Goal: Information Seeking & Learning: Learn about a topic

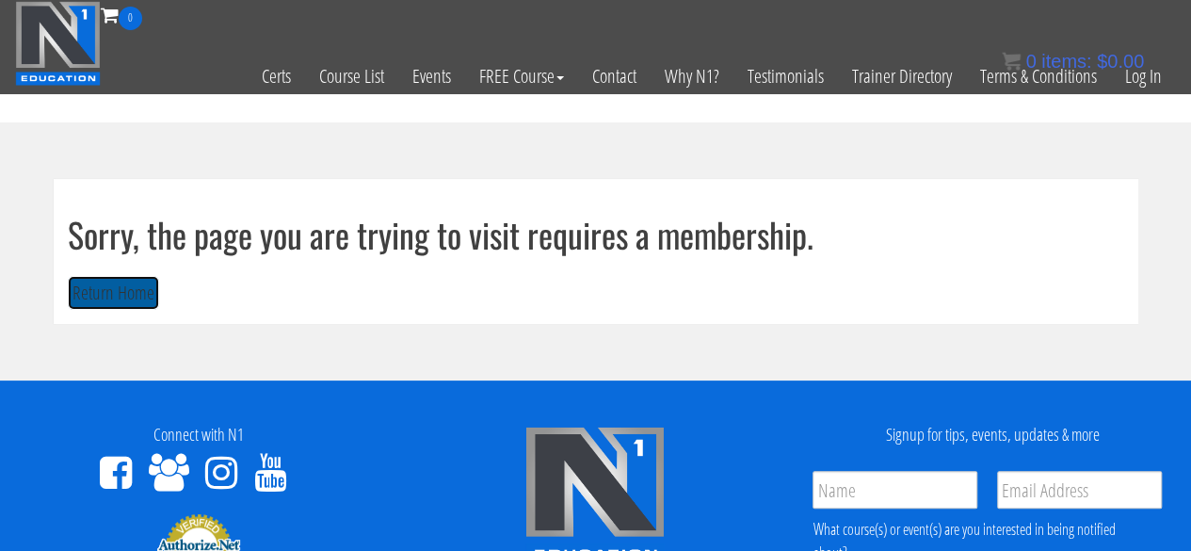
click at [88, 297] on button "Return Home" at bounding box center [113, 293] width 91 height 35
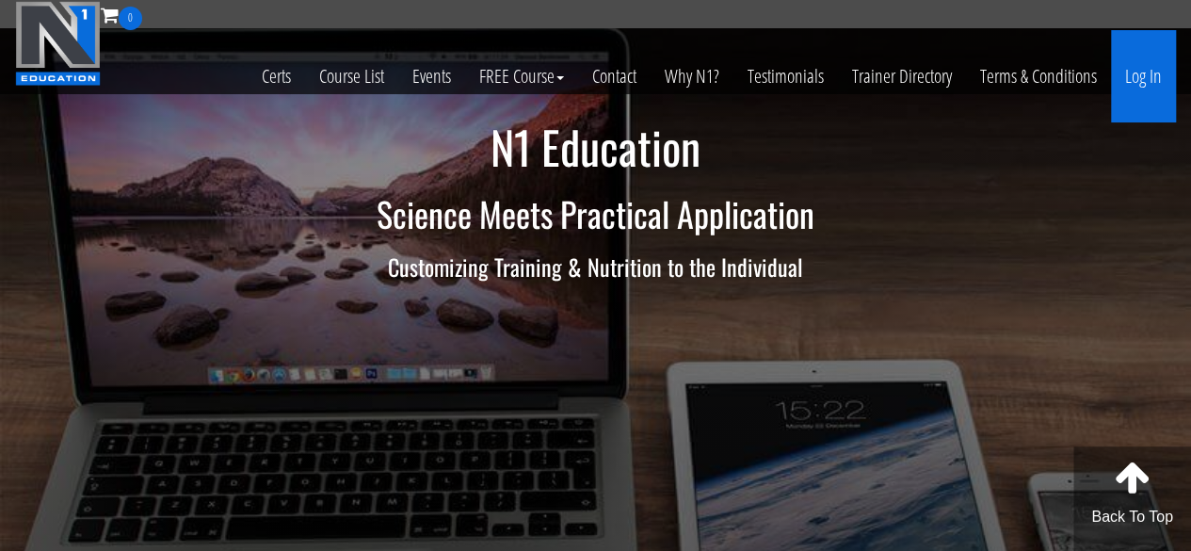
click at [1141, 70] on link "Log In" at bounding box center [1143, 76] width 65 height 92
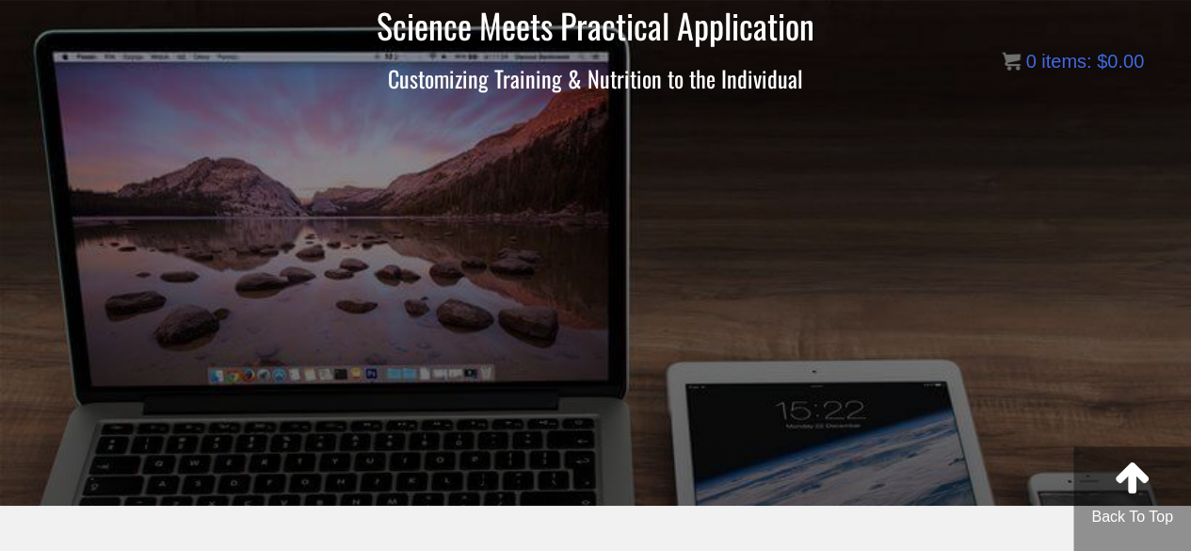
scroll to position [250, 0]
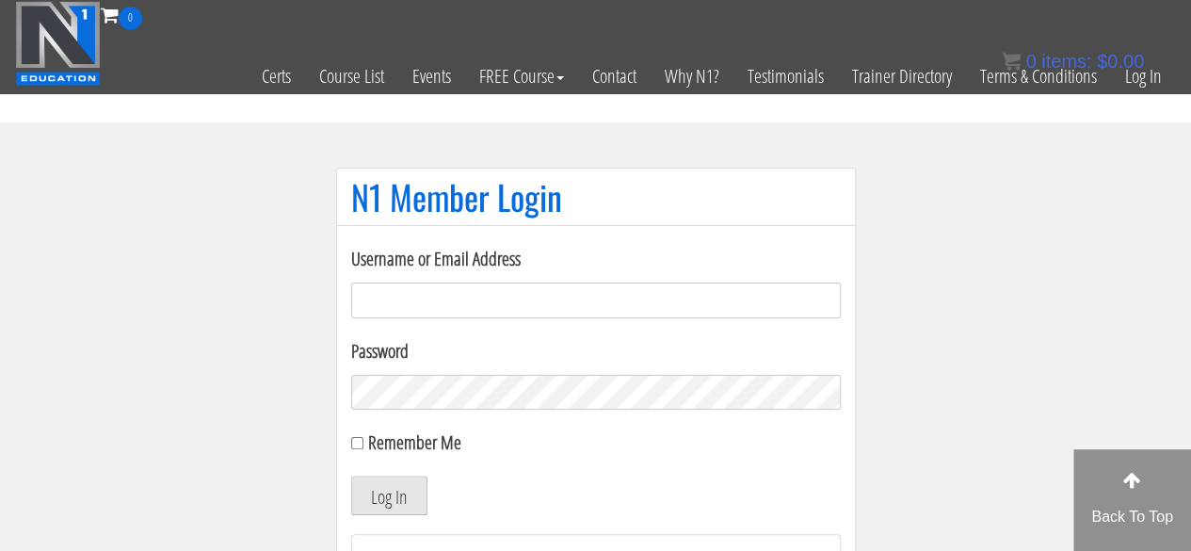
type input "sarahasmith513@gmail.com"
click at [405, 496] on button "Log In" at bounding box center [389, 495] width 76 height 40
click at [399, 496] on button "Log In" at bounding box center [389, 495] width 76 height 40
click at [400, 504] on button "Log In" at bounding box center [389, 495] width 76 height 40
click at [404, 508] on button "Log In" at bounding box center [389, 495] width 76 height 40
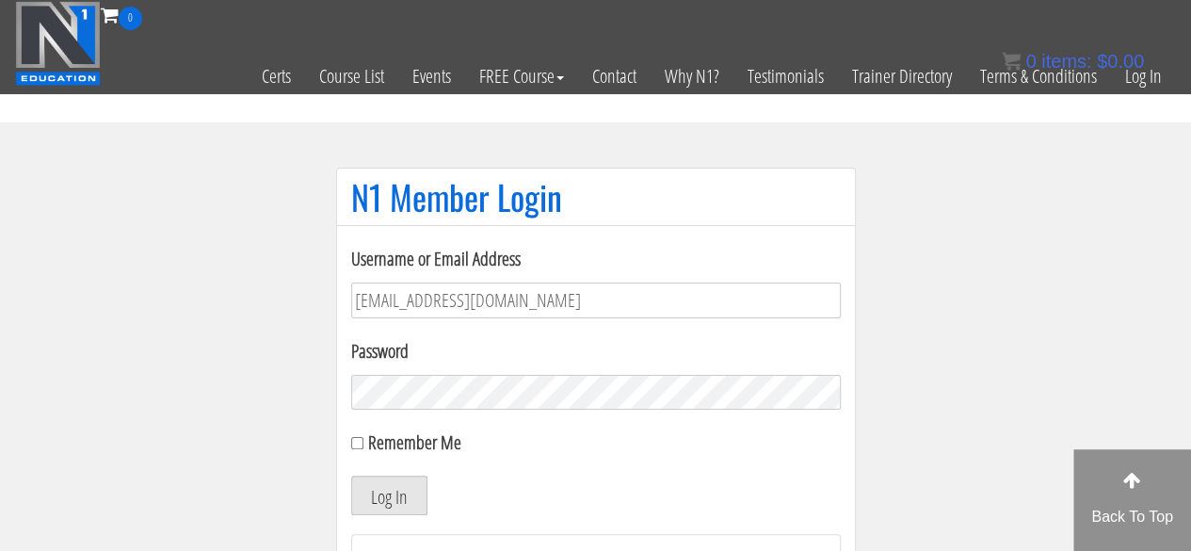
click at [402, 504] on button "Log In" at bounding box center [389, 495] width 76 height 40
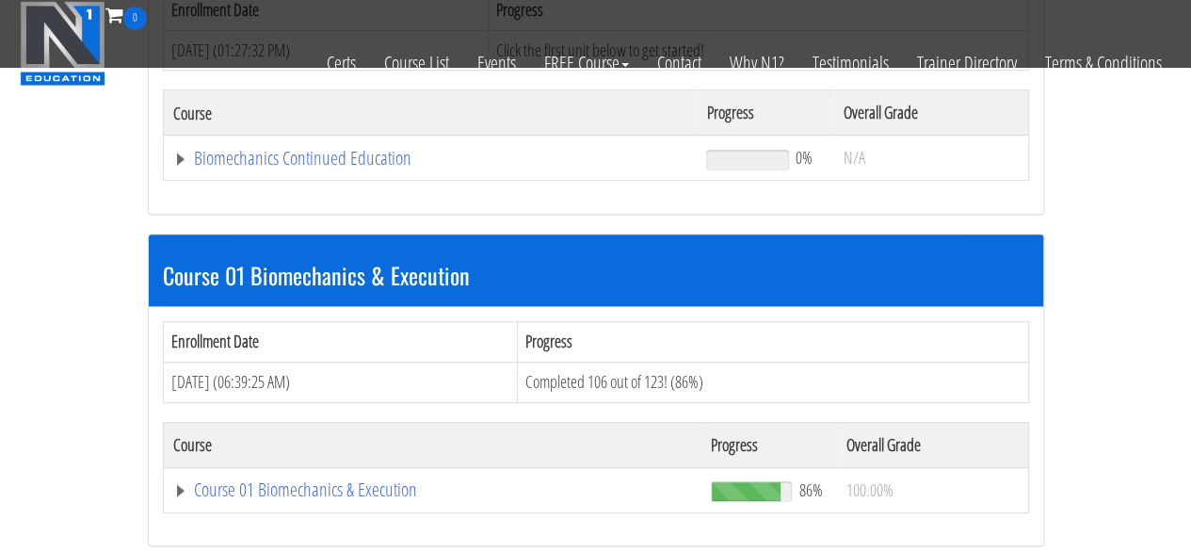
scroll to position [502, 0]
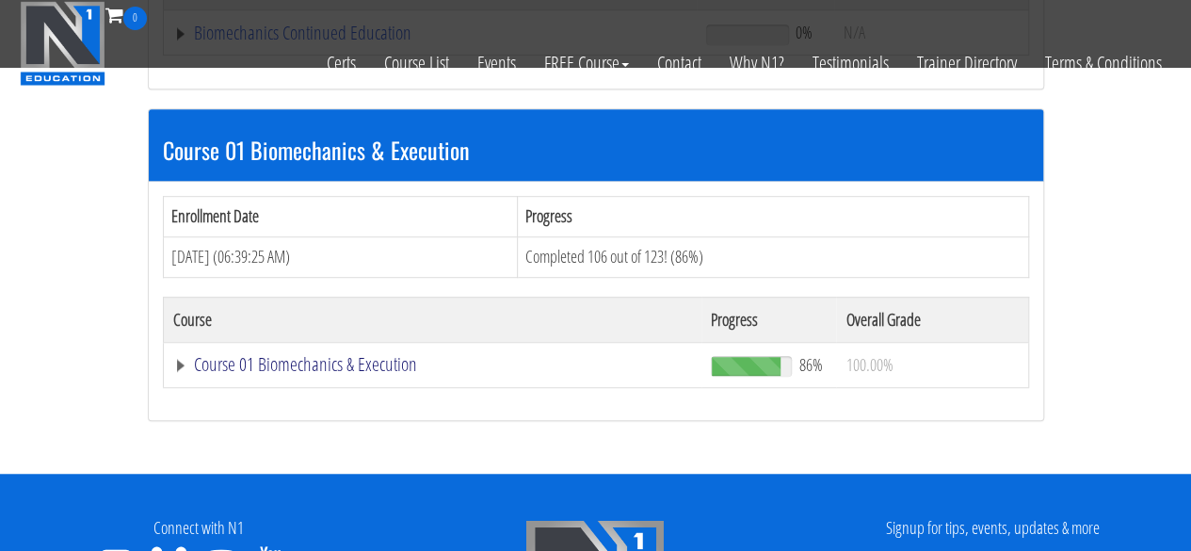
click at [365, 355] on link "Course 01 Biomechanics & Execution" at bounding box center [433, 364] width 520 height 19
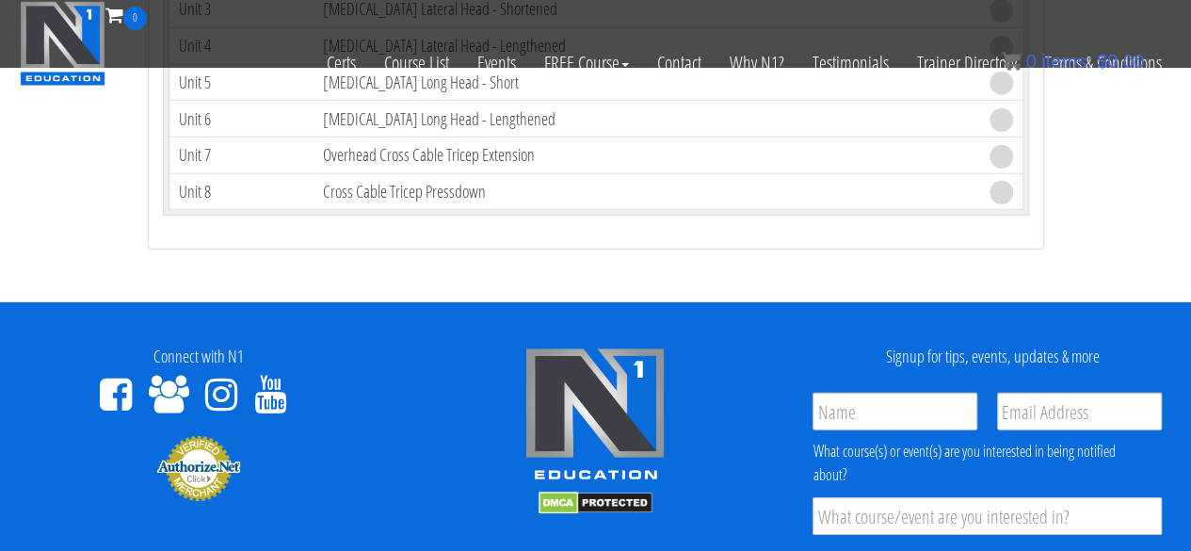
scroll to position [5368, 0]
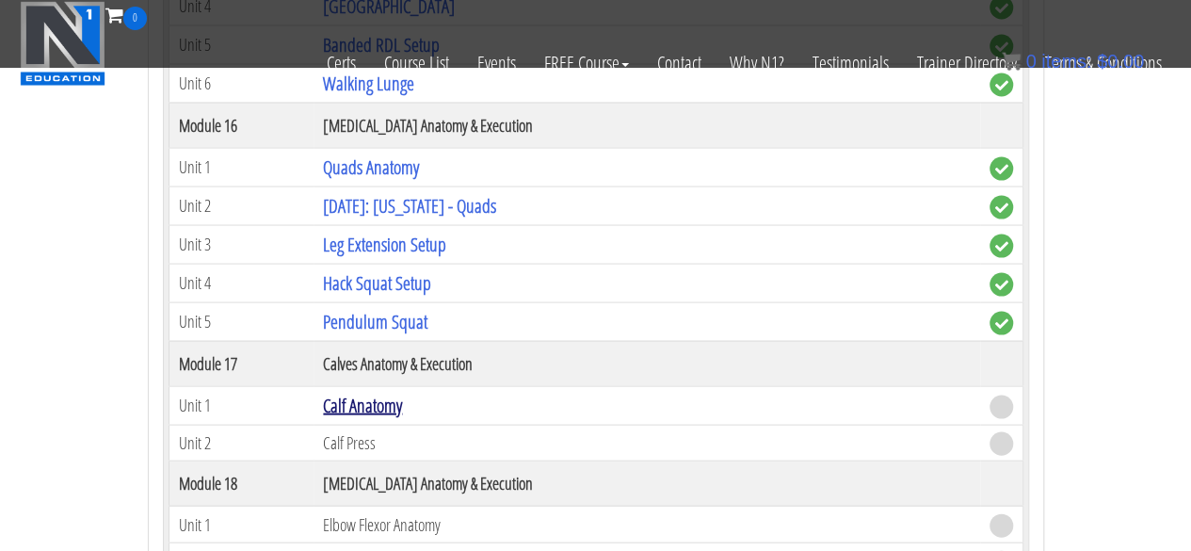
click at [340, 393] on link "Calf Anatomy" at bounding box center [362, 405] width 79 height 25
click at [356, 393] on link "Calf Anatomy" at bounding box center [362, 405] width 79 height 25
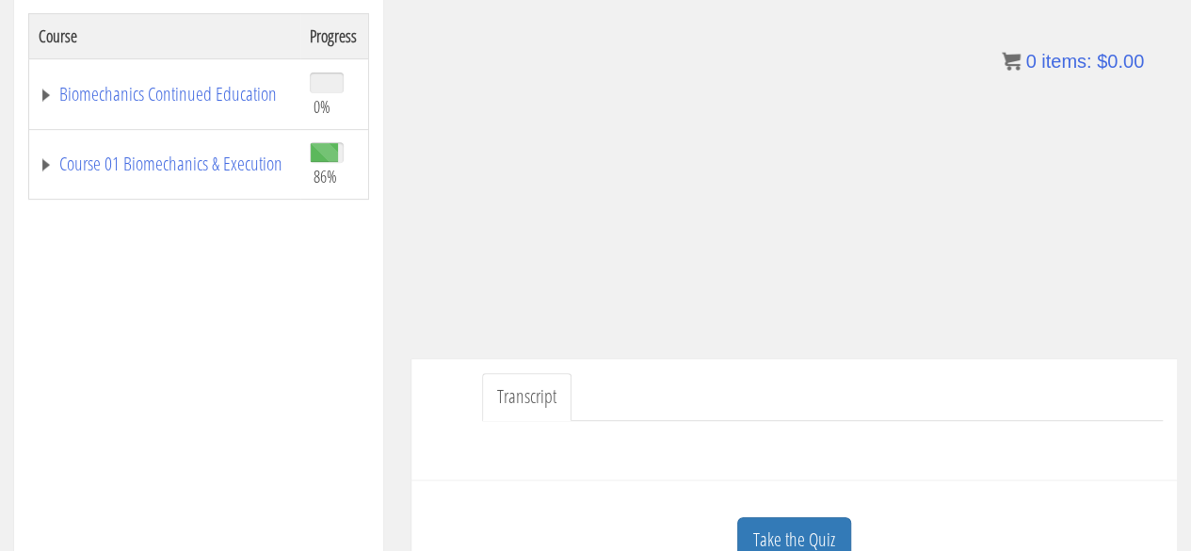
scroll to position [397, 0]
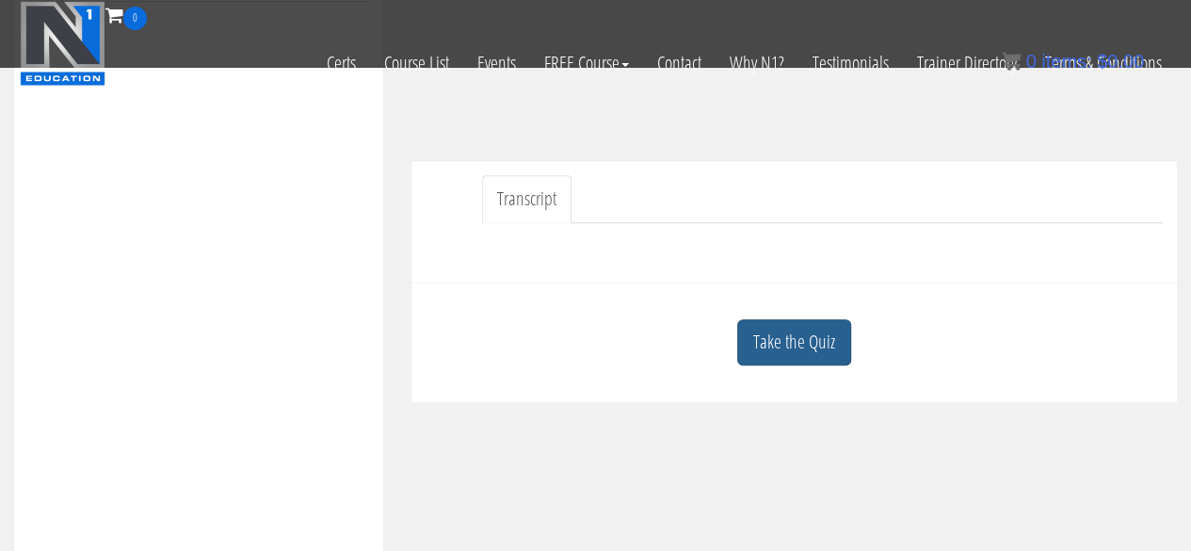
click at [796, 342] on link "Take the Quiz" at bounding box center [794, 342] width 114 height 46
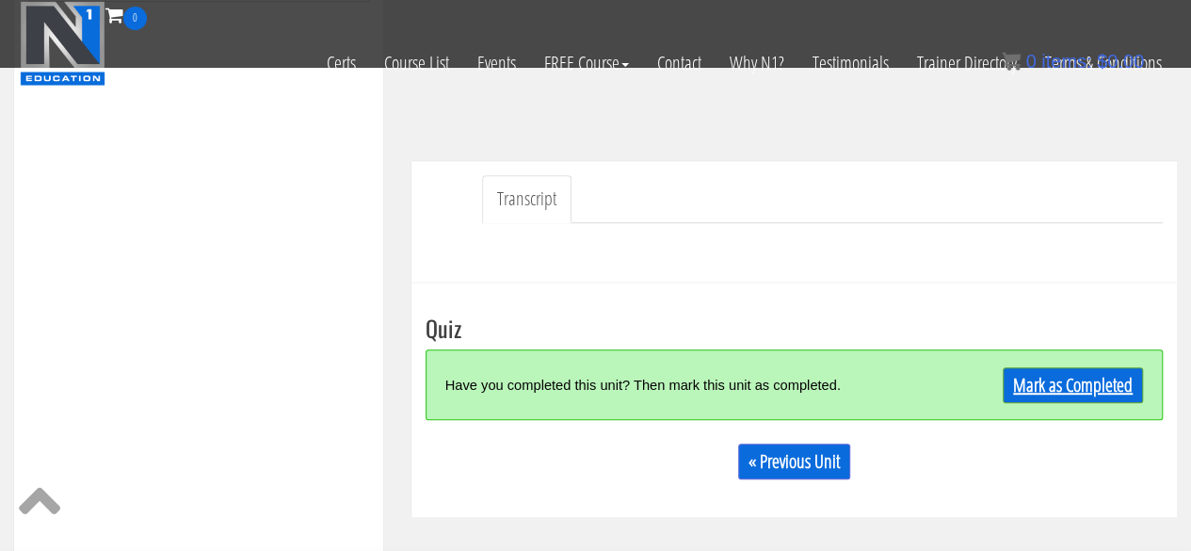
click at [1079, 383] on link "Mark as Completed" at bounding box center [1073, 385] width 140 height 36
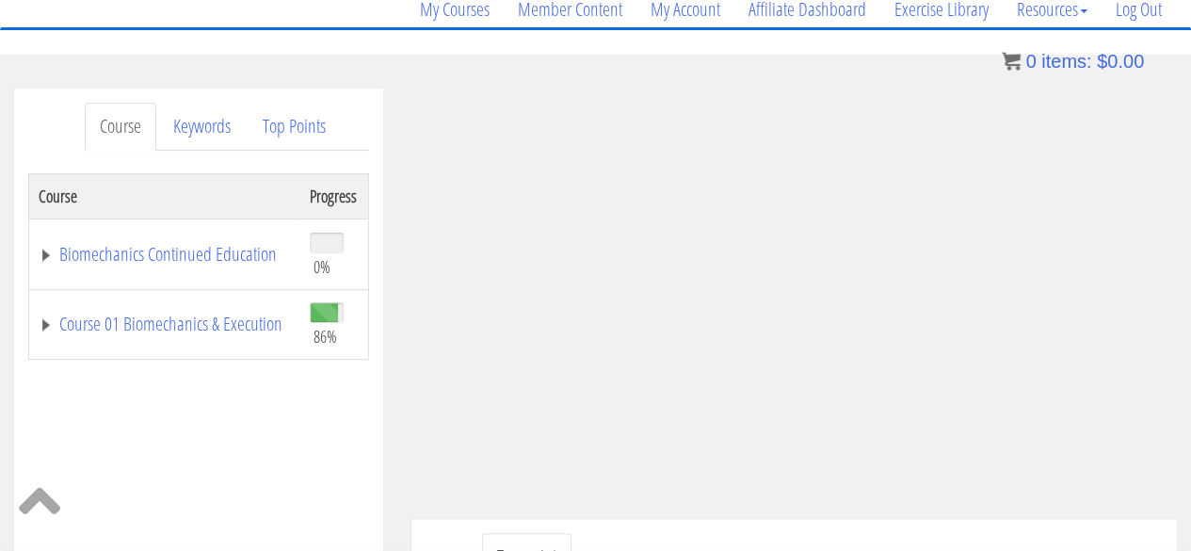
scroll to position [159, 0]
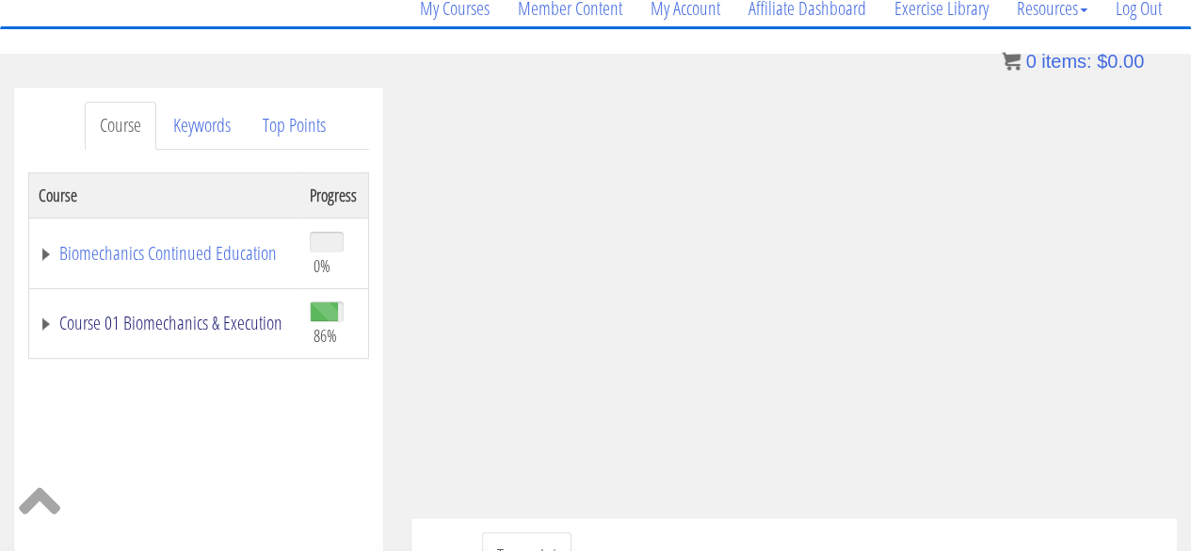
drag, startPoint x: 158, startPoint y: 319, endPoint x: 167, endPoint y: 313, distance: 10.2
click at [158, 319] on link "Course 01 Biomechanics & Execution" at bounding box center [165, 322] width 252 height 19
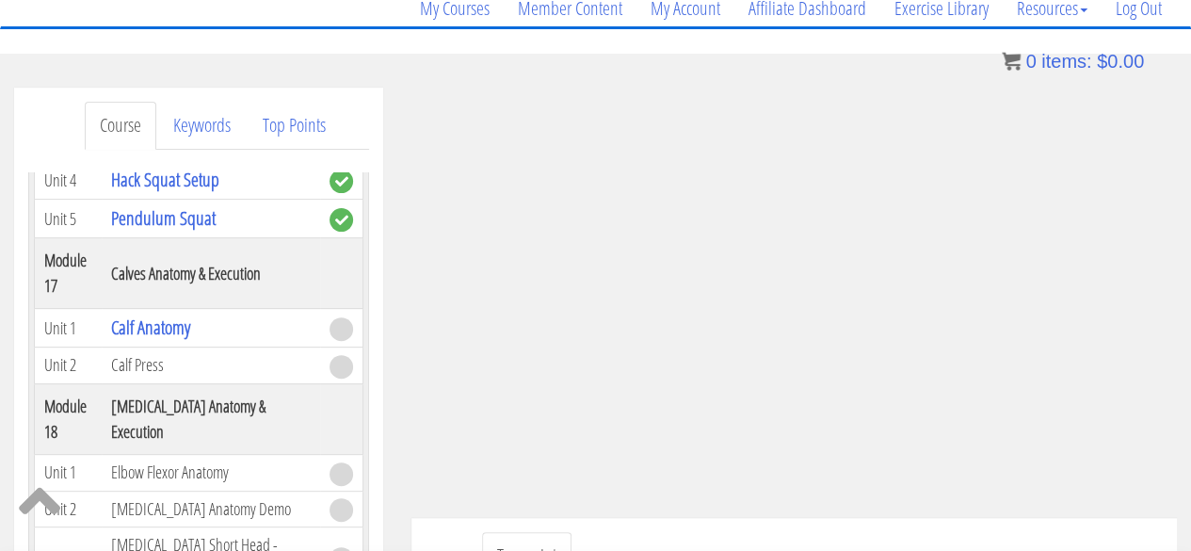
scroll to position [661, 0]
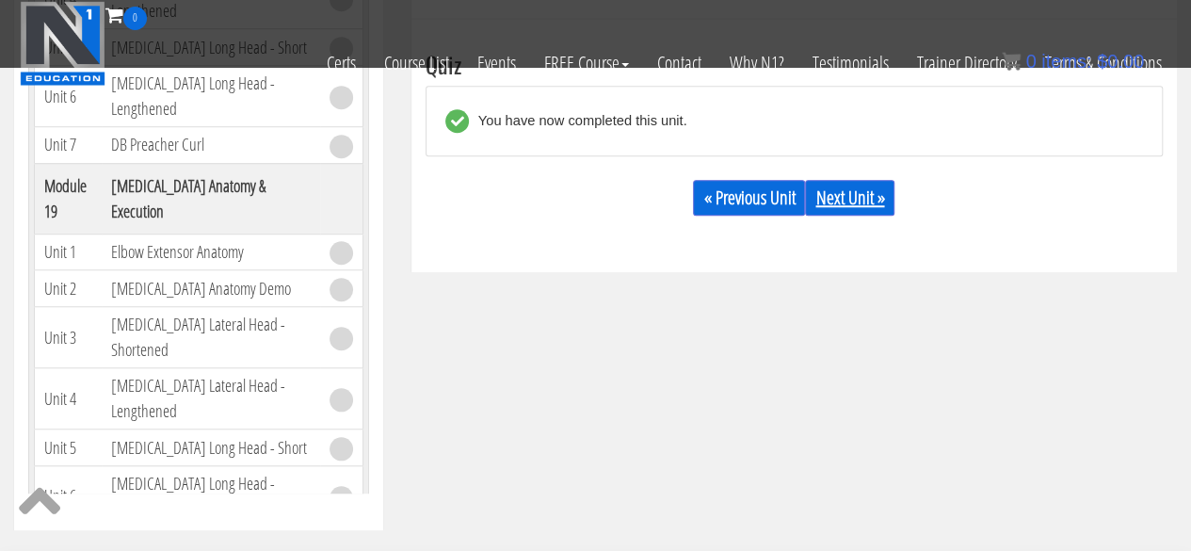
click at [870, 208] on link "Next Unit »" at bounding box center [849, 198] width 89 height 36
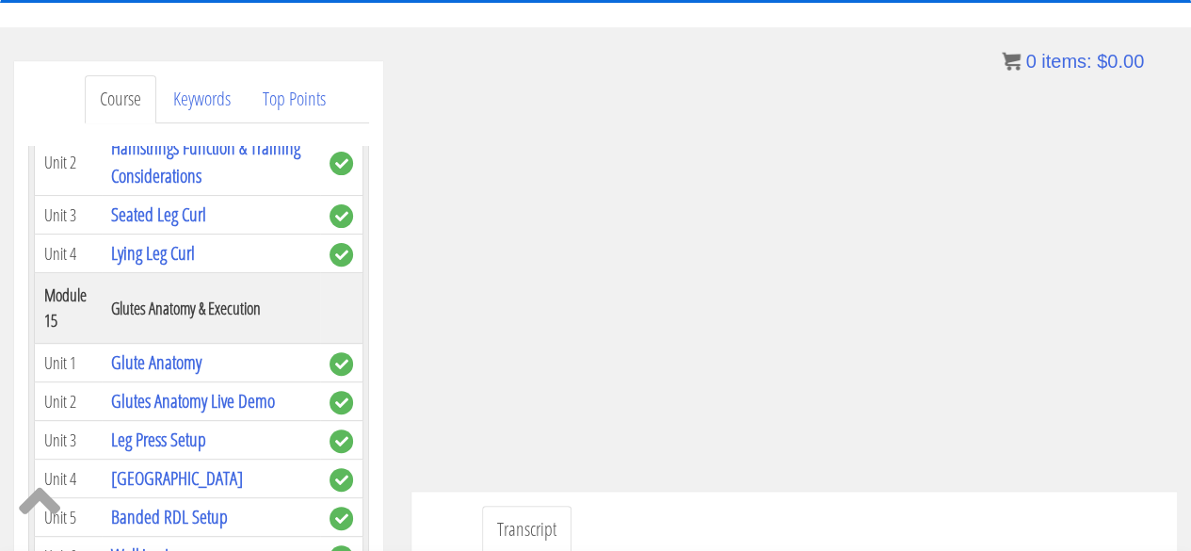
scroll to position [289, 0]
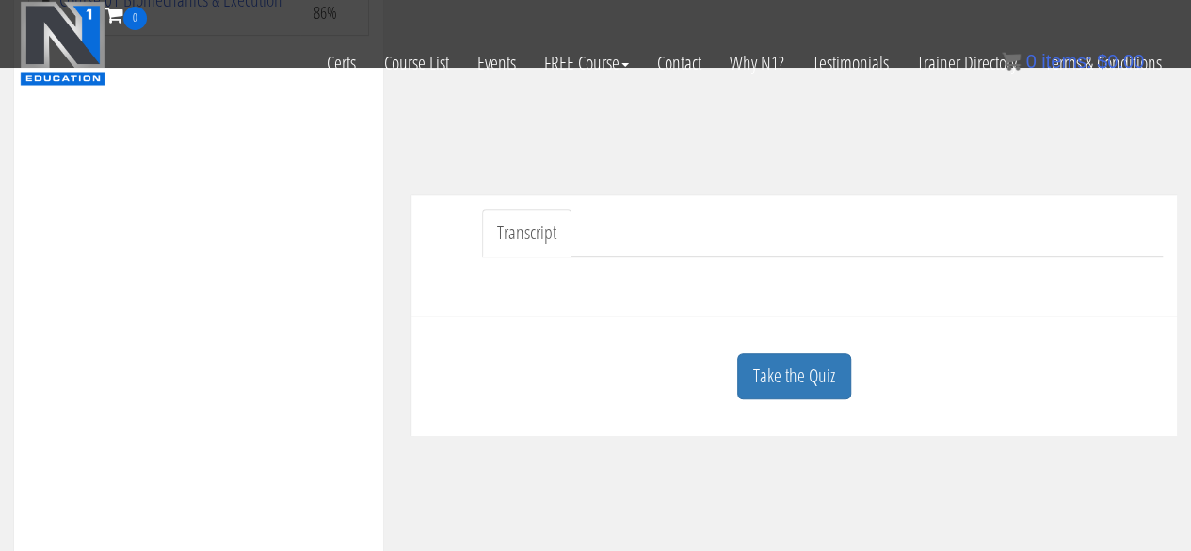
scroll to position [502, 0]
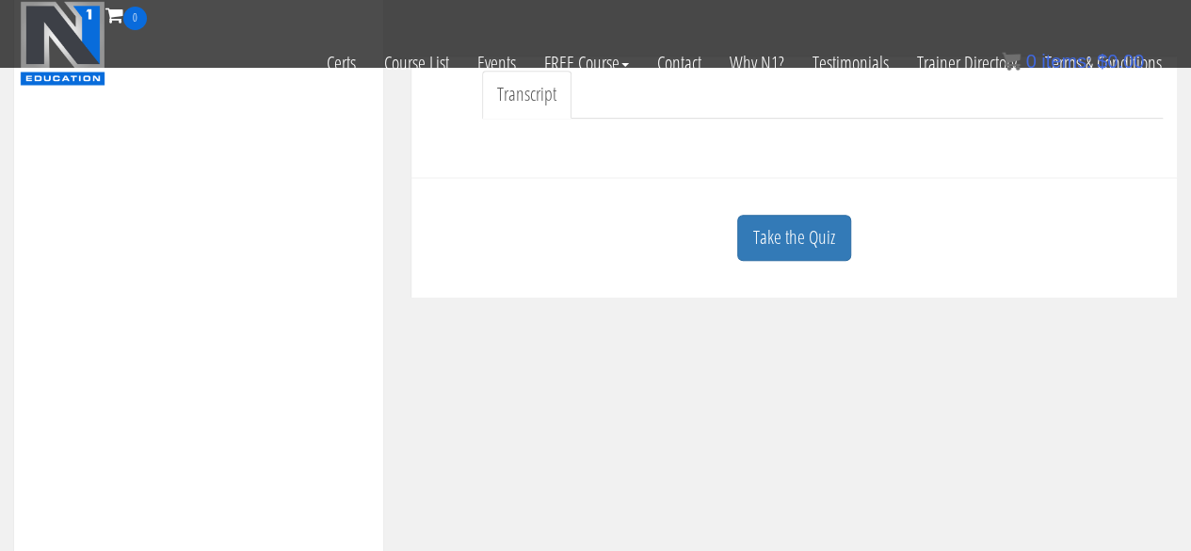
drag, startPoint x: 808, startPoint y: 248, endPoint x: 821, endPoint y: 251, distance: 13.7
click at [809, 247] on link "Take the Quiz" at bounding box center [794, 238] width 114 height 46
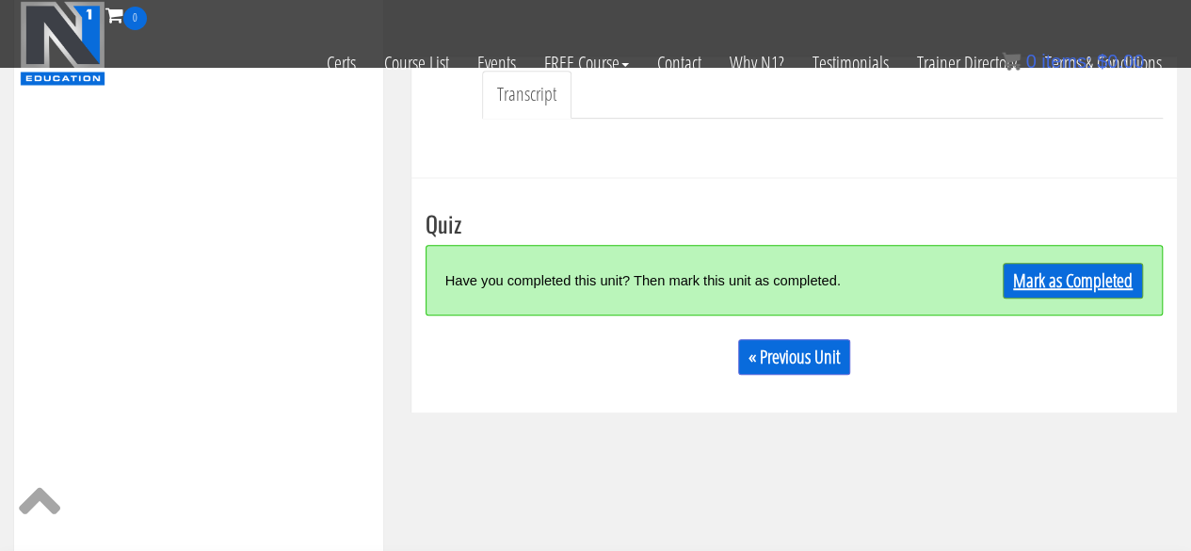
click at [1035, 292] on link "Mark as Completed" at bounding box center [1073, 281] width 140 height 36
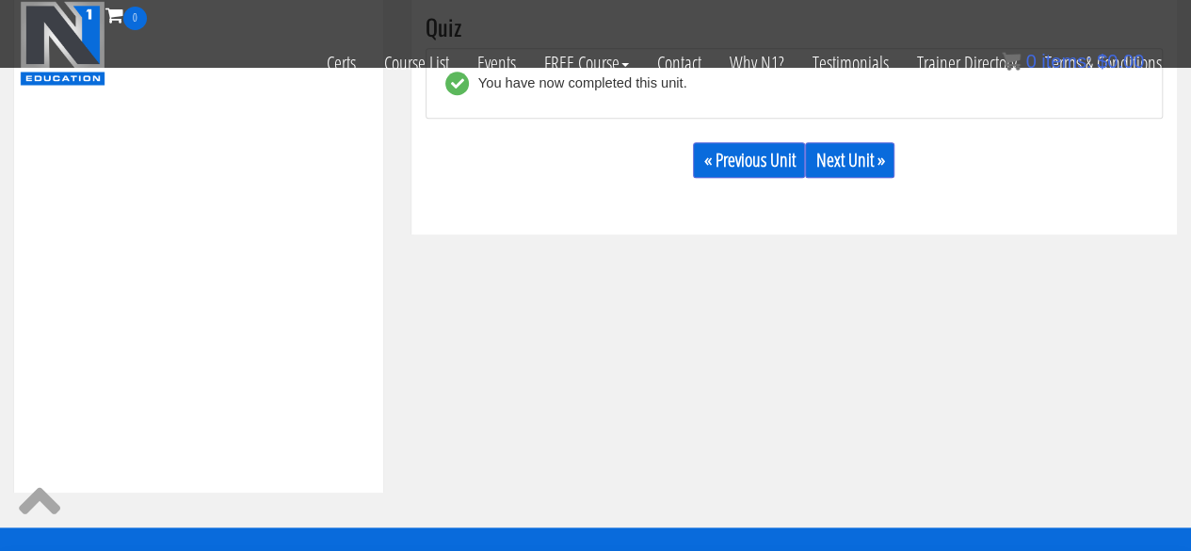
scroll to position [702, 0]
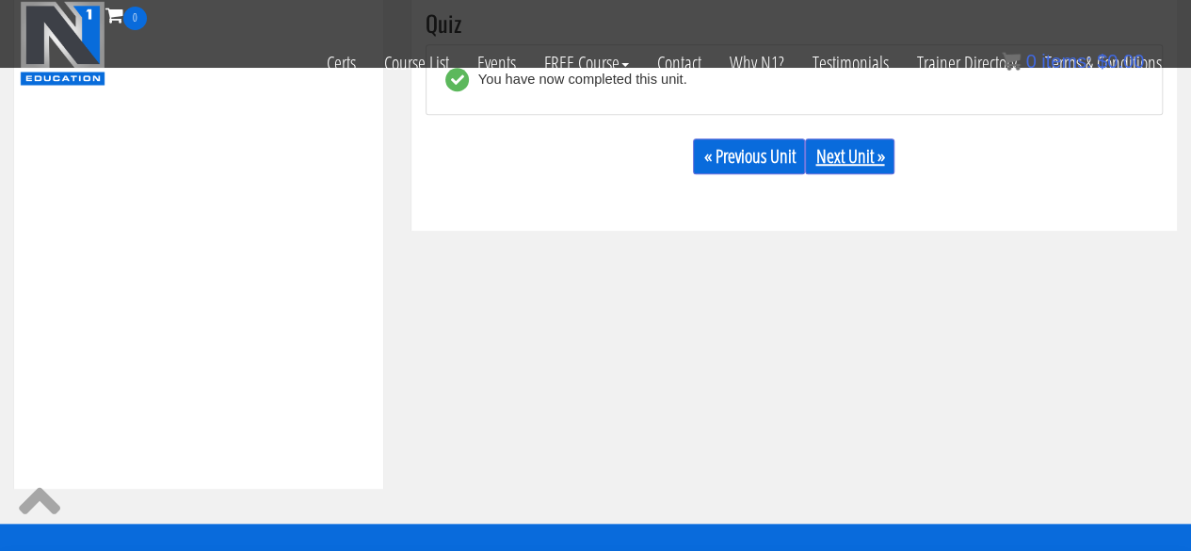
click at [871, 166] on link "Next Unit »" at bounding box center [849, 156] width 89 height 36
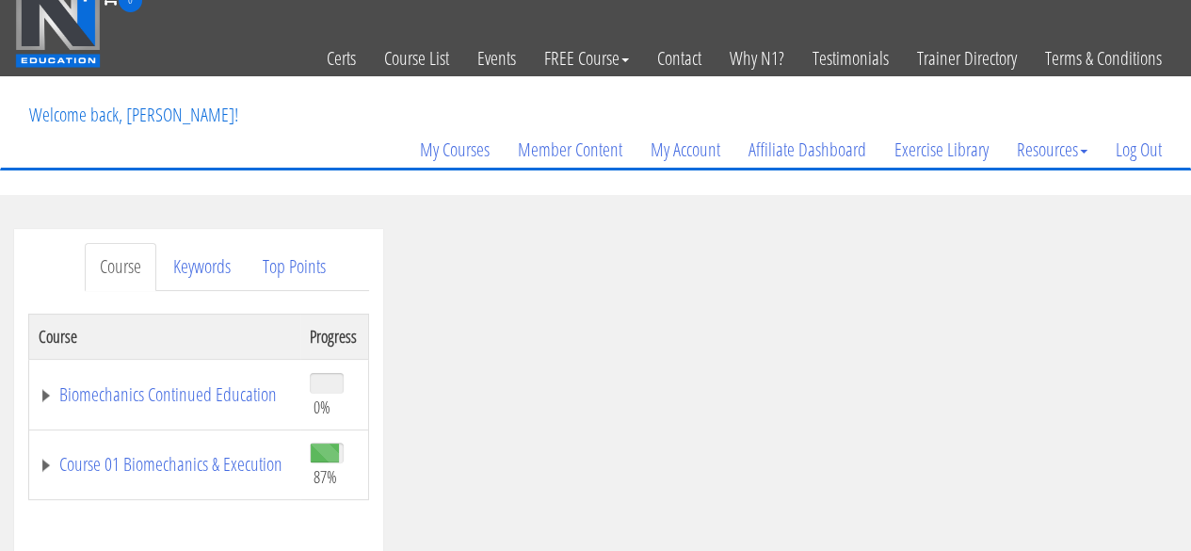
scroll to position [2, 0]
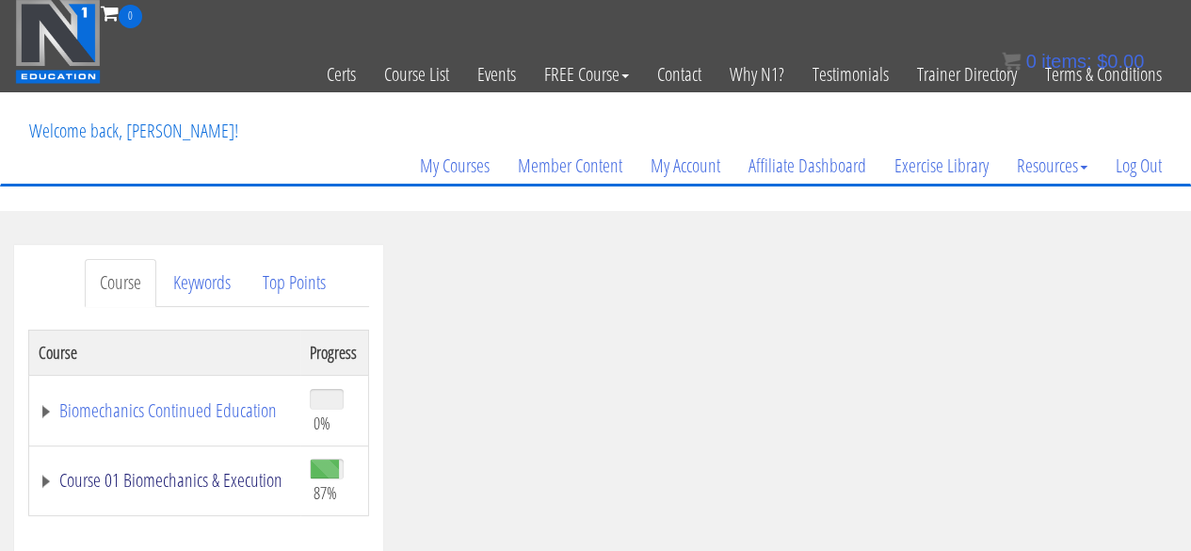
click at [200, 473] on link "Course 01 Biomechanics & Execution" at bounding box center [165, 480] width 252 height 19
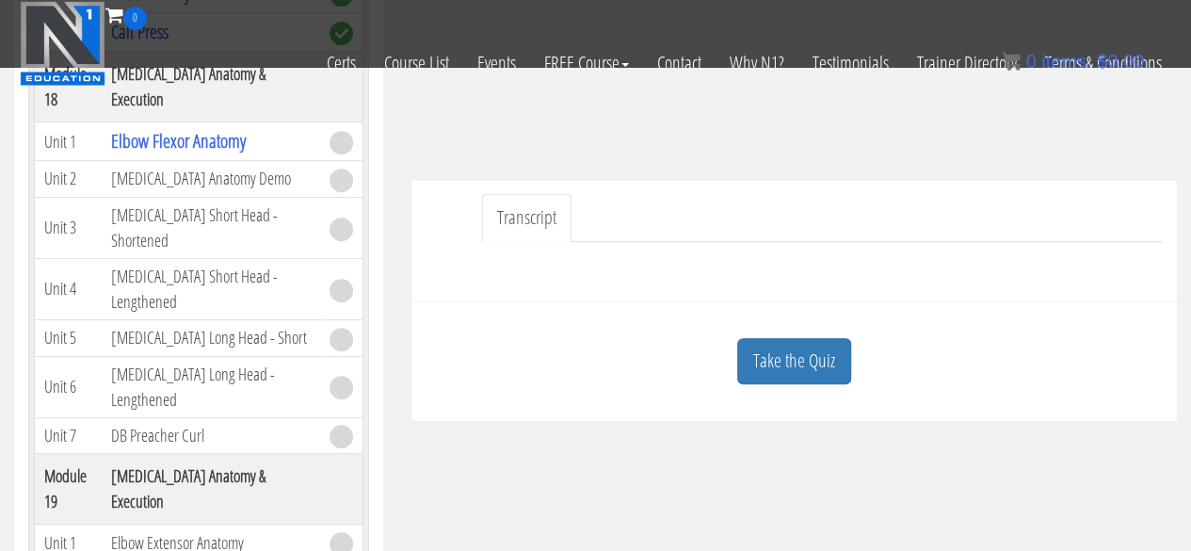
scroll to position [6150, 0]
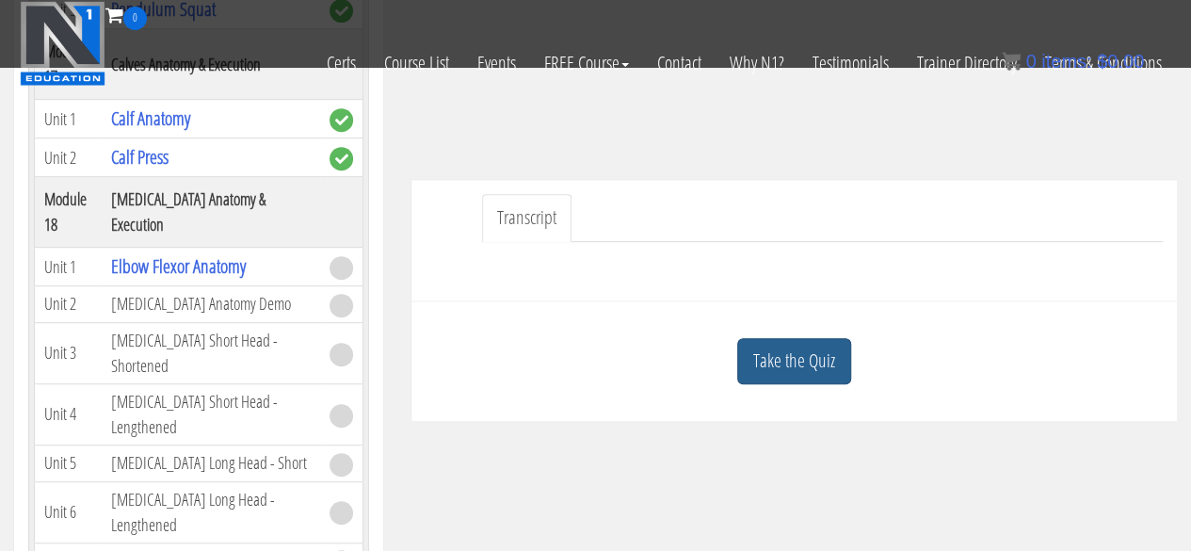
click at [781, 353] on link "Take the Quiz" at bounding box center [794, 361] width 114 height 46
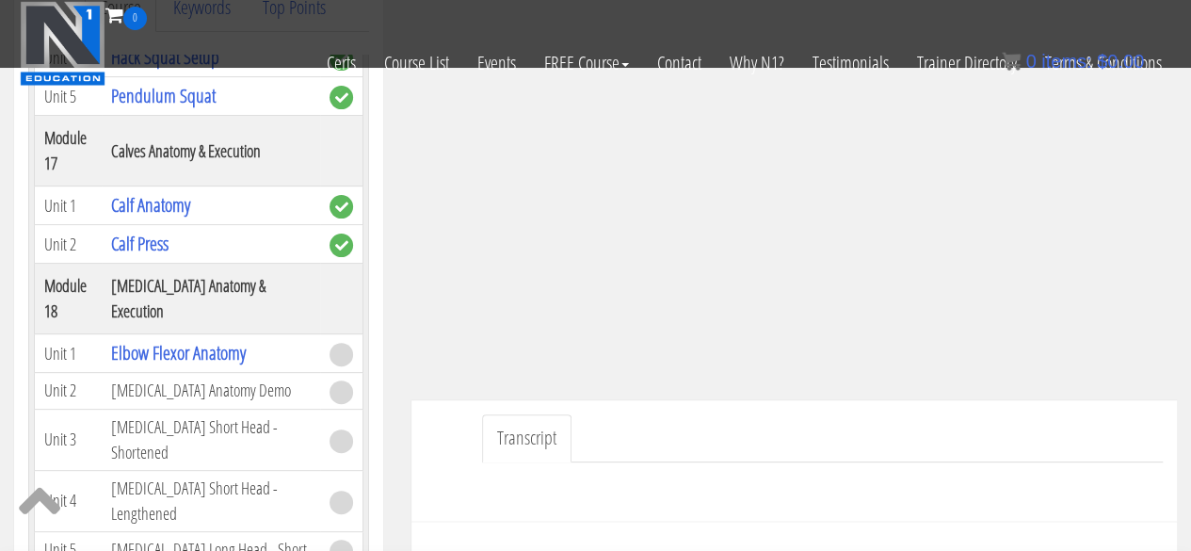
scroll to position [535, 0]
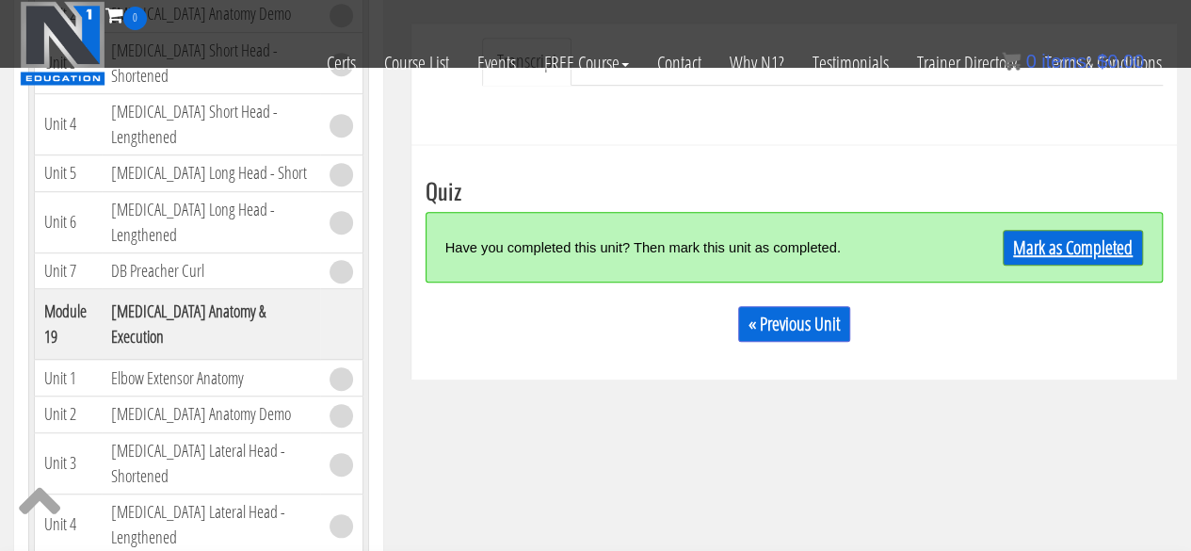
click at [1083, 257] on link "Mark as Completed" at bounding box center [1073, 248] width 140 height 36
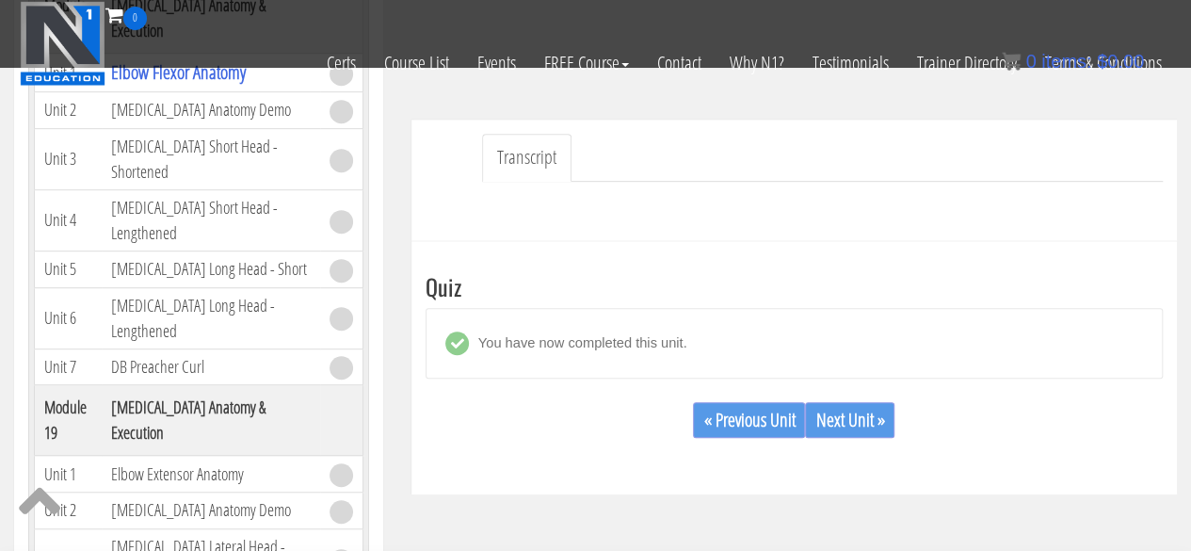
scroll to position [409, 0]
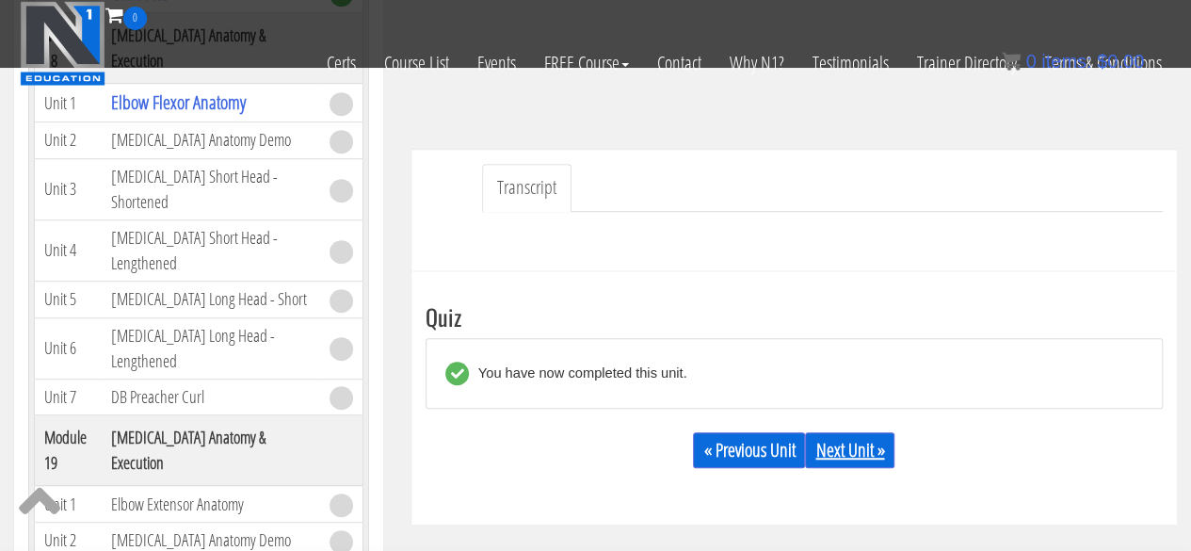
click at [870, 449] on link "Next Unit »" at bounding box center [849, 450] width 89 height 36
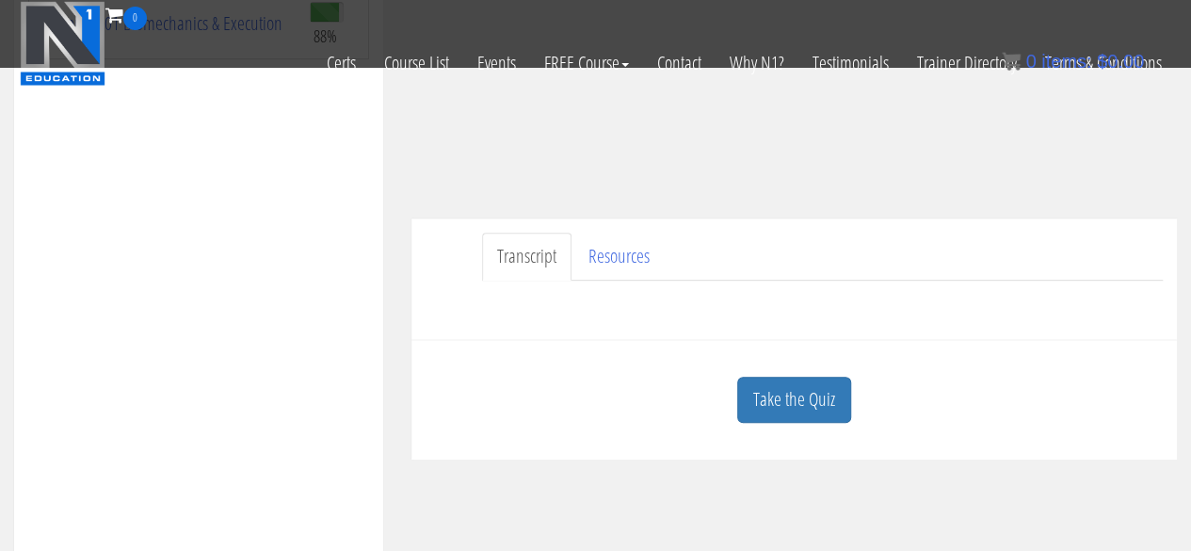
scroll to position [414, 0]
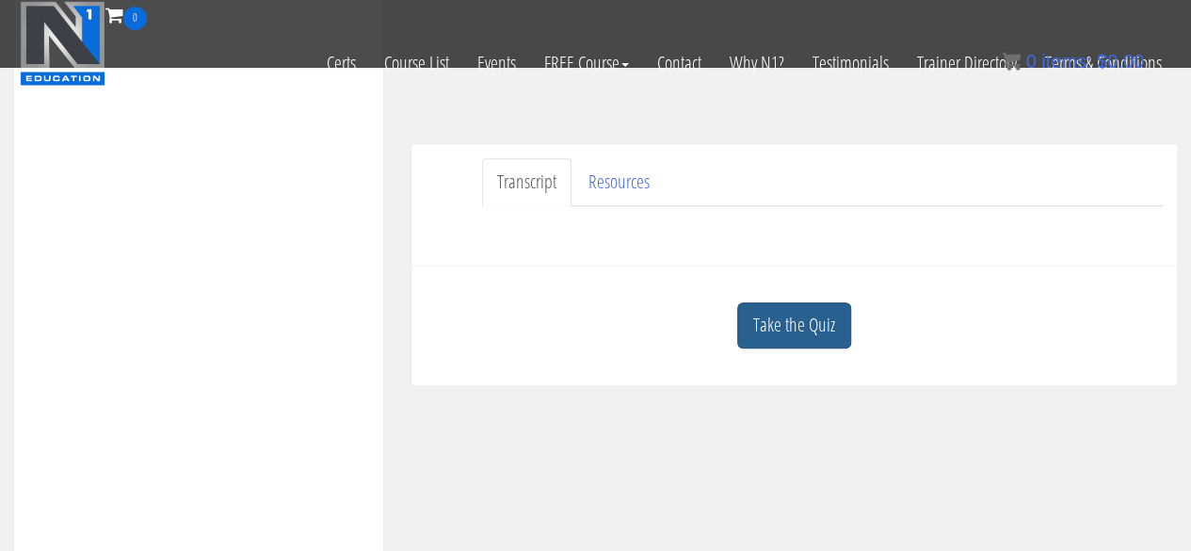
click at [813, 336] on link "Take the Quiz" at bounding box center [794, 325] width 114 height 46
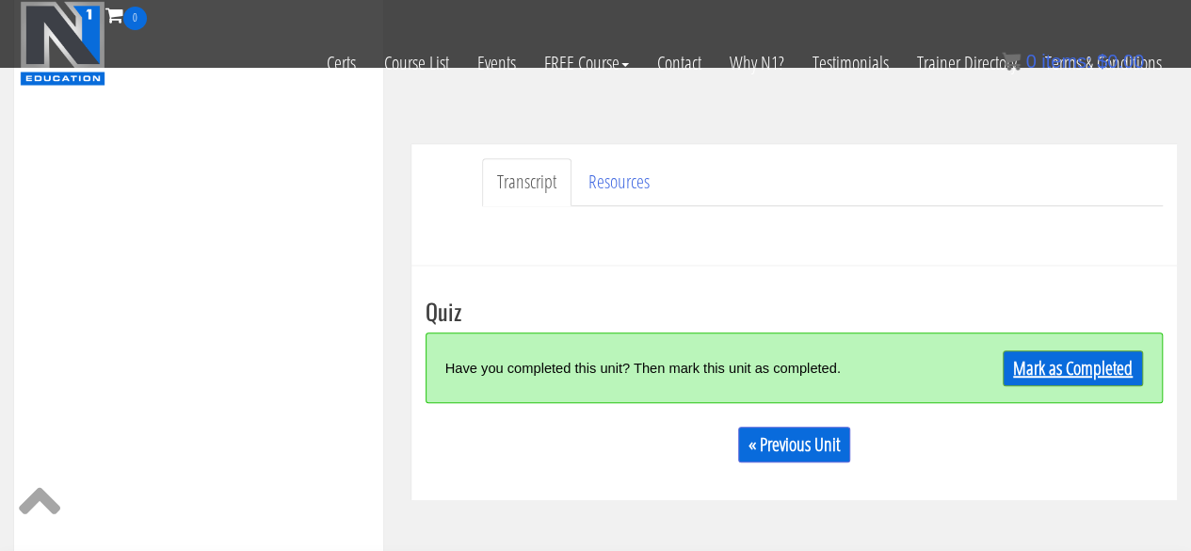
click at [1058, 367] on link "Mark as Completed" at bounding box center [1073, 368] width 140 height 36
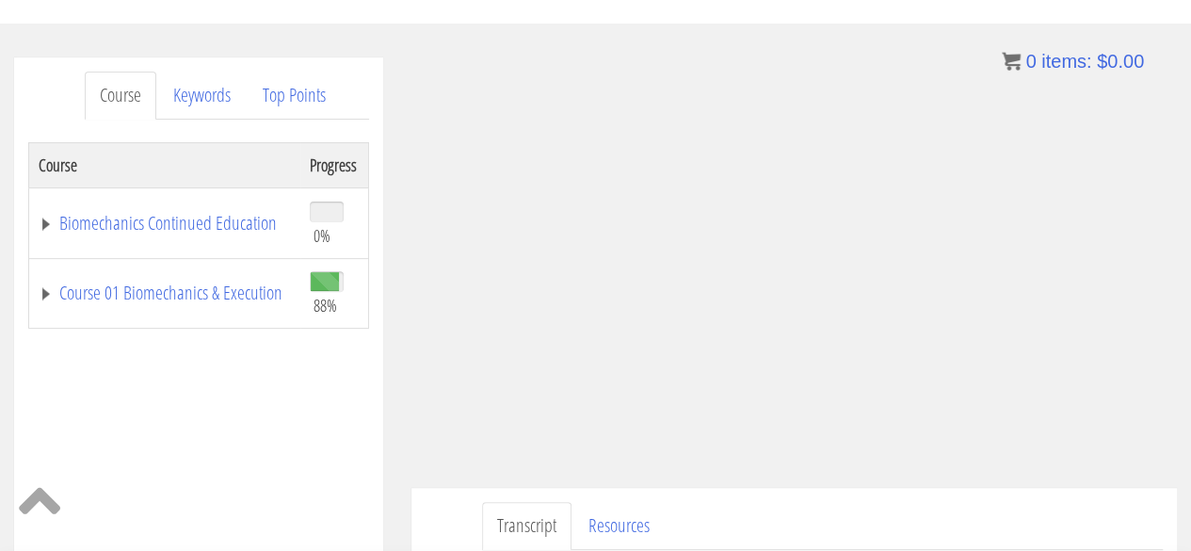
scroll to position [190, 0]
click at [177, 290] on link "Course 01 Biomechanics & Execution" at bounding box center [165, 291] width 252 height 19
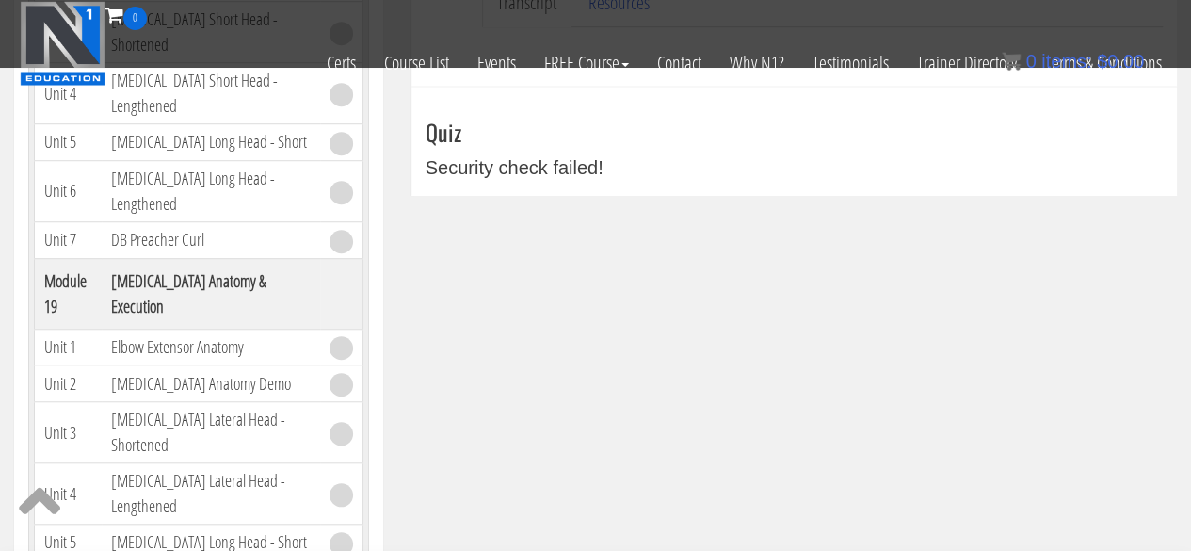
scroll to position [343, 0]
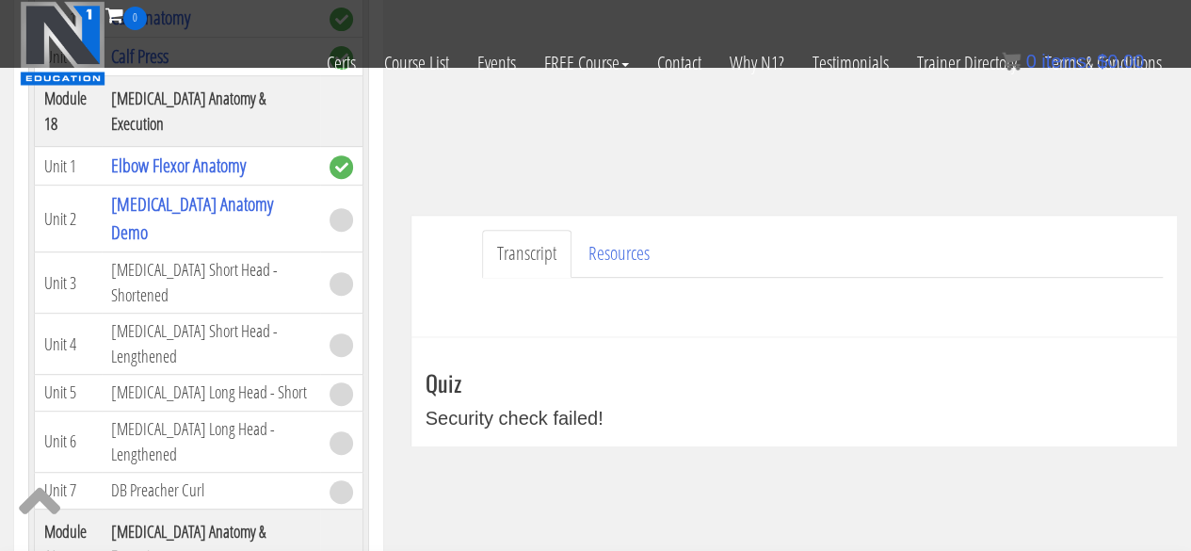
click at [569, 416] on div "Security check failed!" at bounding box center [793, 418] width 737 height 28
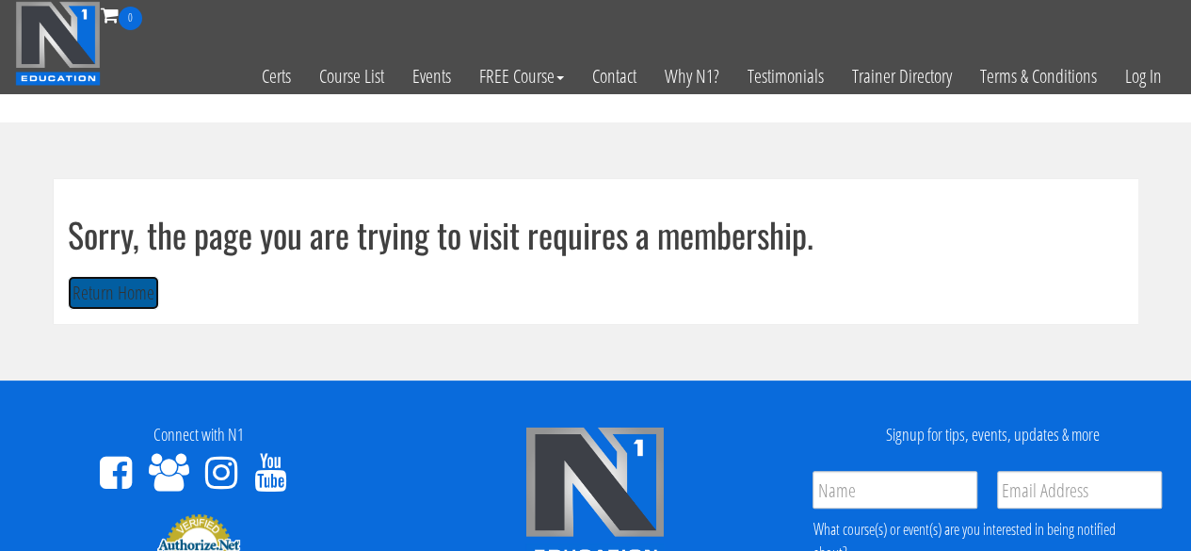
click at [71, 297] on button "Return Home" at bounding box center [113, 293] width 91 height 35
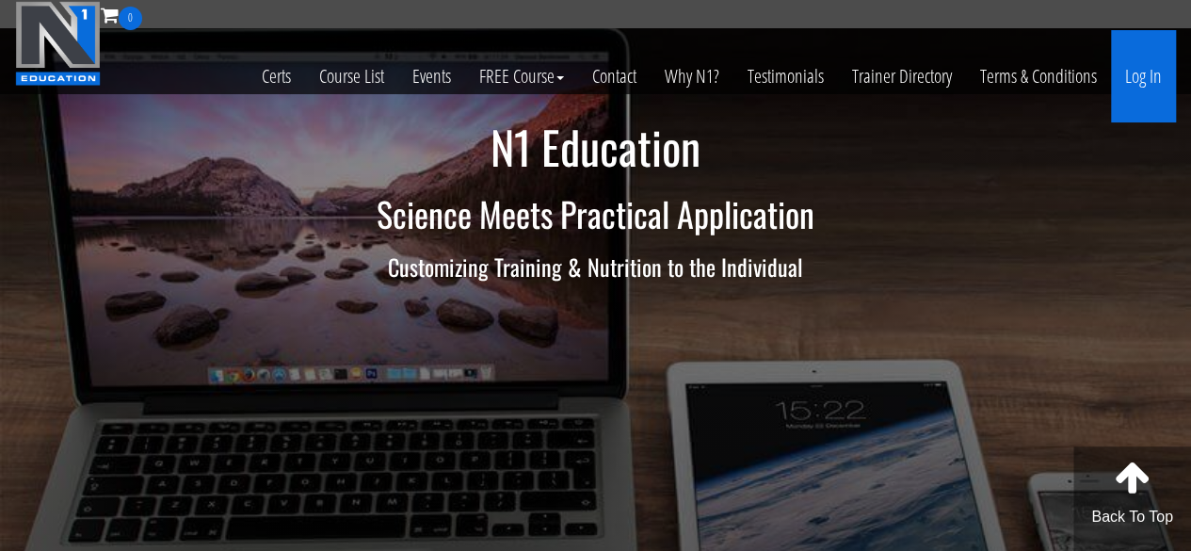
click at [1138, 96] on link "Log In" at bounding box center [1143, 76] width 65 height 92
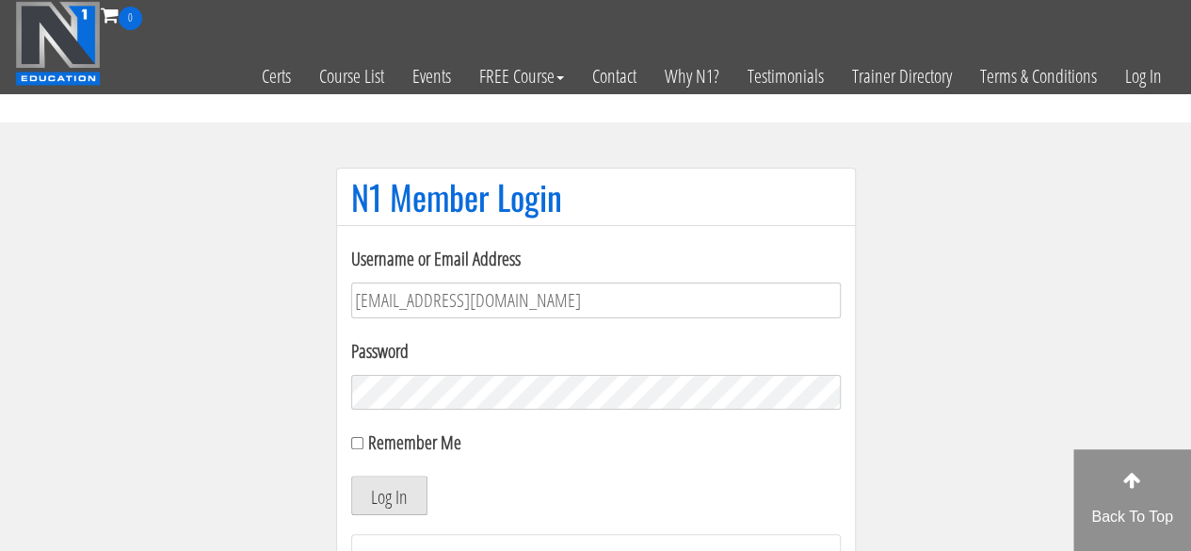
click at [388, 494] on button "Log In" at bounding box center [389, 495] width 76 height 40
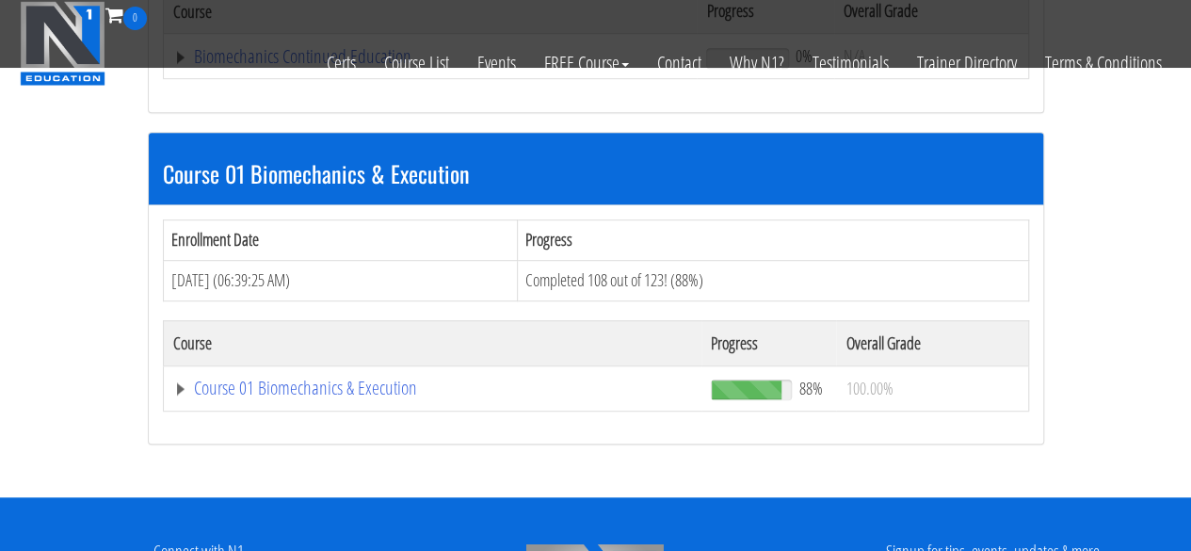
scroll to position [502, 0]
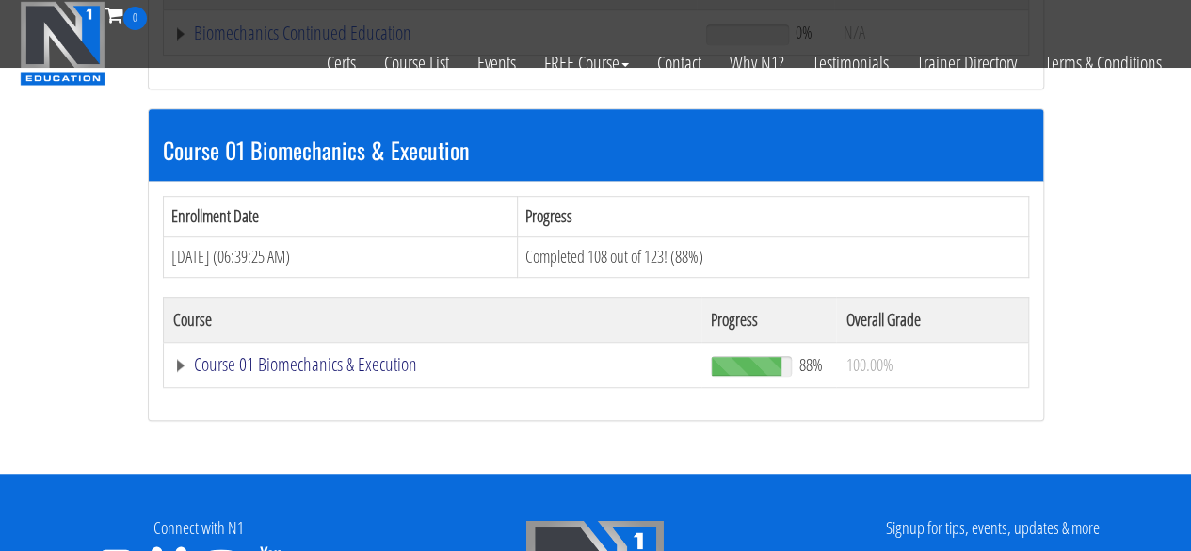
click at [365, 357] on link "Course 01 Biomechanics & Execution" at bounding box center [433, 364] width 520 height 19
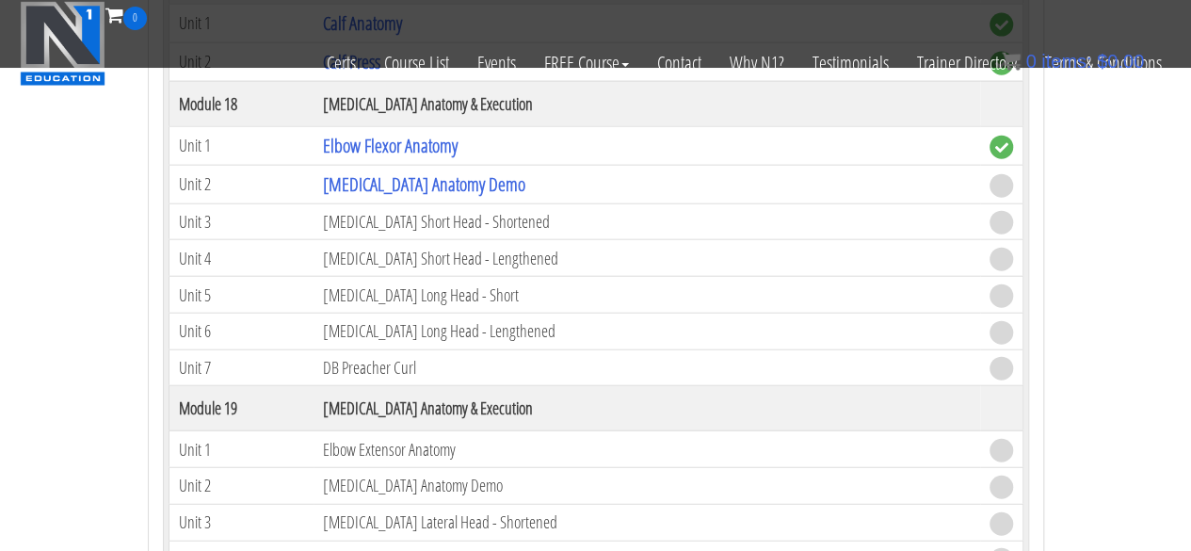
scroll to position [5522, 0]
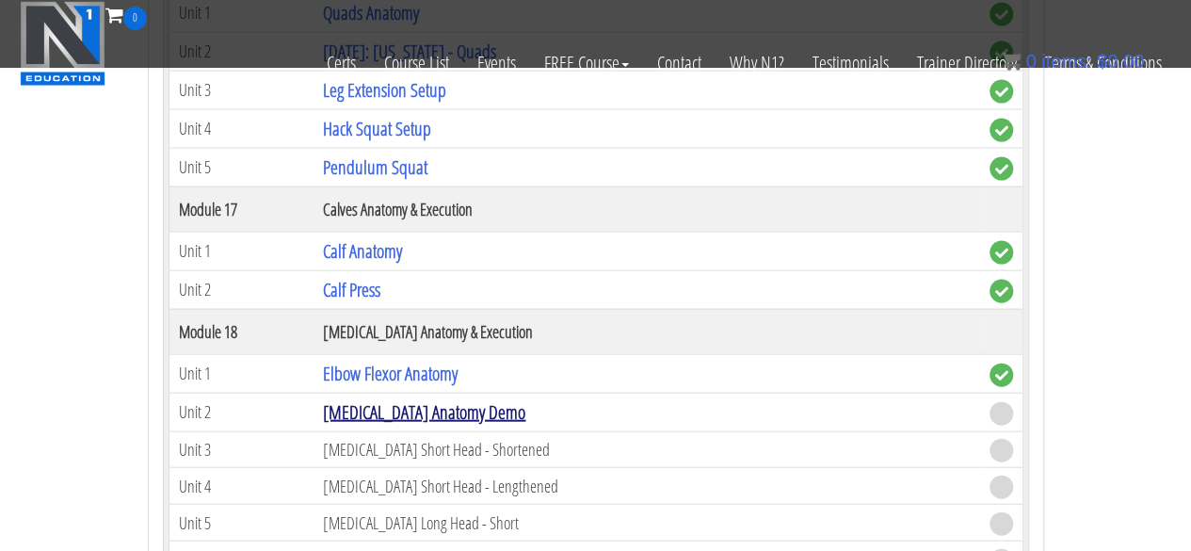
click at [422, 399] on link "[MEDICAL_DATA] Anatomy Demo" at bounding box center [424, 411] width 202 height 25
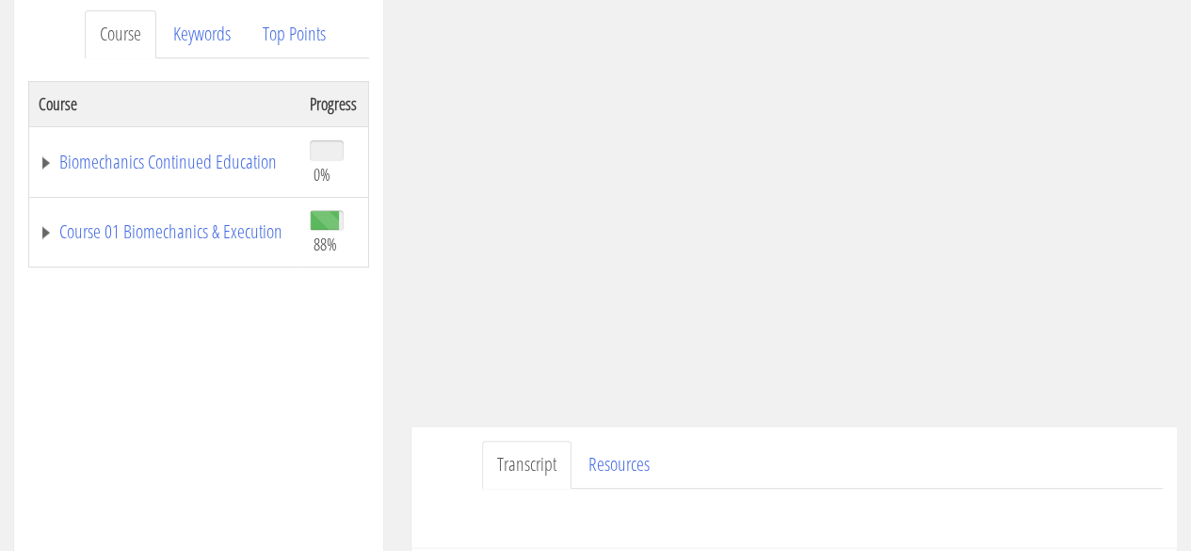
scroll to position [377, 0]
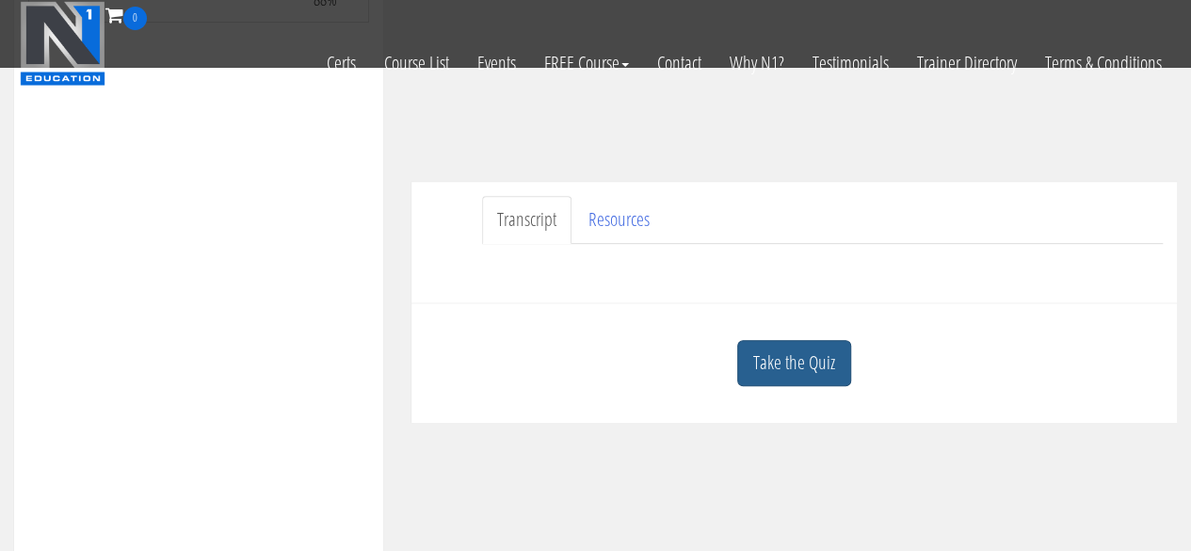
click at [815, 371] on link "Take the Quiz" at bounding box center [794, 363] width 114 height 46
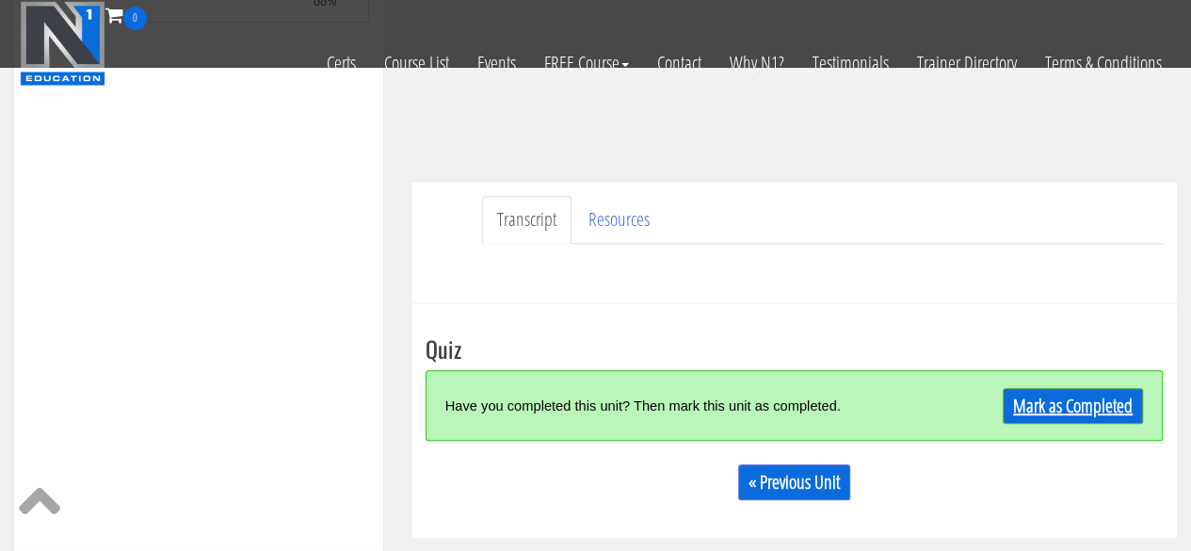
click at [1038, 399] on link "Mark as Completed" at bounding box center [1073, 406] width 140 height 36
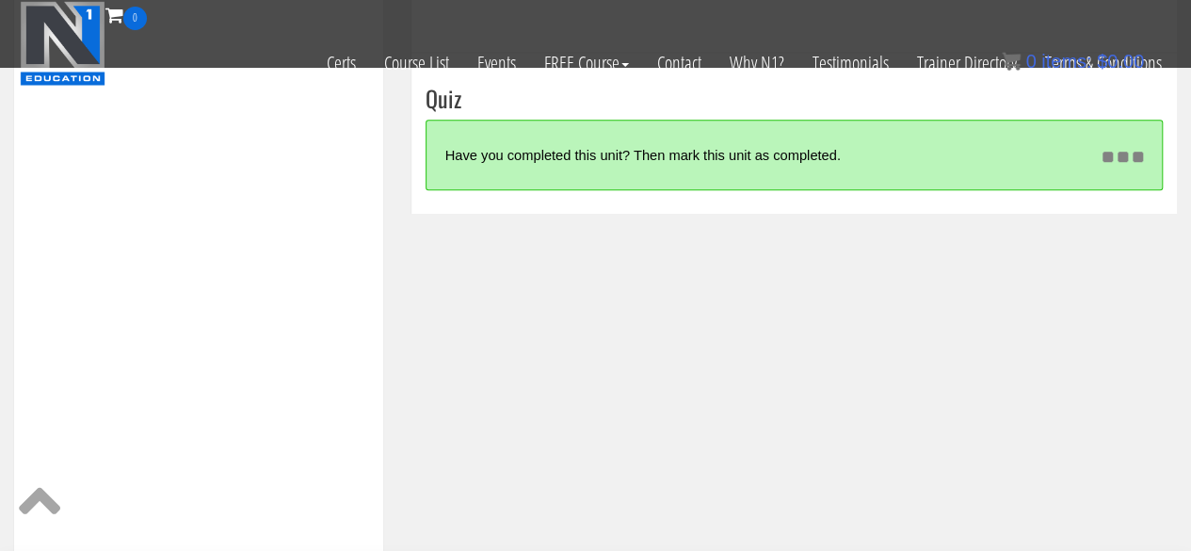
scroll to position [502, 0]
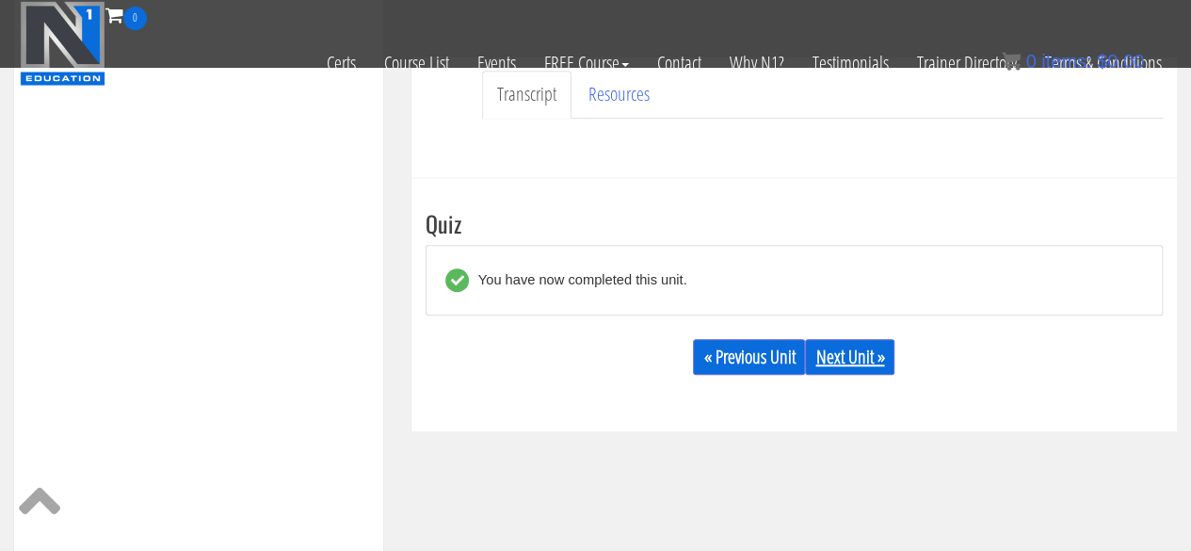
click at [854, 362] on link "Next Unit »" at bounding box center [849, 357] width 89 height 36
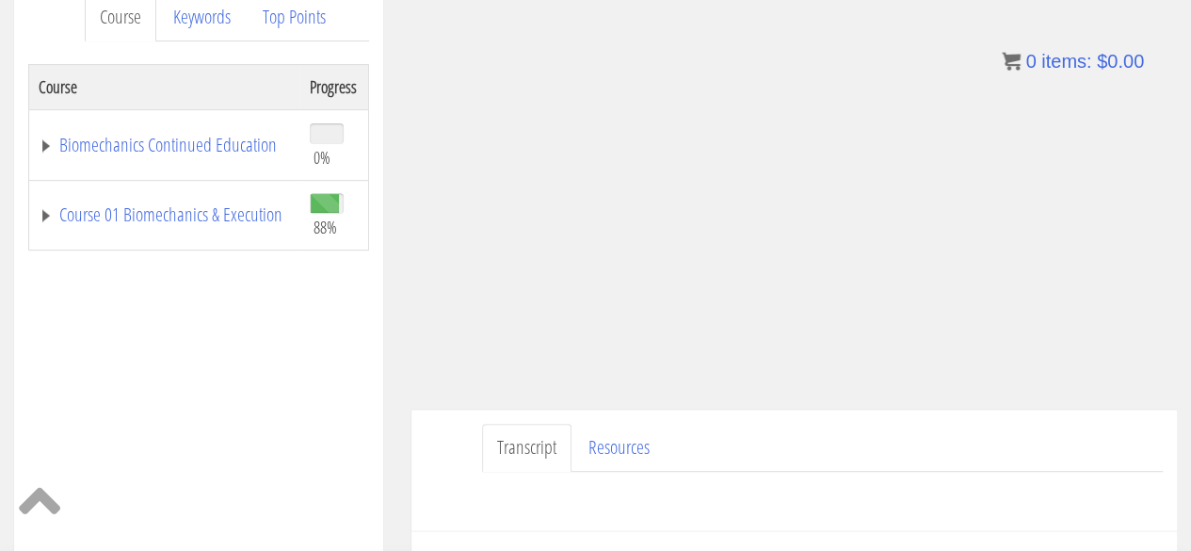
scroll to position [278, 0]
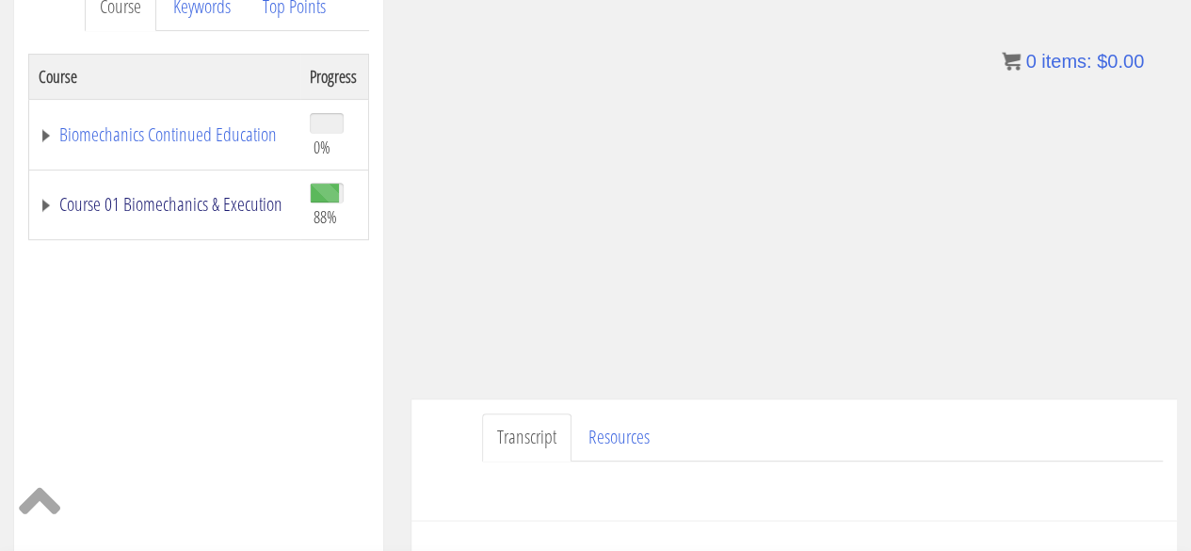
click at [217, 195] on link "Course 01 Biomechanics & Execution" at bounding box center [165, 204] width 252 height 19
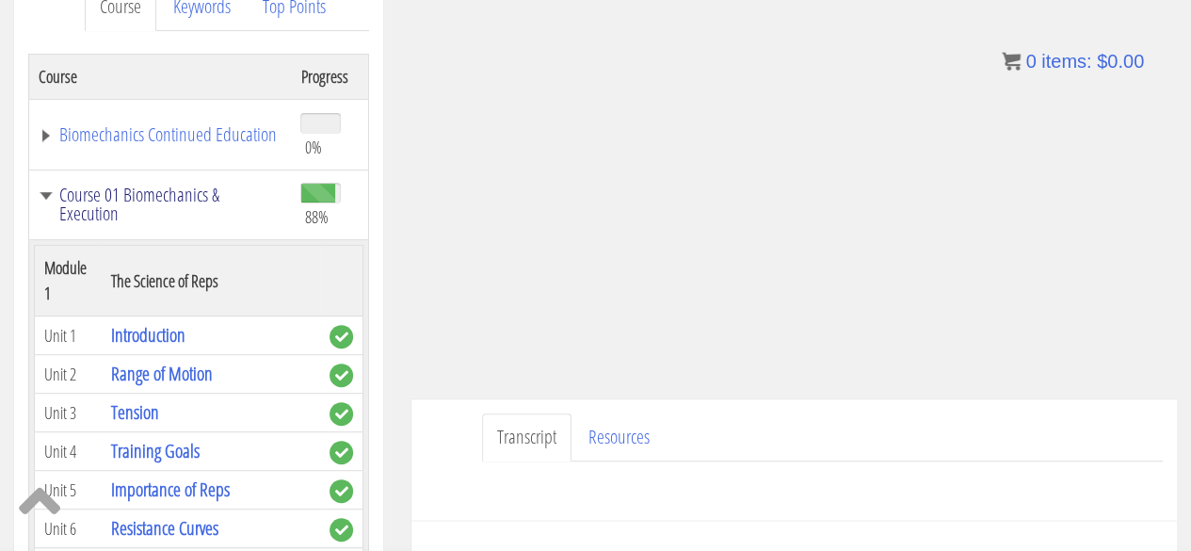
scroll to position [486, 0]
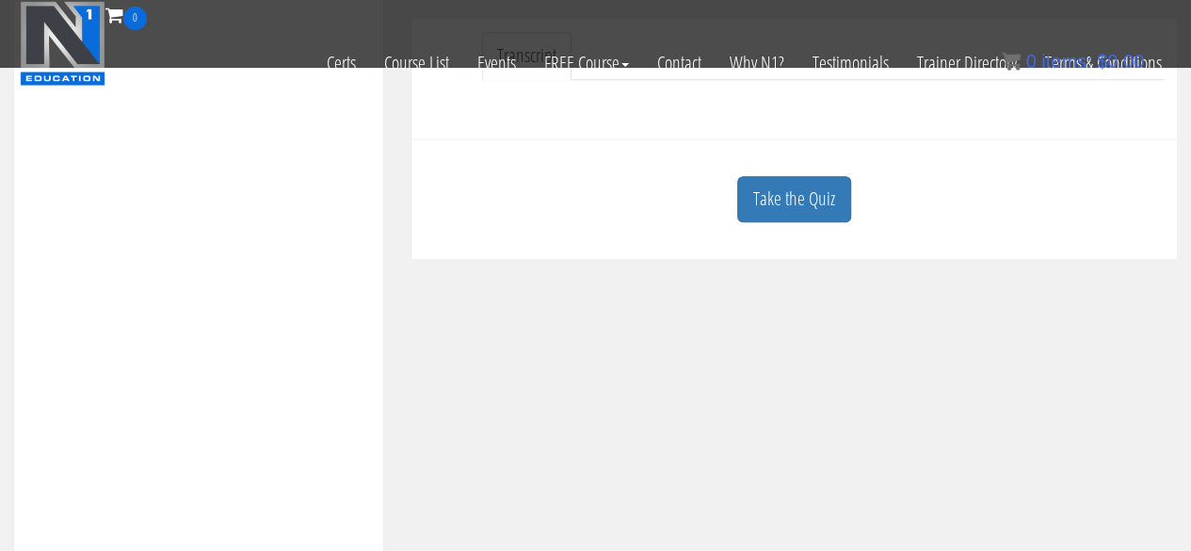
scroll to position [552, 0]
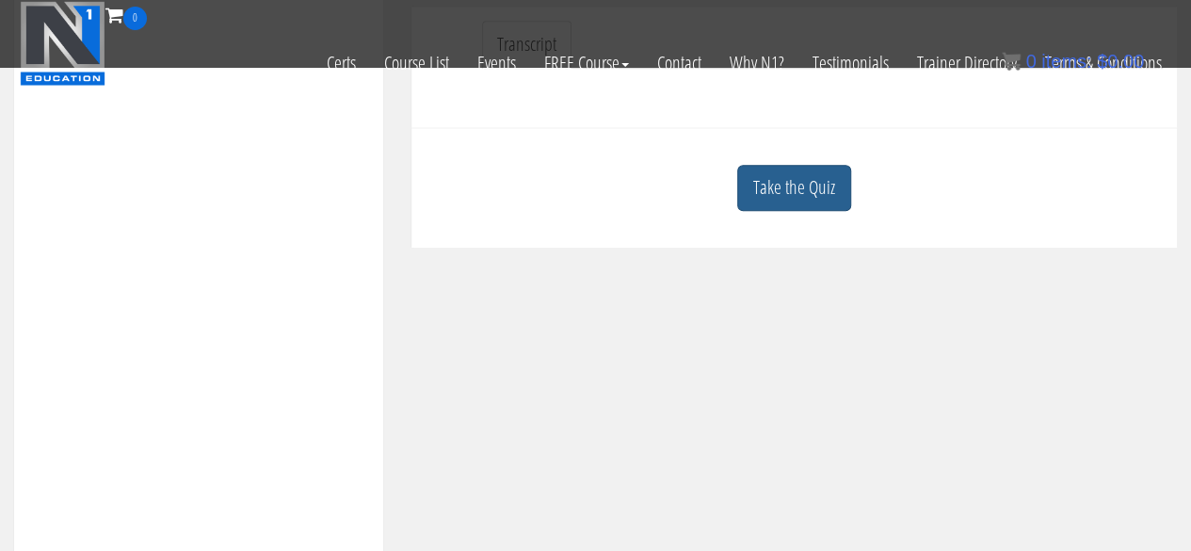
click at [829, 196] on link "Take the Quiz" at bounding box center [794, 188] width 114 height 46
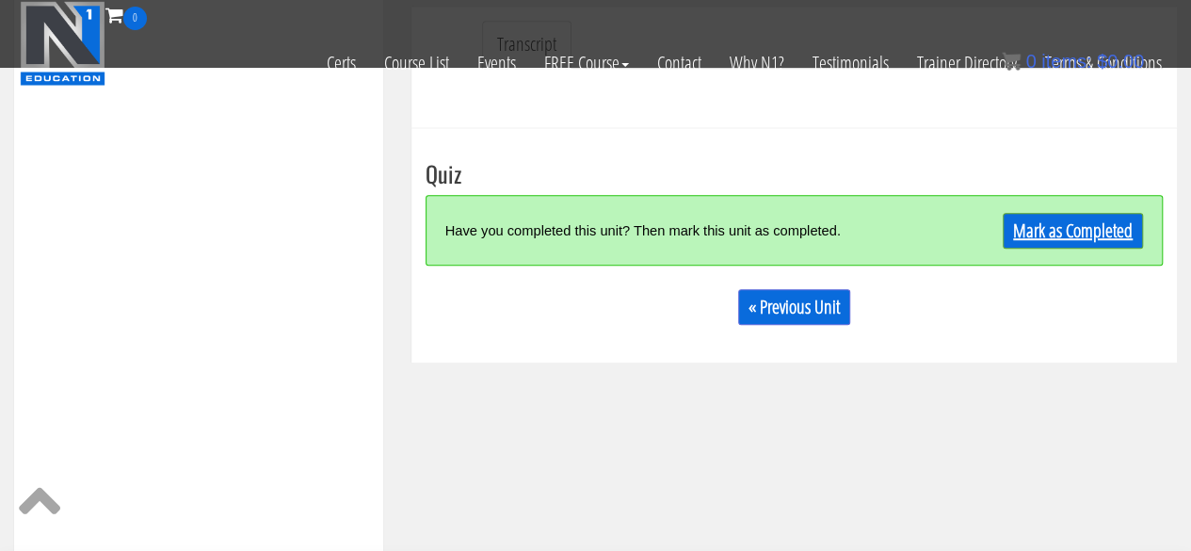
click at [1050, 215] on link "Mark as Completed" at bounding box center [1073, 231] width 140 height 36
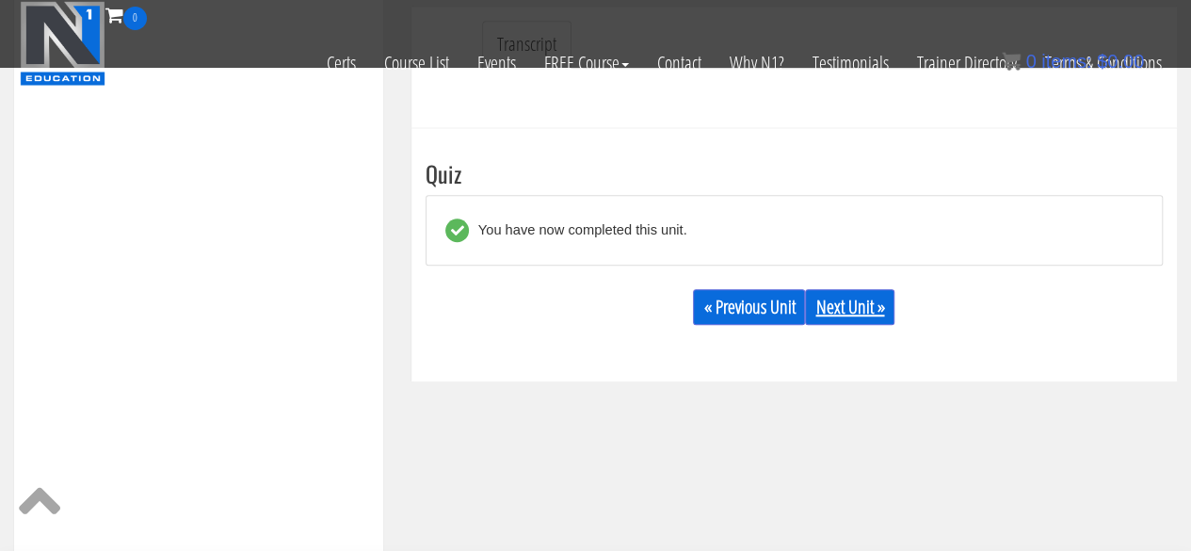
click at [851, 300] on link "Next Unit »" at bounding box center [849, 307] width 89 height 36
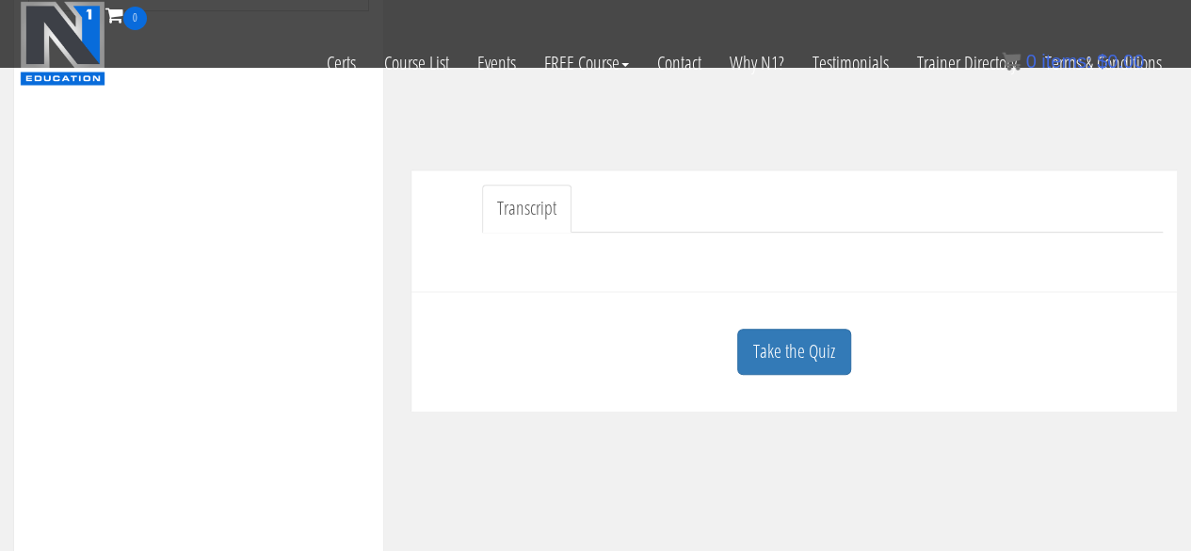
scroll to position [393, 0]
click at [821, 336] on link "Take the Quiz" at bounding box center [794, 346] width 114 height 46
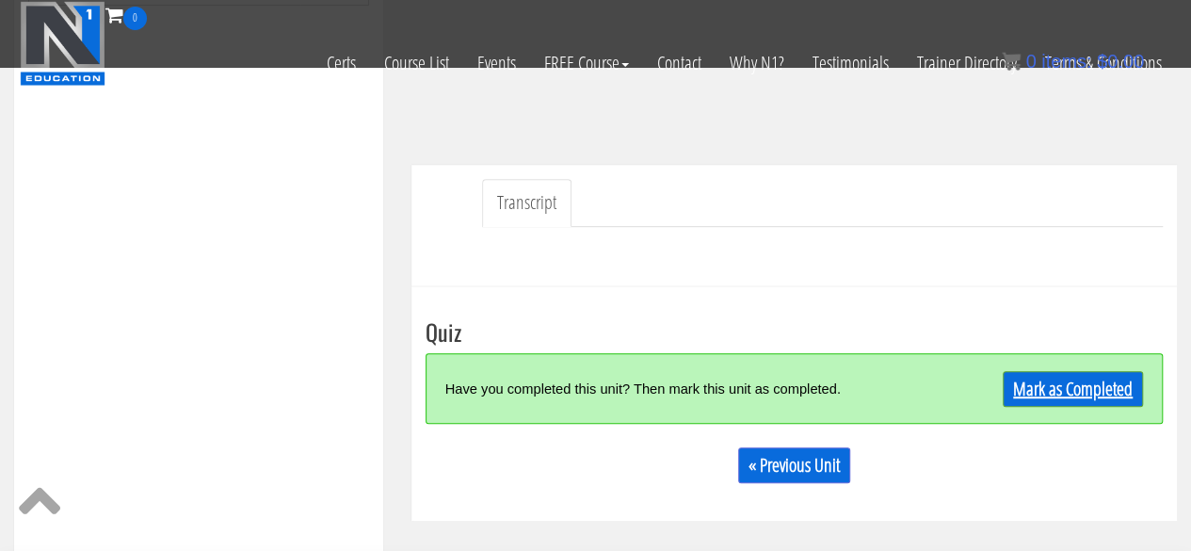
click at [1075, 388] on link "Mark as Completed" at bounding box center [1073, 389] width 140 height 36
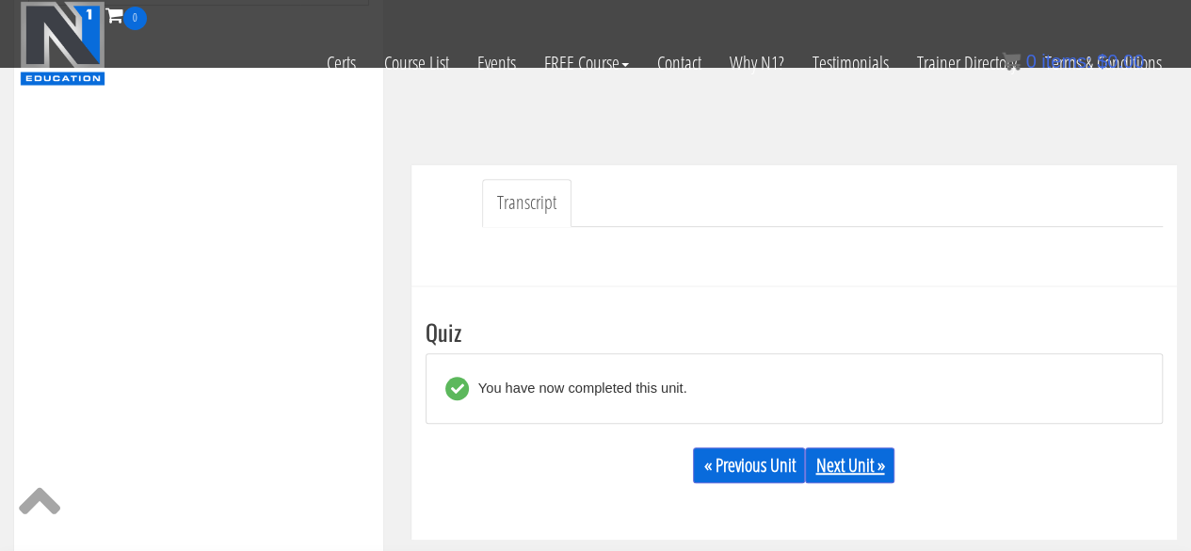
click at [846, 477] on link "Next Unit »" at bounding box center [849, 465] width 89 height 36
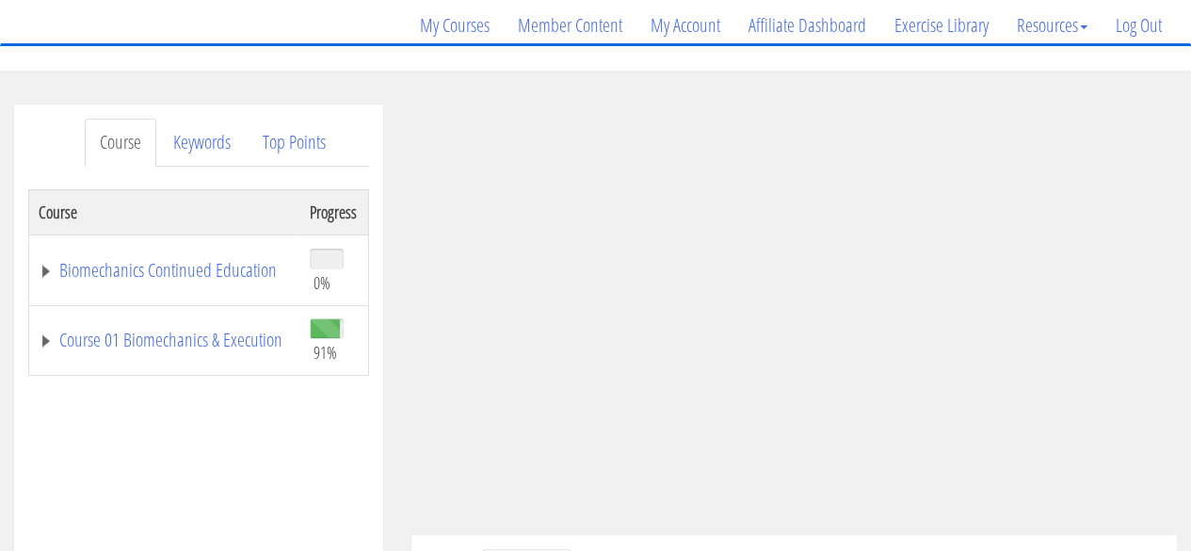
scroll to position [147, 0]
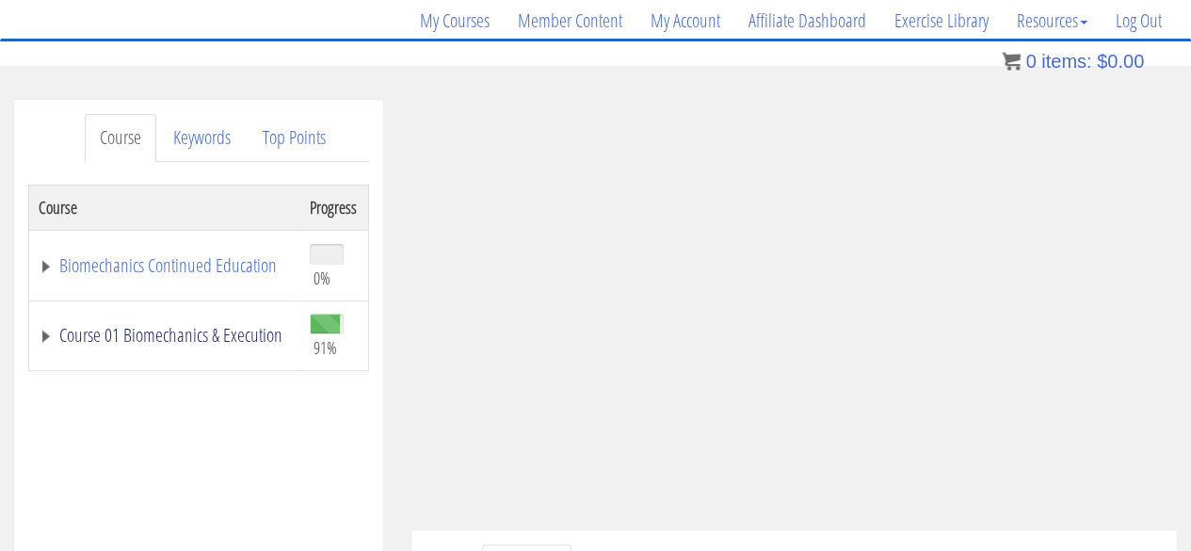
click at [173, 344] on link "Course 01 Biomechanics & Execution" at bounding box center [165, 335] width 252 height 19
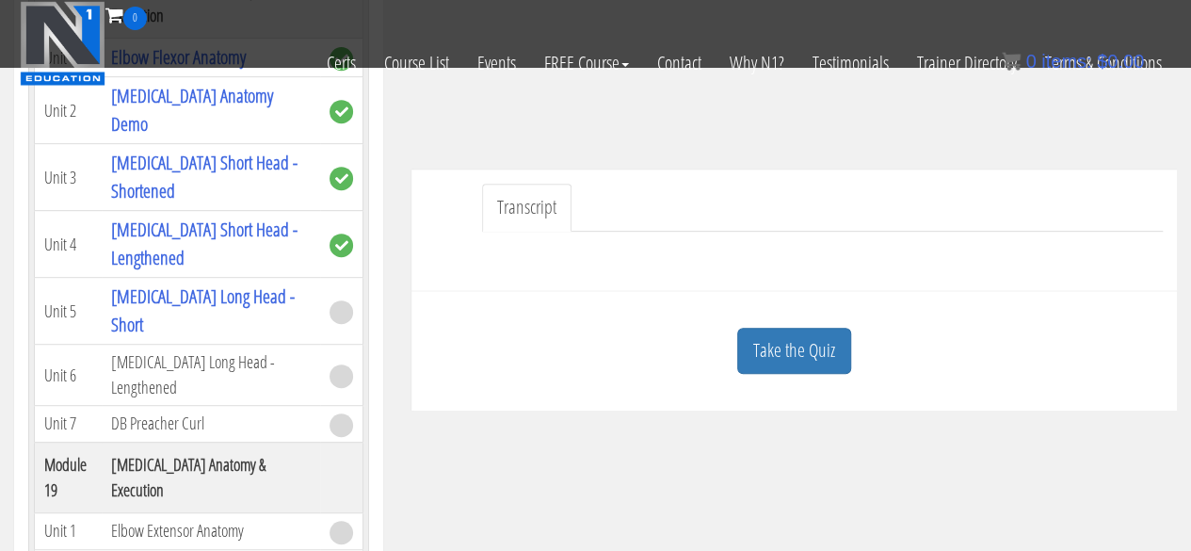
scroll to position [392, 0]
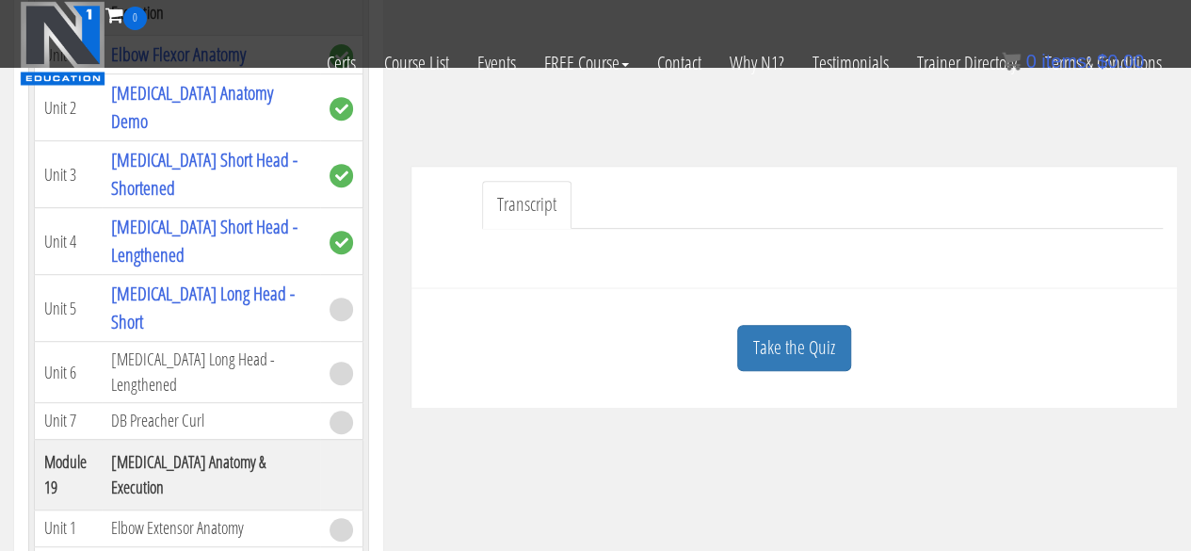
click at [783, 362] on link "Take the Quiz" at bounding box center [794, 348] width 114 height 46
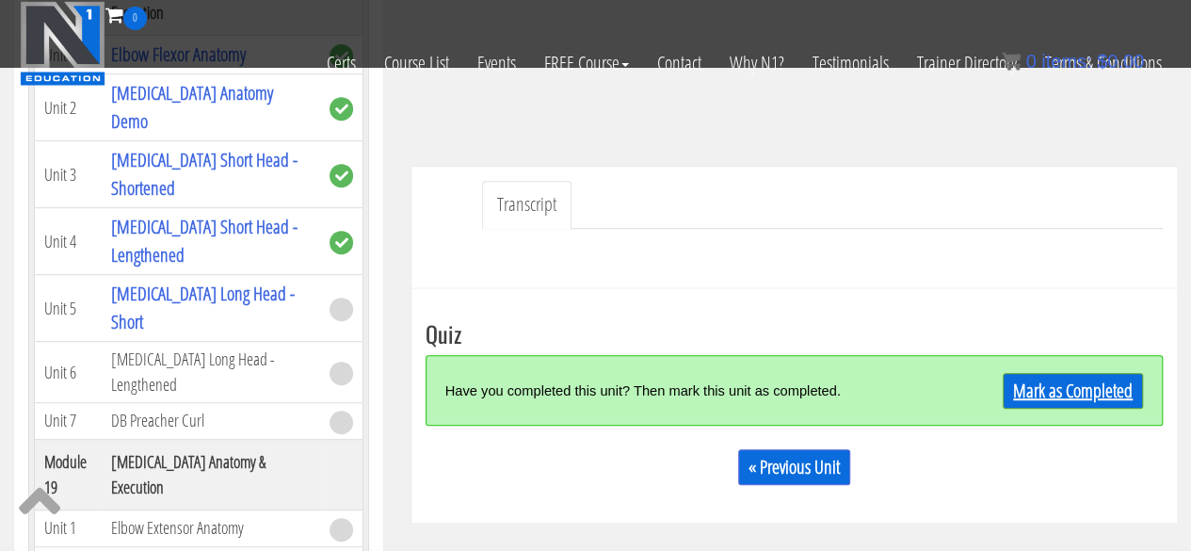
click at [1056, 383] on link "Mark as Completed" at bounding box center [1073, 391] width 140 height 36
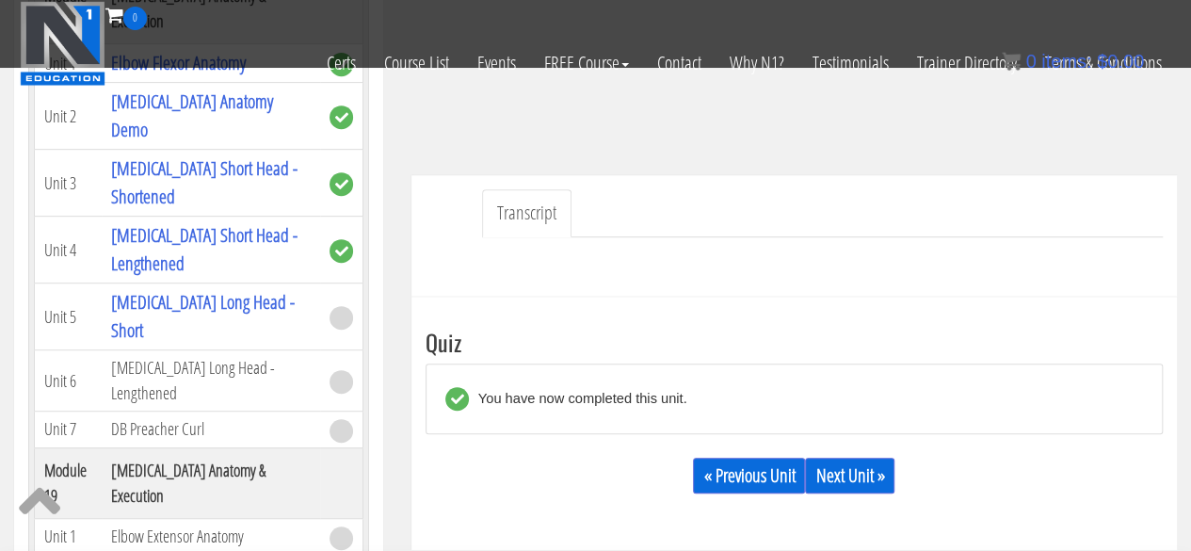
scroll to position [412, 0]
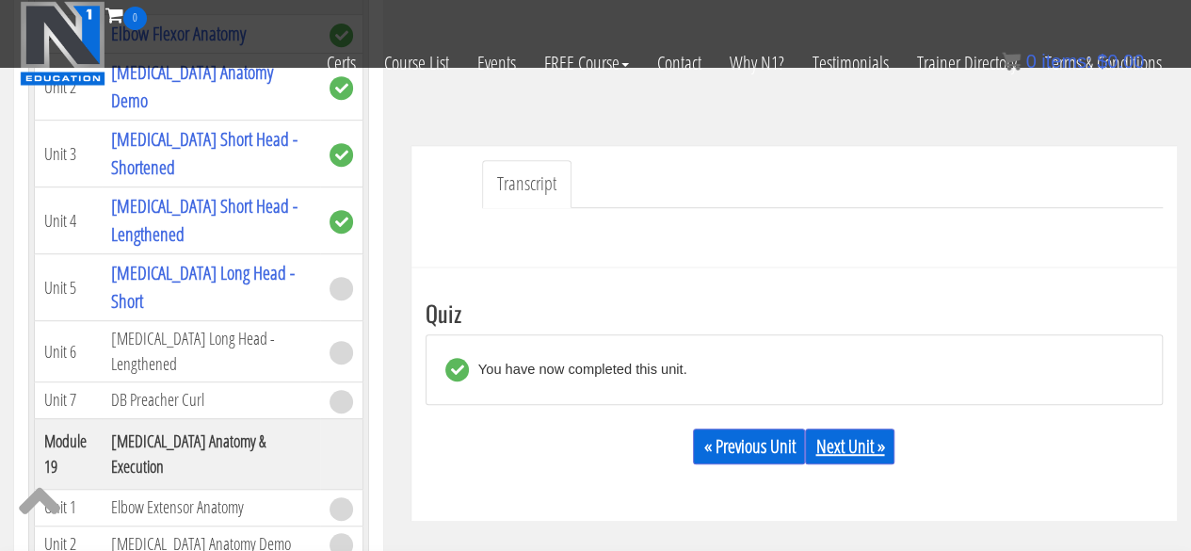
drag, startPoint x: 845, startPoint y: 436, endPoint x: 838, endPoint y: 429, distance: 10.0
click at [845, 436] on link "Next Unit »" at bounding box center [849, 446] width 89 height 36
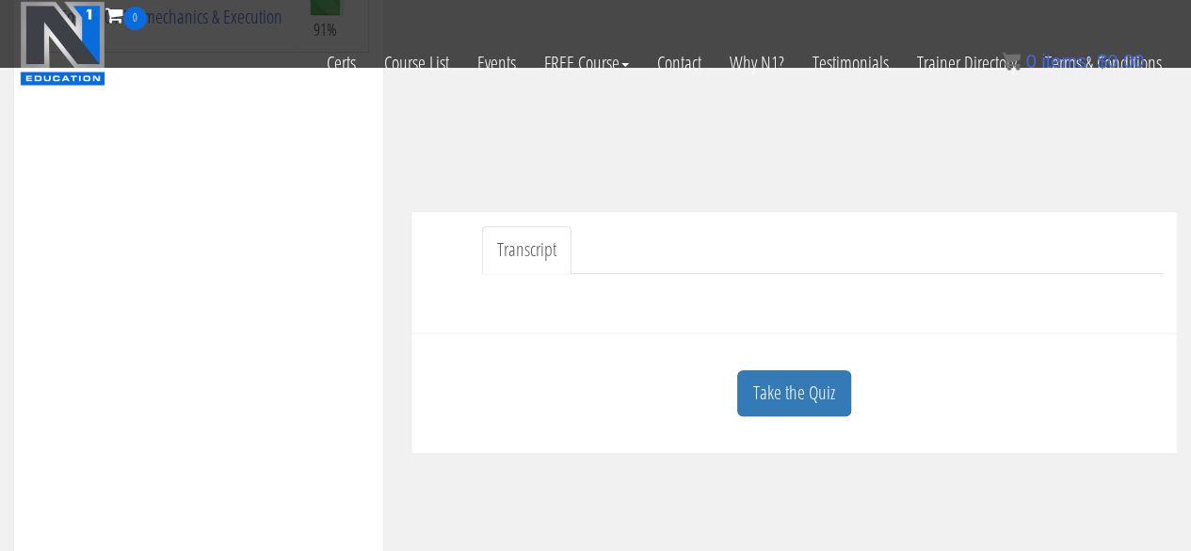
scroll to position [377, 0]
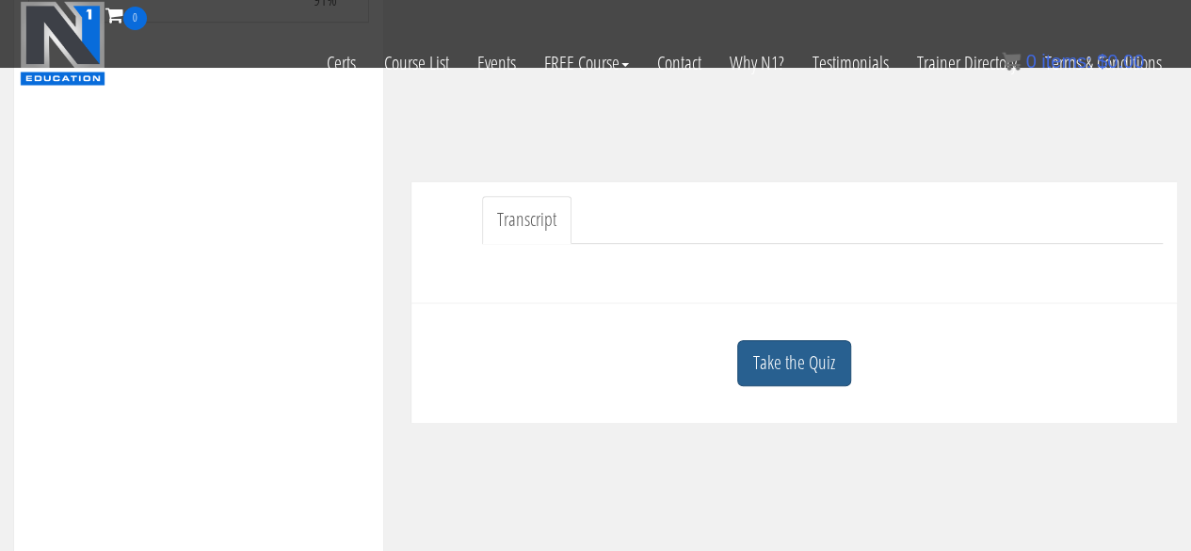
click at [812, 374] on link "Take the Quiz" at bounding box center [794, 363] width 114 height 46
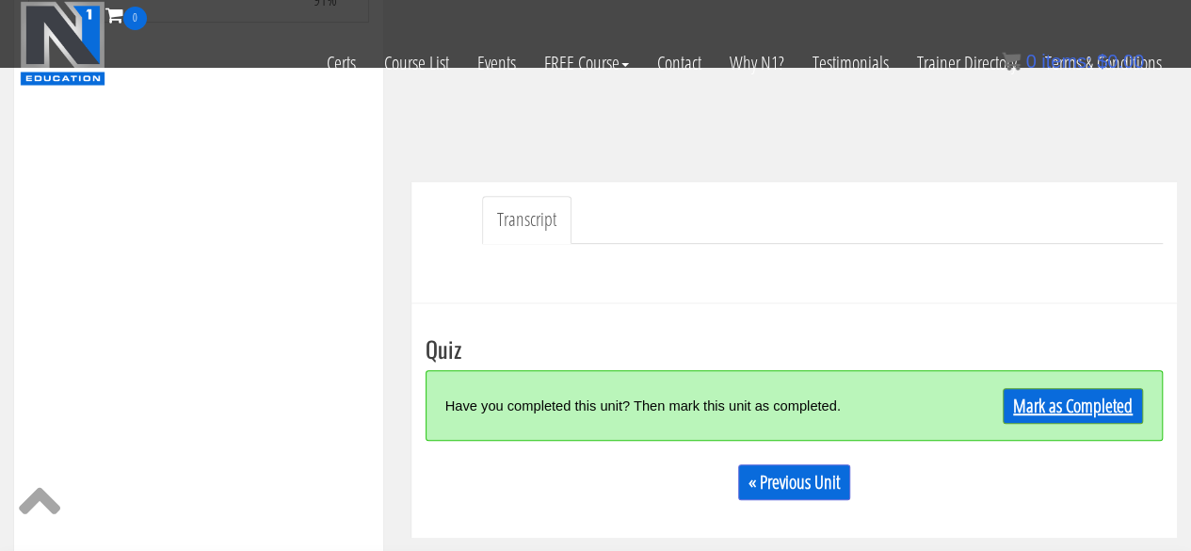
click at [1009, 387] on div "Mark as Completed" at bounding box center [1051, 405] width 183 height 40
click at [1031, 411] on link "Mark as Completed" at bounding box center [1073, 406] width 140 height 36
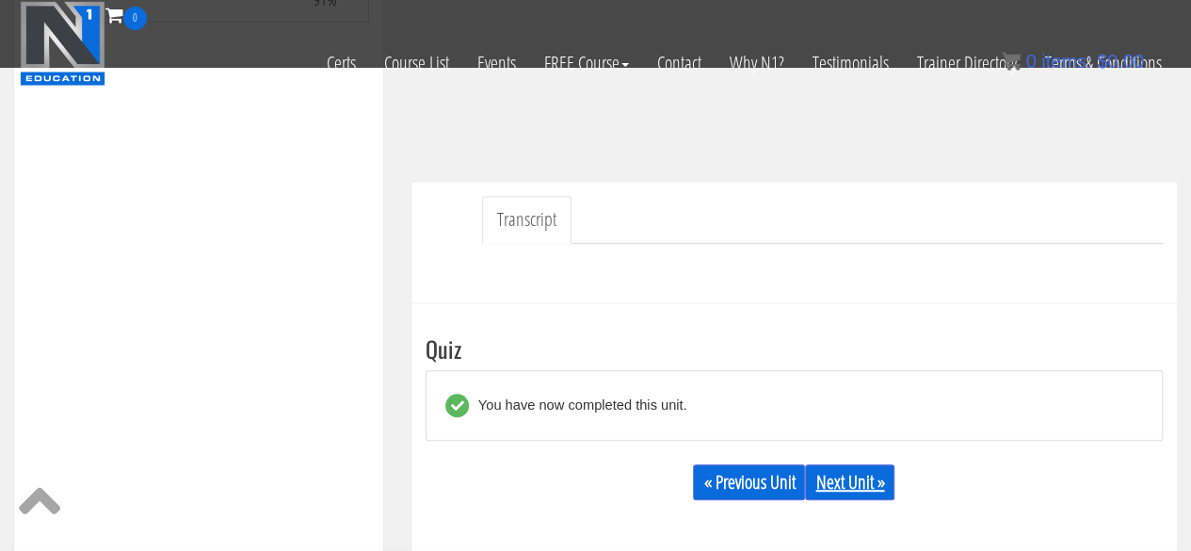
click at [866, 483] on link "Next Unit »" at bounding box center [849, 482] width 89 height 36
click at [868, 492] on link "Next Unit »" at bounding box center [849, 482] width 89 height 36
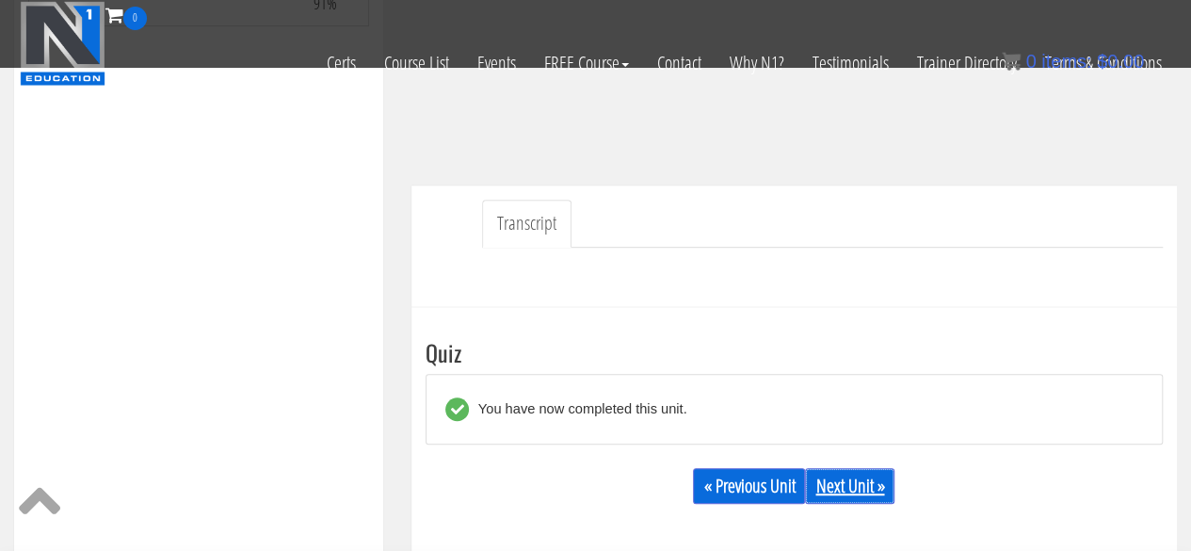
scroll to position [528, 0]
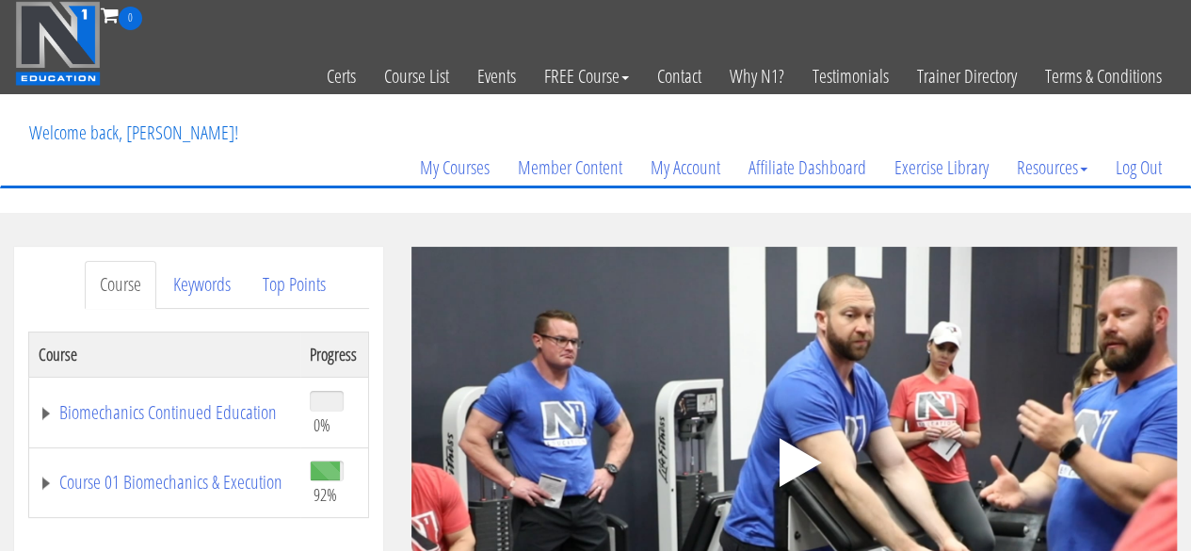
scroll to position [125, 0]
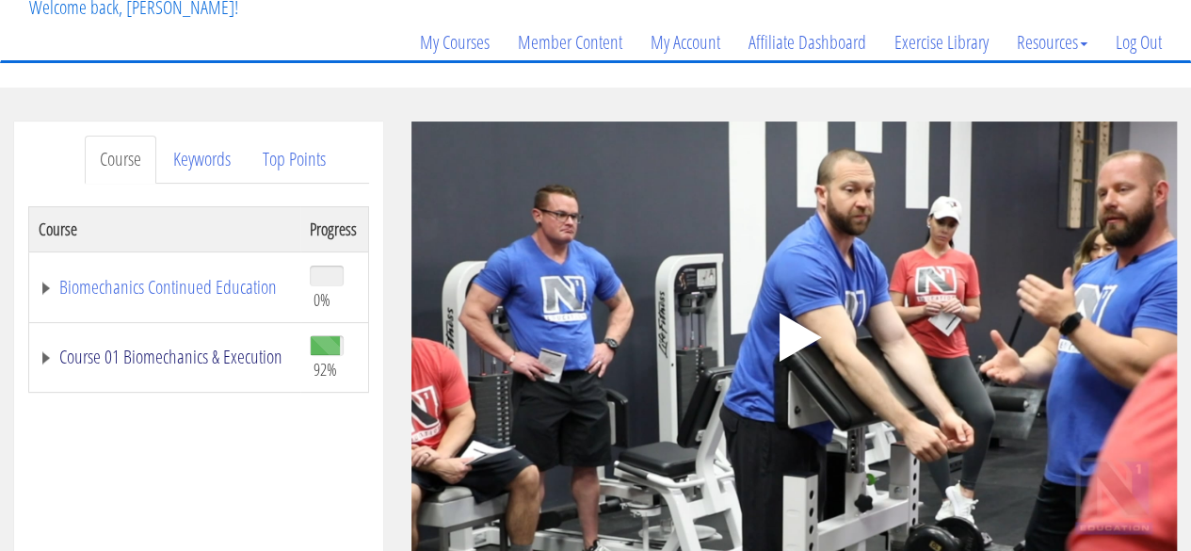
click at [155, 347] on link "Course 01 Biomechanics & Execution" at bounding box center [165, 356] width 252 height 19
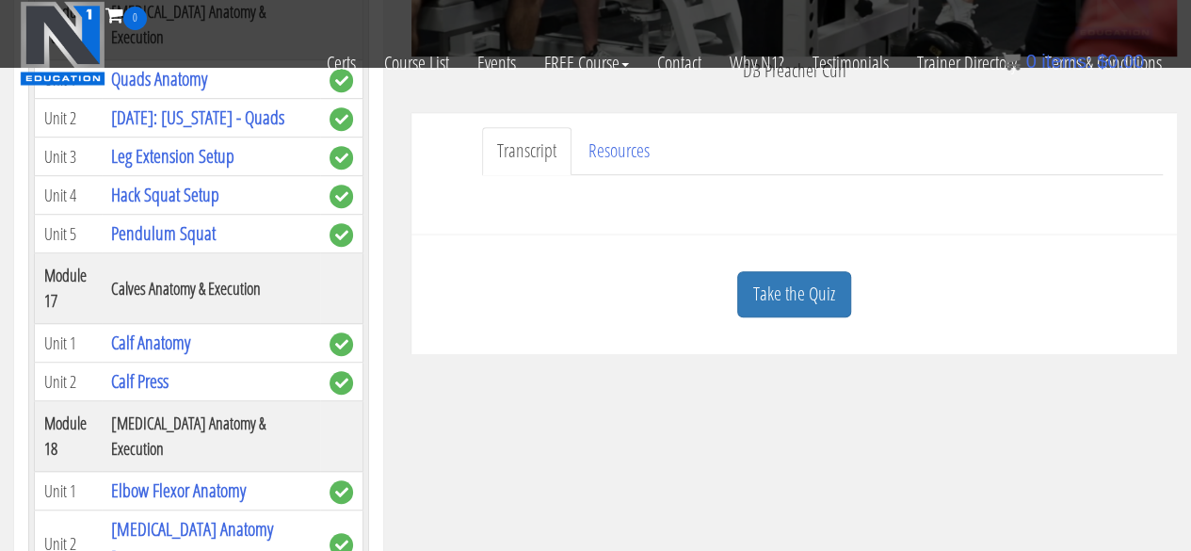
scroll to position [6106, 0]
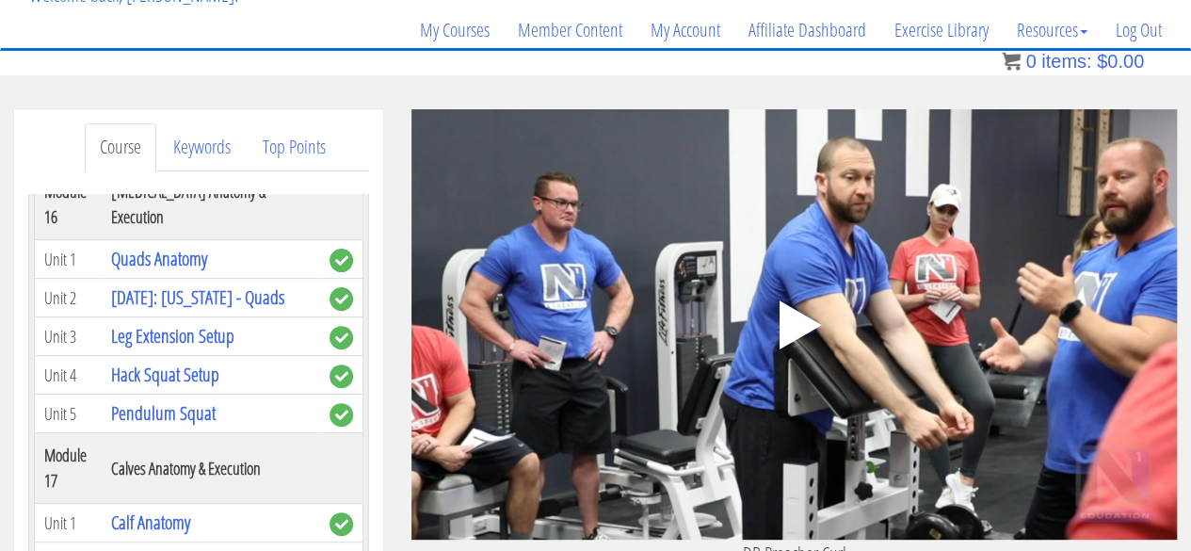
click at [806, 310] on icon ".fp-color-play{opacity:0.65;}.controlbutton{fill:#fff;}" at bounding box center [793, 324] width 119 height 119
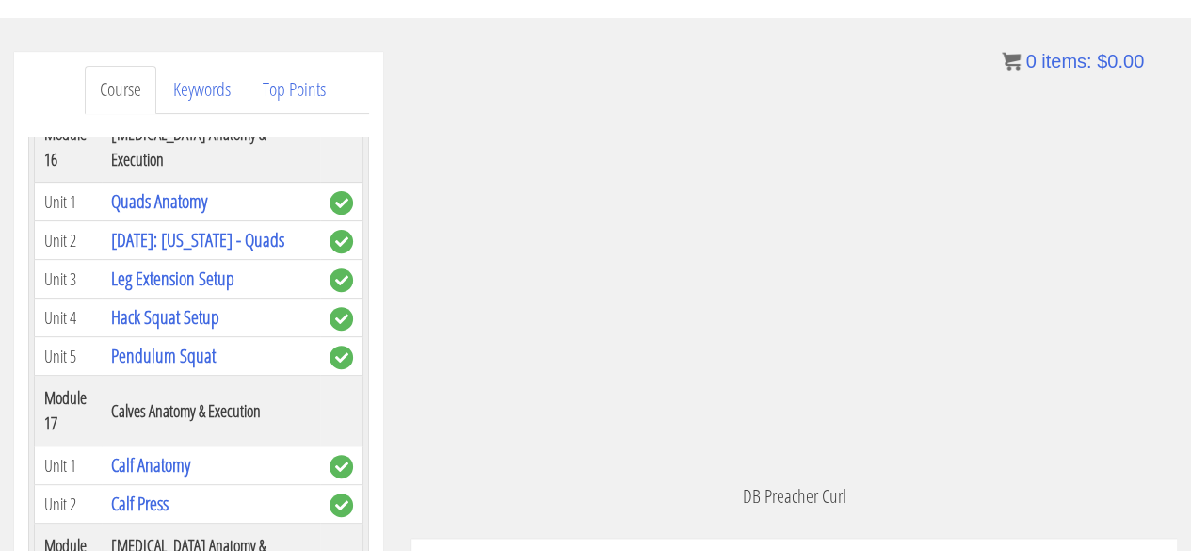
scroll to position [263, 0]
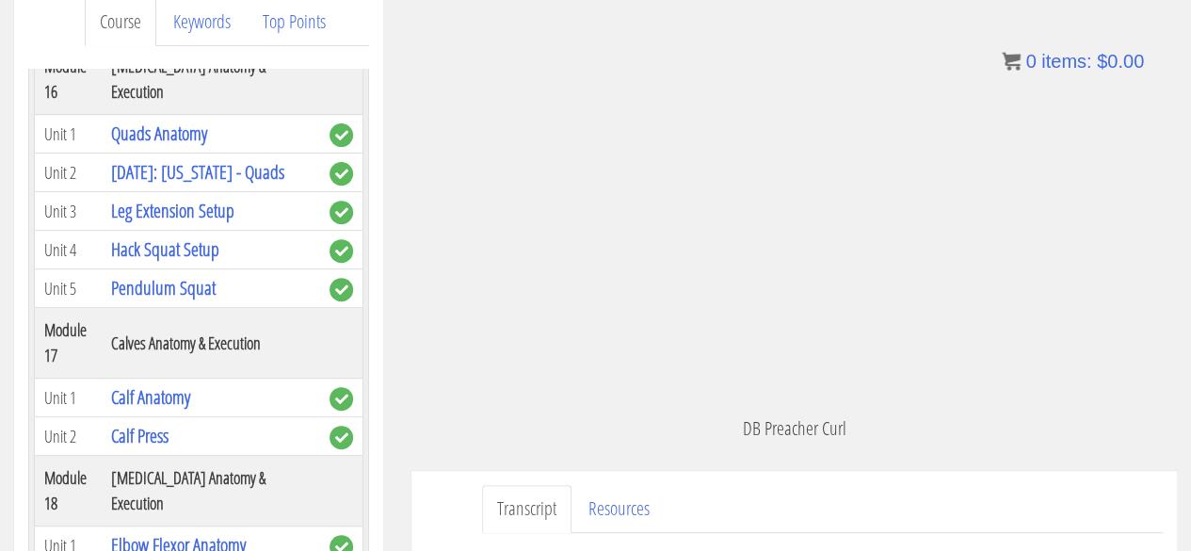
click at [609, 338] on div ".a{fill:#000;opacity:0.65;}.b{fill:#fff;opacity:1.0;} .fp-color-play{opacity:0.…" at bounding box center [793, 199] width 765 height 430
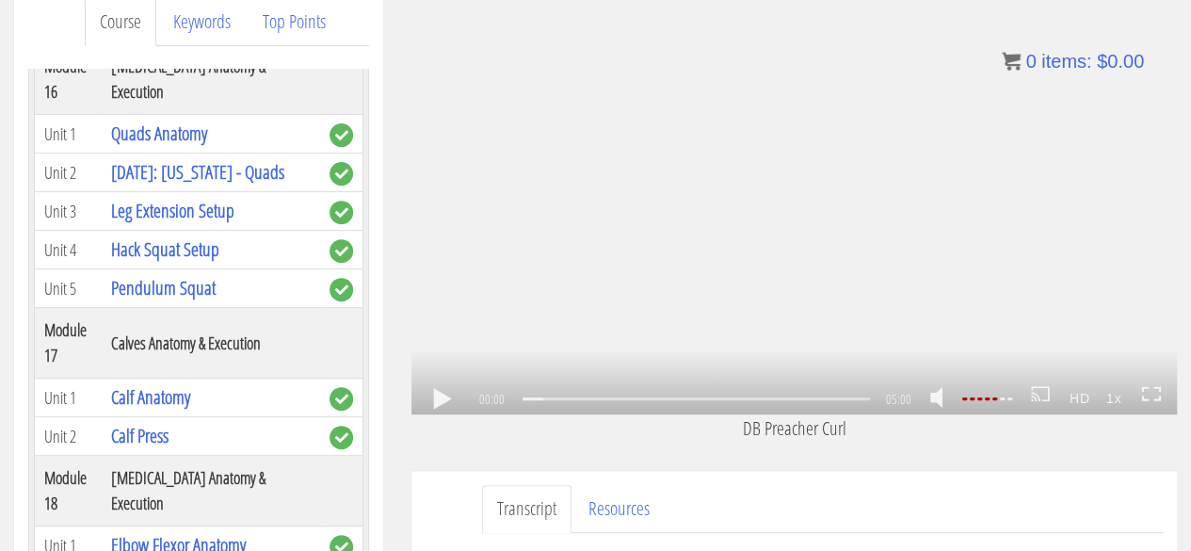
click at [742, 336] on div ".a{fill:#000;opacity:0.65;}.b{fill:#fff;opacity:1.0;} .fp-color-play{opacity:0.…" at bounding box center [793, 199] width 765 height 430
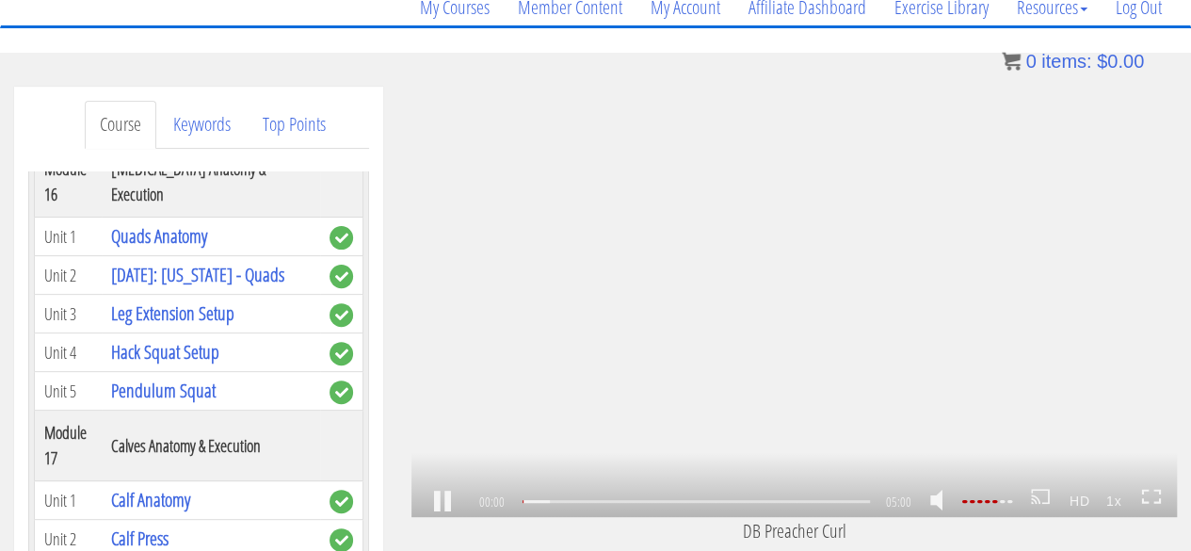
scroll to position [137, 0]
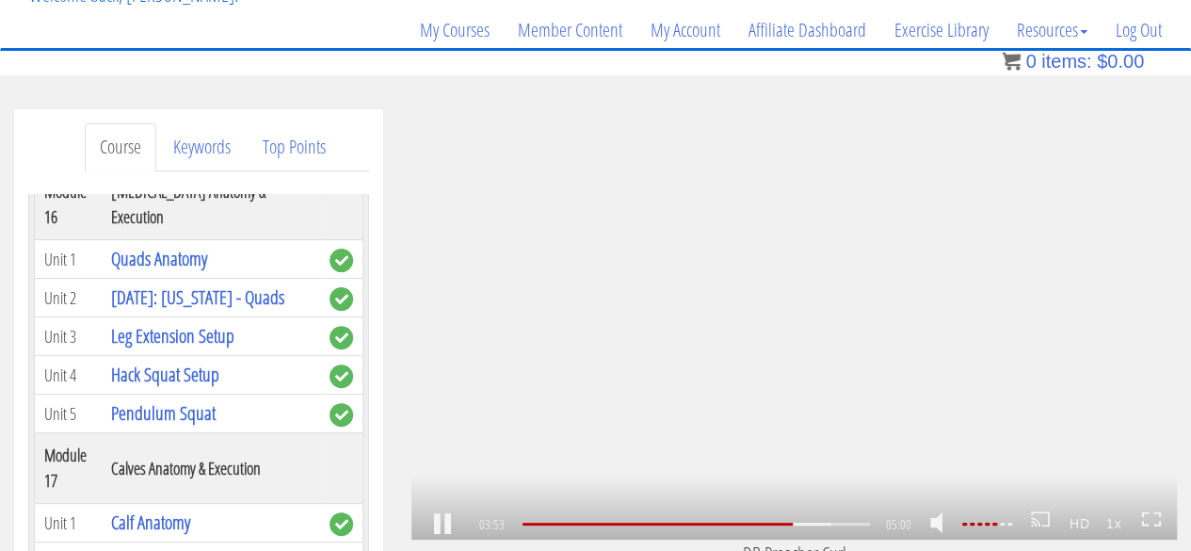
click at [896, 414] on div ".a{fill:#000;opacity:0.65;}.b{fill:#fff;opacity:1.0;} .fp-color-play{opacity:0.…" at bounding box center [793, 324] width 765 height 430
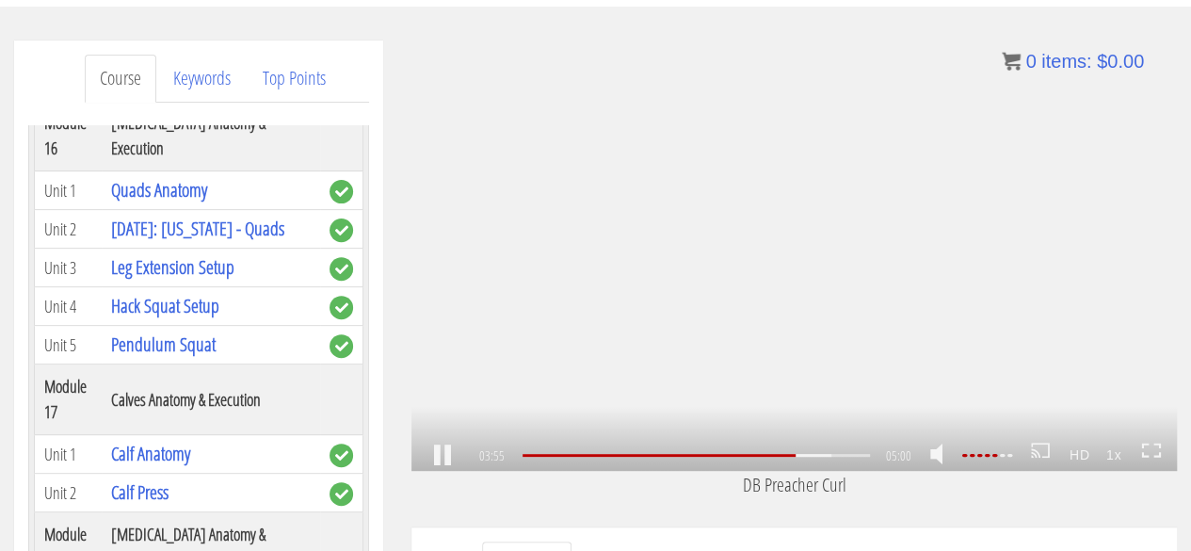
scroll to position [204, 0]
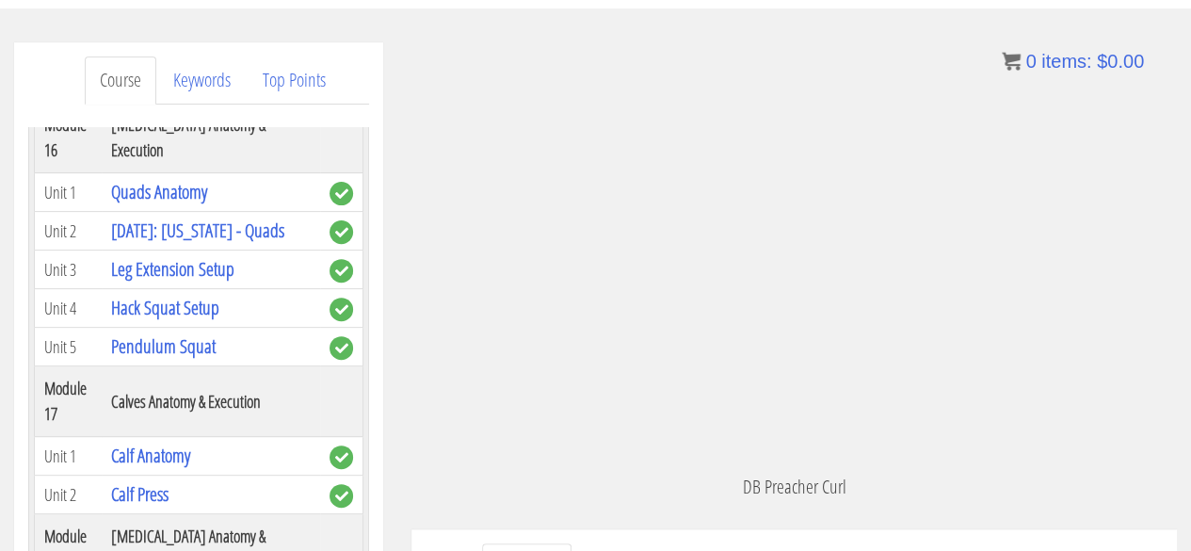
click at [958, 238] on div ".a{fill:#000;opacity:0.65;}.b{fill:#fff;opacity:1.0;} .fp-color-play{opacity:0.…" at bounding box center [793, 257] width 765 height 430
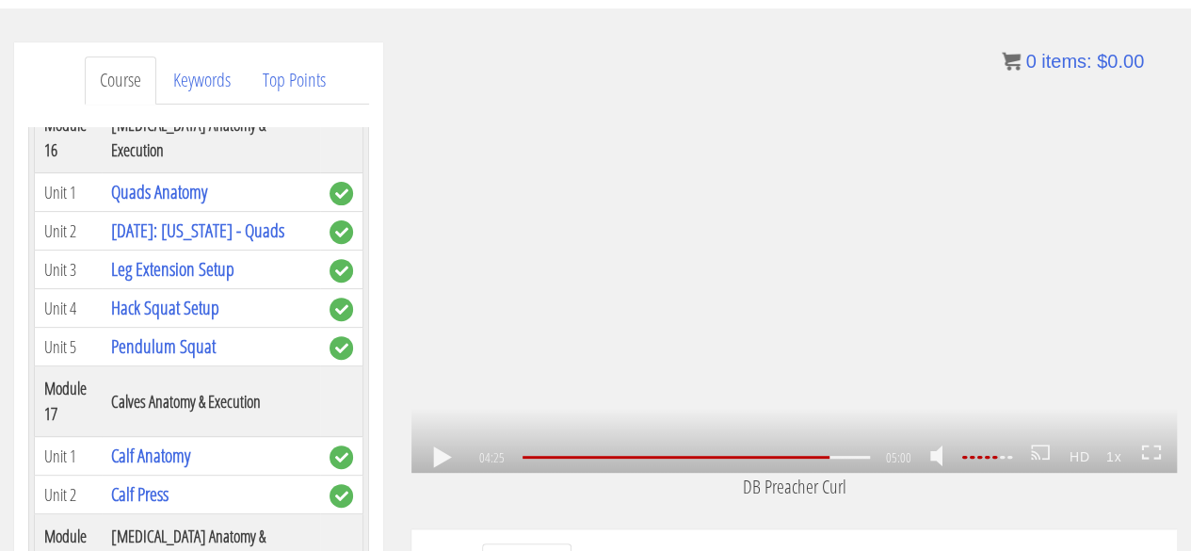
click at [761, 203] on div ".a{fill:#000;opacity:0.65;}.b{fill:#fff;opacity:1.0;} .fp-color-play{opacity:0.…" at bounding box center [793, 257] width 765 height 430
click at [610, 344] on div ".a{fill:#000;opacity:0.65;}.b{fill:#fff;opacity:1.0;} .fp-color-play{opacity:0.…" at bounding box center [793, 257] width 765 height 430
click at [817, 458] on div "04:12" at bounding box center [696, 457] width 348 height 3
click at [785, 428] on span "03:45" at bounding box center [787, 432] width 29 height 20
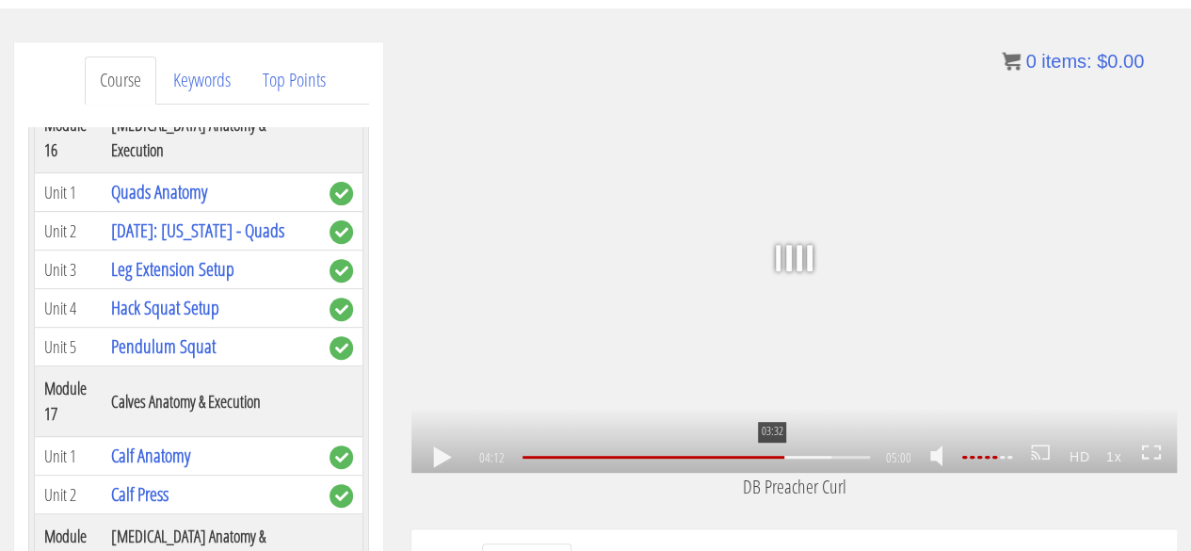
click at [770, 458] on div "03:32" at bounding box center [696, 457] width 348 height 3
click at [789, 350] on div ".a{fill:#000;opacity:0.65;}.b{fill:#fff;opacity:1.0;} .fp-color-play{opacity:0.…" at bounding box center [793, 257] width 765 height 430
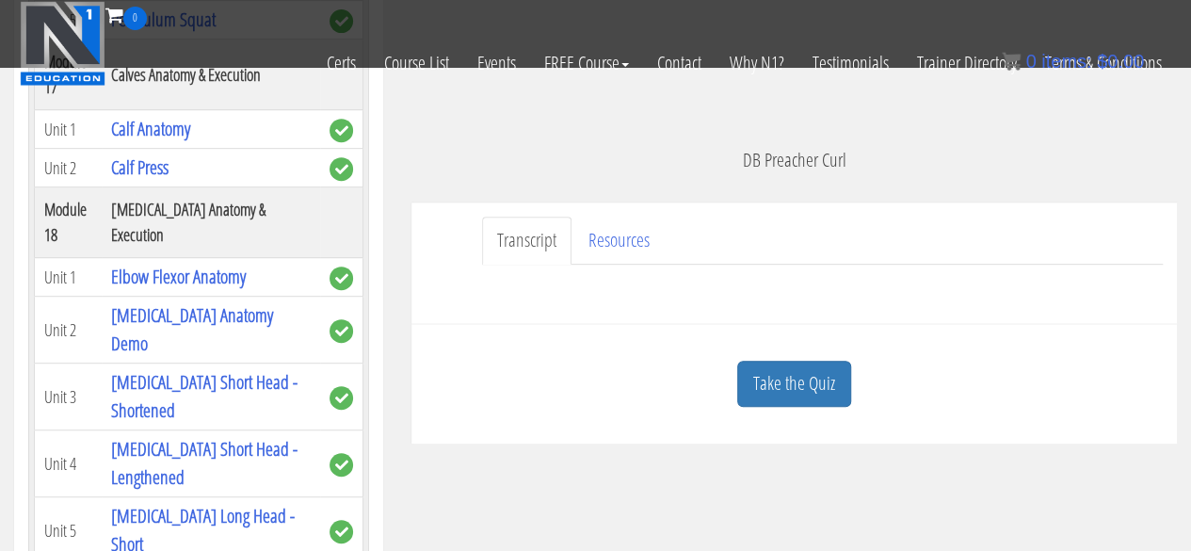
scroll to position [413, 0]
click at [802, 380] on link "Take the Quiz" at bounding box center [794, 383] width 114 height 46
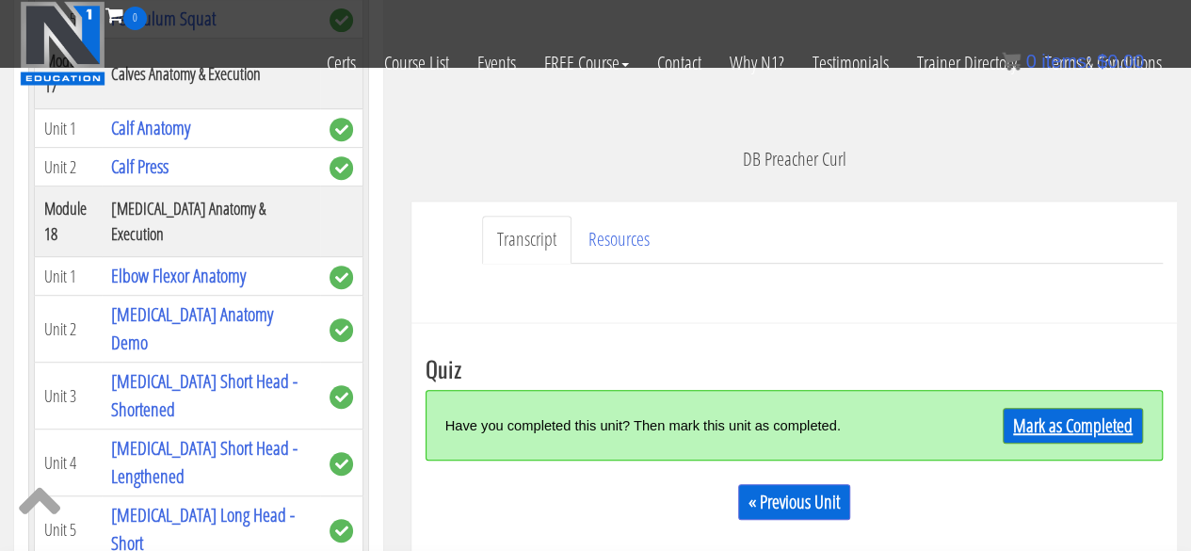
click at [1076, 439] on link "Mark as Completed" at bounding box center [1073, 426] width 140 height 36
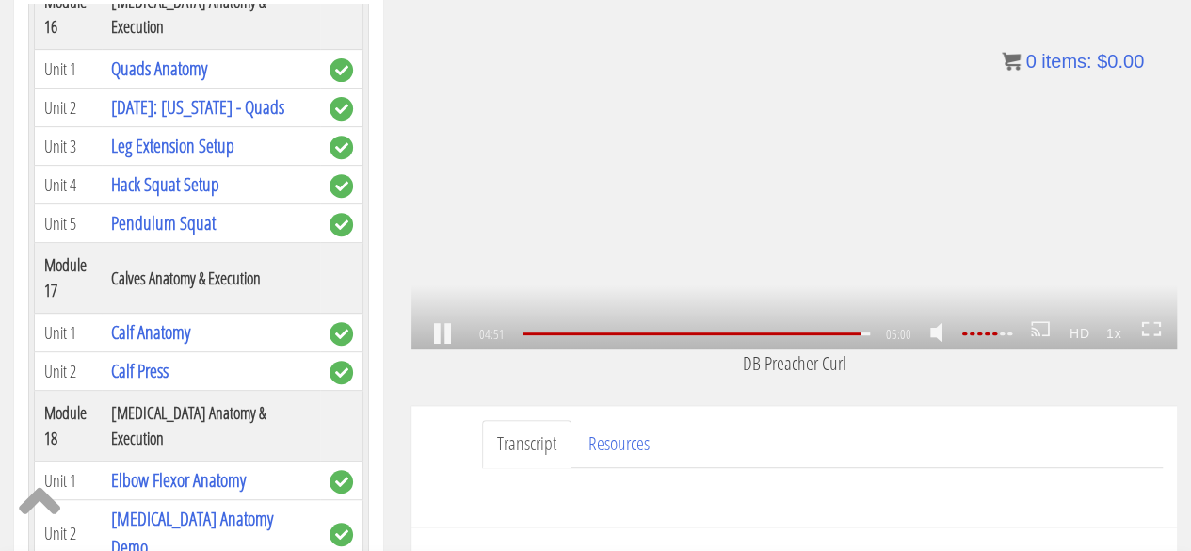
scroll to position [329, 0]
click at [836, 334] on div "04:28" at bounding box center [696, 332] width 348 height 3
click at [828, 334] on div "04:22" at bounding box center [696, 332] width 348 height 3
click at [815, 334] on div "04:11" at bounding box center [696, 332] width 348 height 3
click at [799, 334] on div "03:57" at bounding box center [696, 332] width 348 height 3
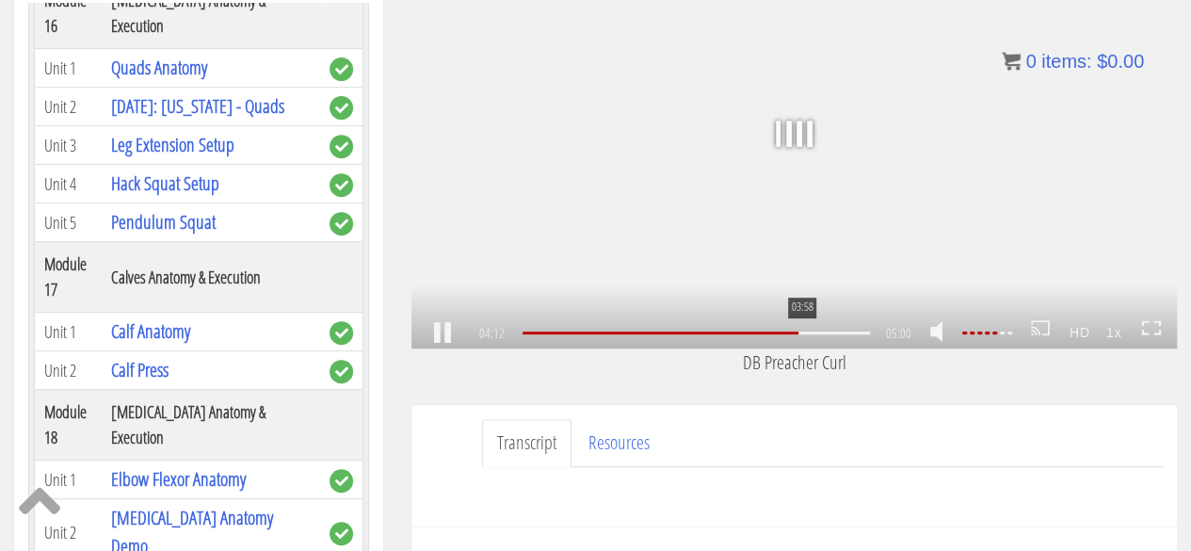
click at [800, 332] on div at bounding box center [696, 332] width 348 height 3
click at [802, 332] on div at bounding box center [662, 332] width 281 height 3
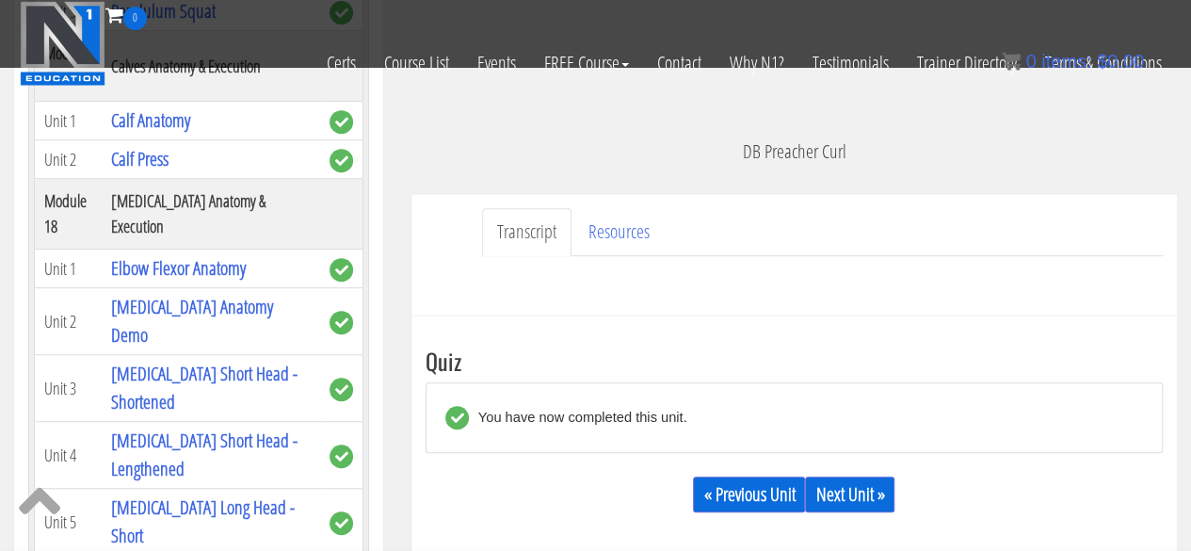
scroll to position [422, 0]
click at [853, 485] on link "Next Unit »" at bounding box center [849, 493] width 89 height 36
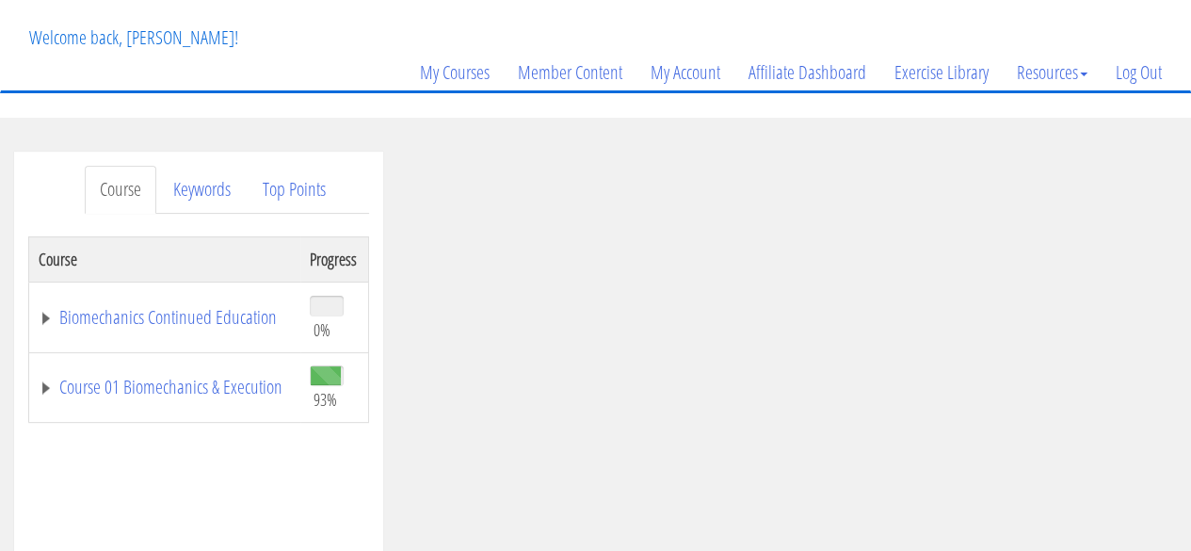
scroll to position [87, 0]
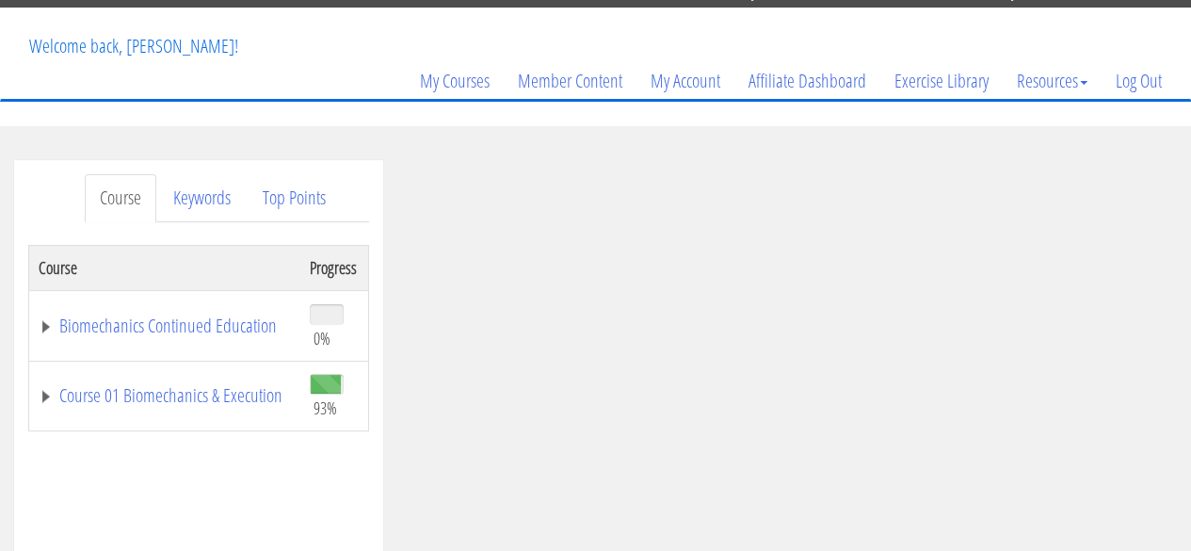
click at [187, 361] on td "Course 01 Biomechanics & Execution" at bounding box center [164, 396] width 271 height 71
click at [183, 386] on link "Course 01 Biomechanics & Execution" at bounding box center [165, 395] width 252 height 19
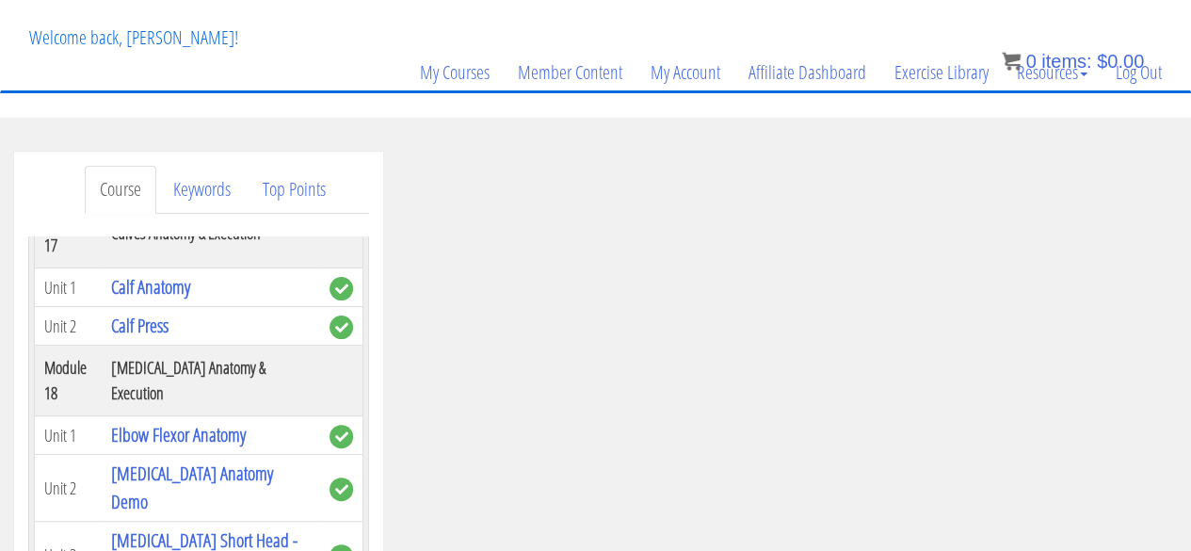
scroll to position [0, 0]
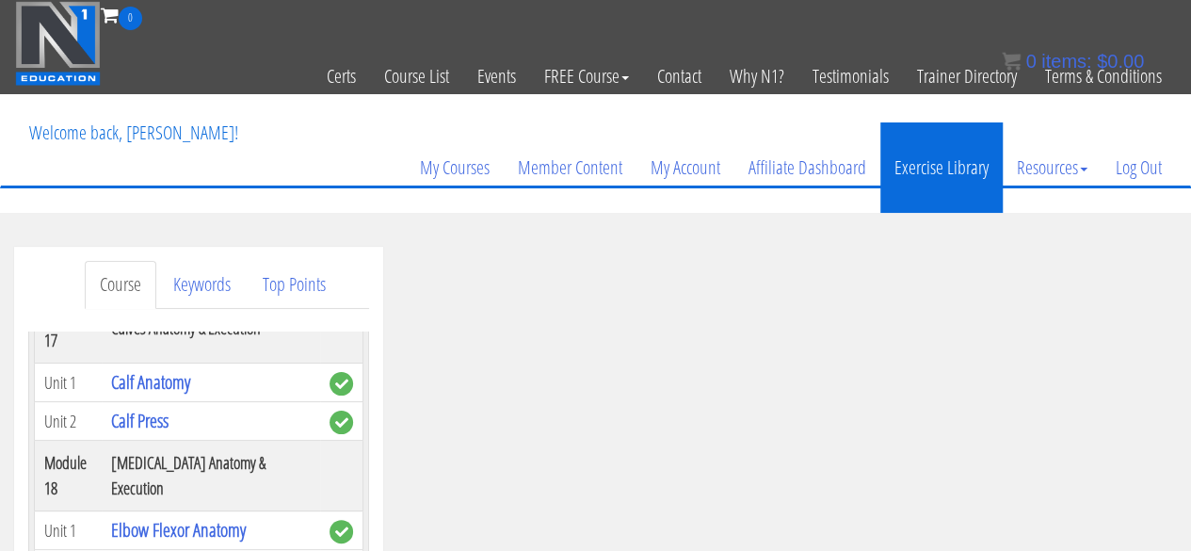
click at [957, 168] on link "Exercise Library" at bounding box center [941, 167] width 122 height 90
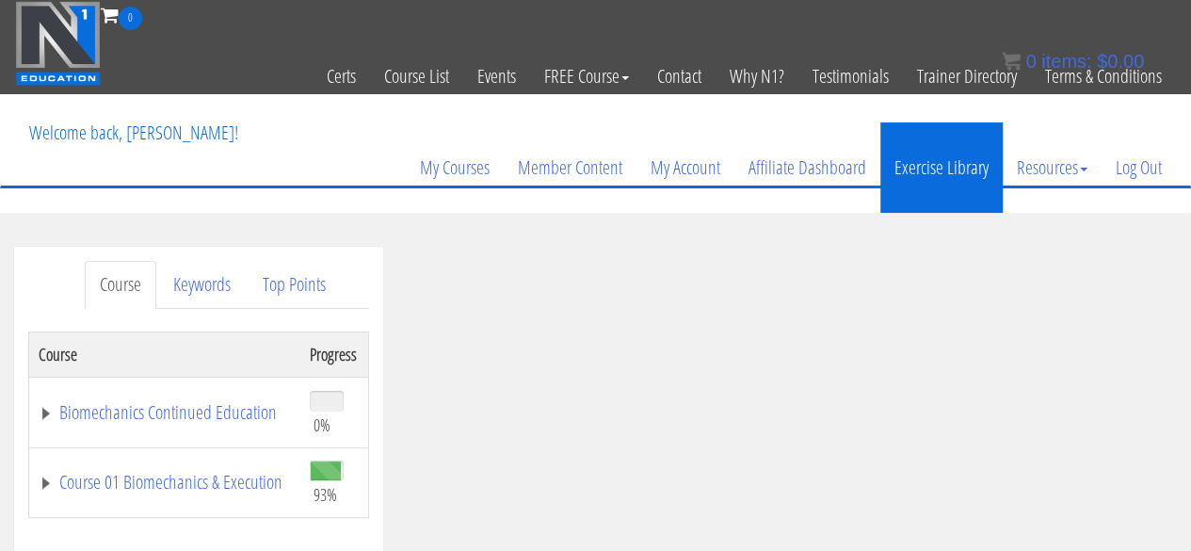
click at [934, 156] on link "Exercise Library" at bounding box center [941, 167] width 122 height 90
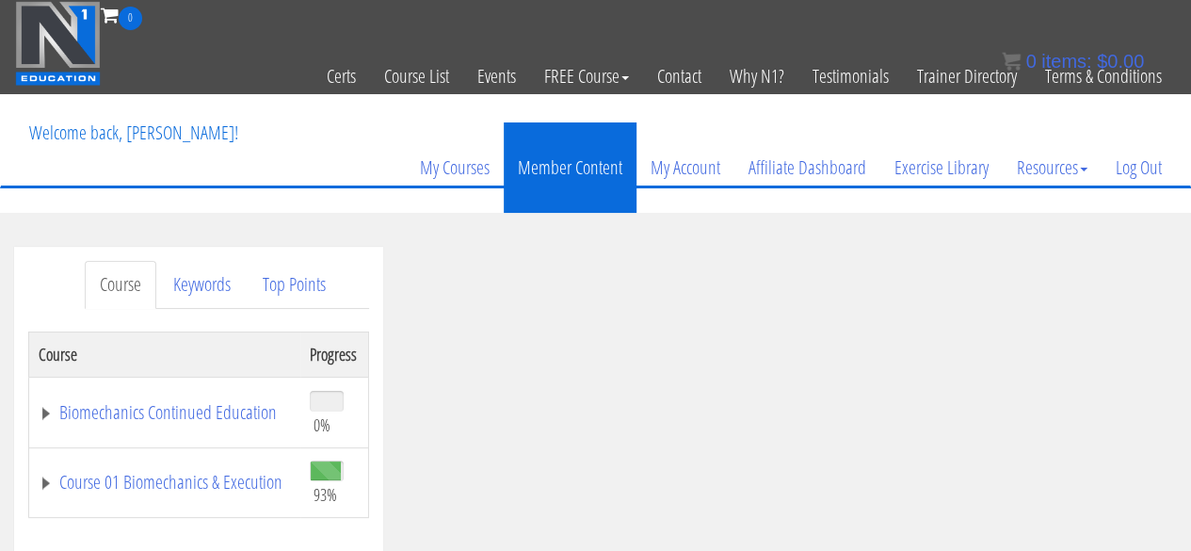
click at [587, 163] on link "Member Content" at bounding box center [570, 167] width 133 height 90
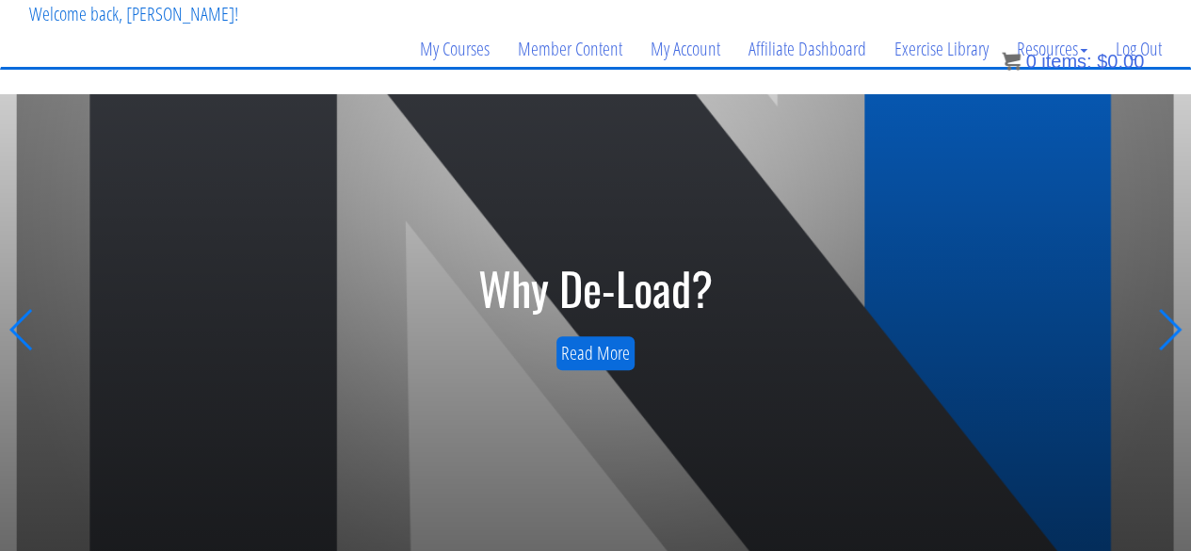
scroll to position [120, 0]
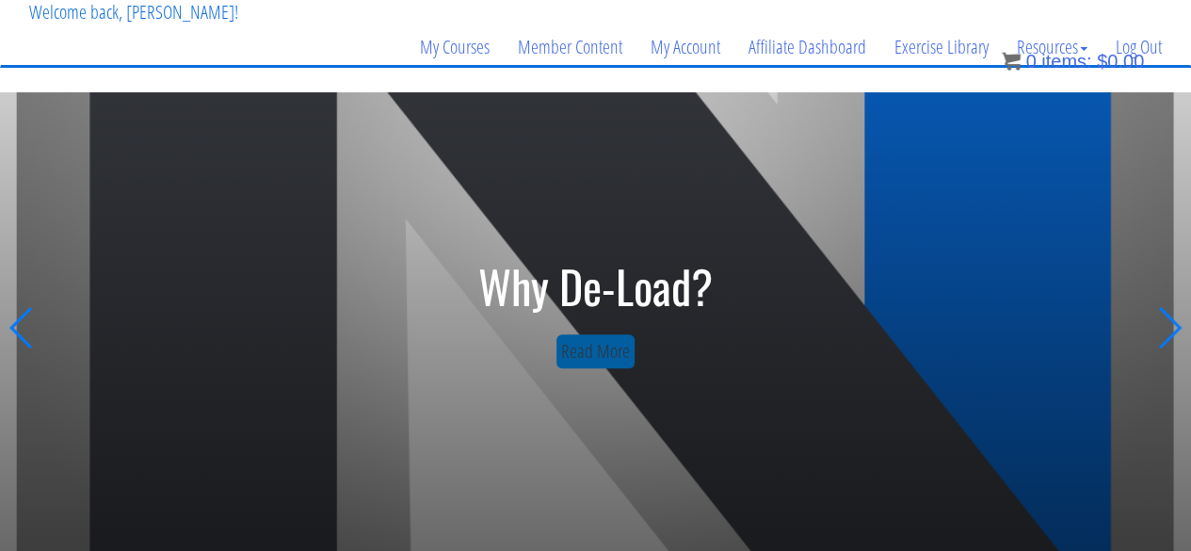
click at [601, 339] on link "Read More" at bounding box center [595, 351] width 78 height 35
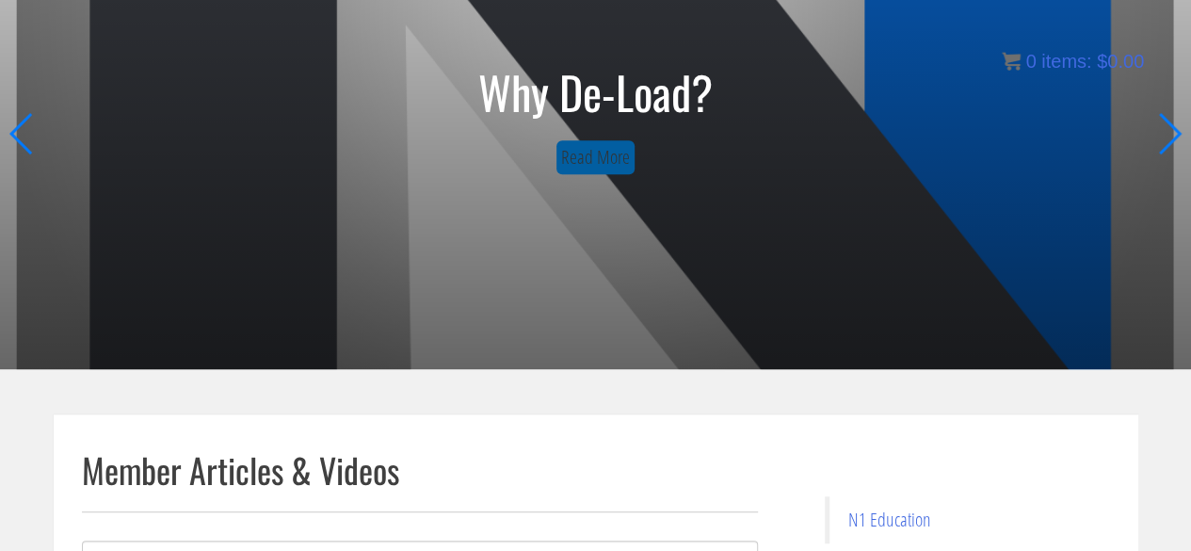
scroll to position [320, 0]
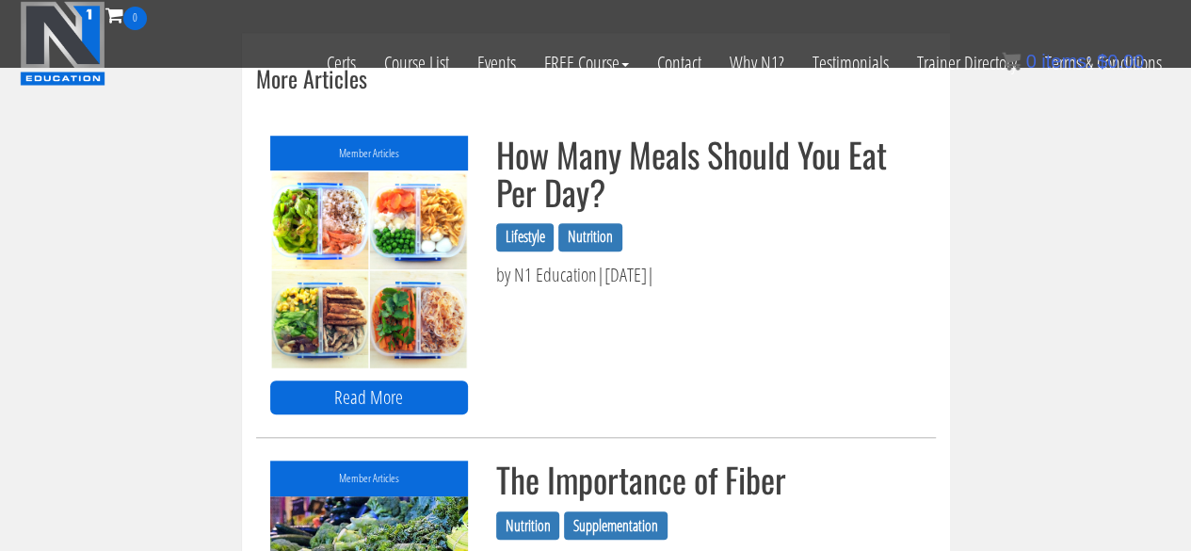
scroll to position [4262, 0]
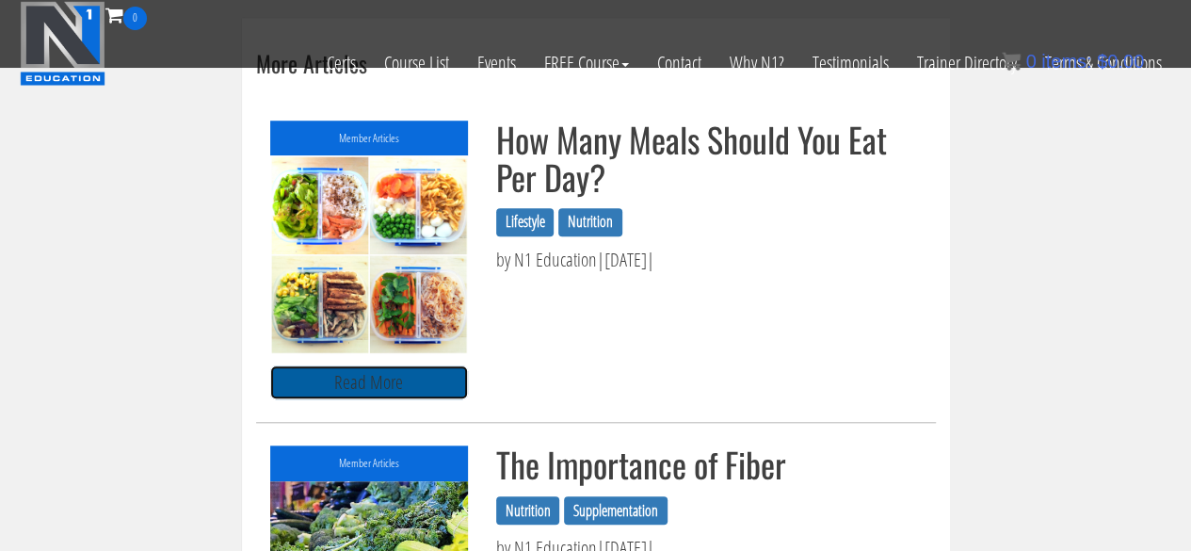
click at [378, 383] on link "Read More" at bounding box center [369, 382] width 199 height 35
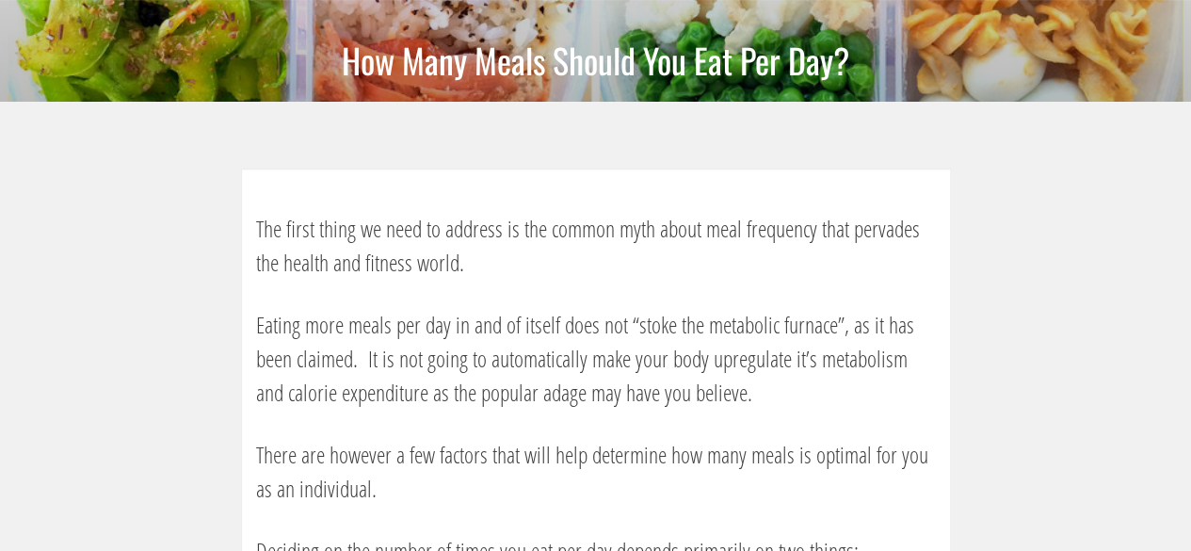
click at [422, 394] on span "Eating more meals per day in and of itself does not “stoke the metabolic furnac…" at bounding box center [585, 358] width 658 height 99
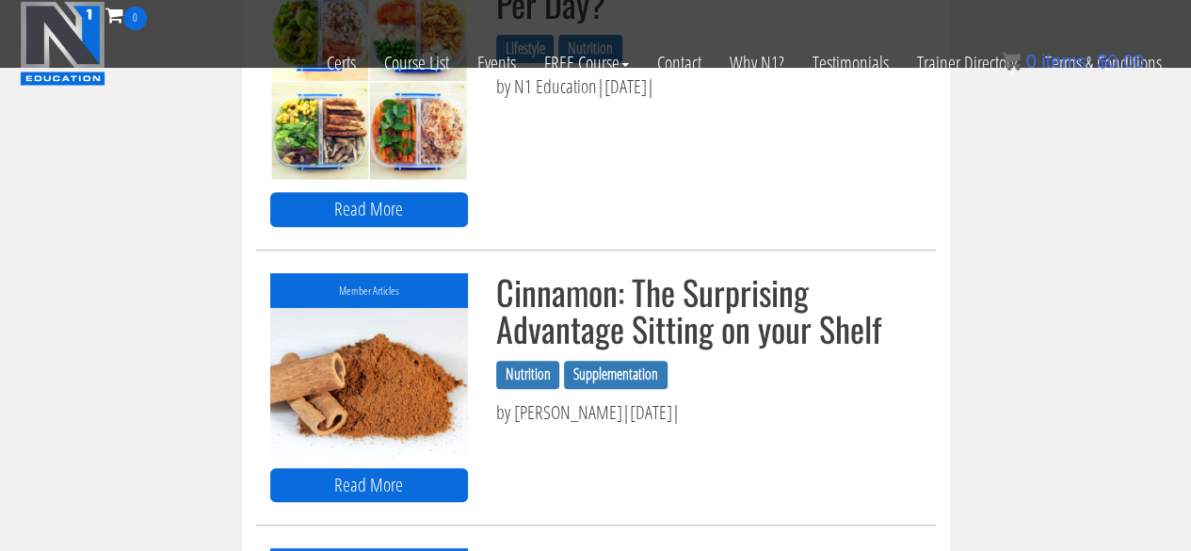
scroll to position [3886, 0]
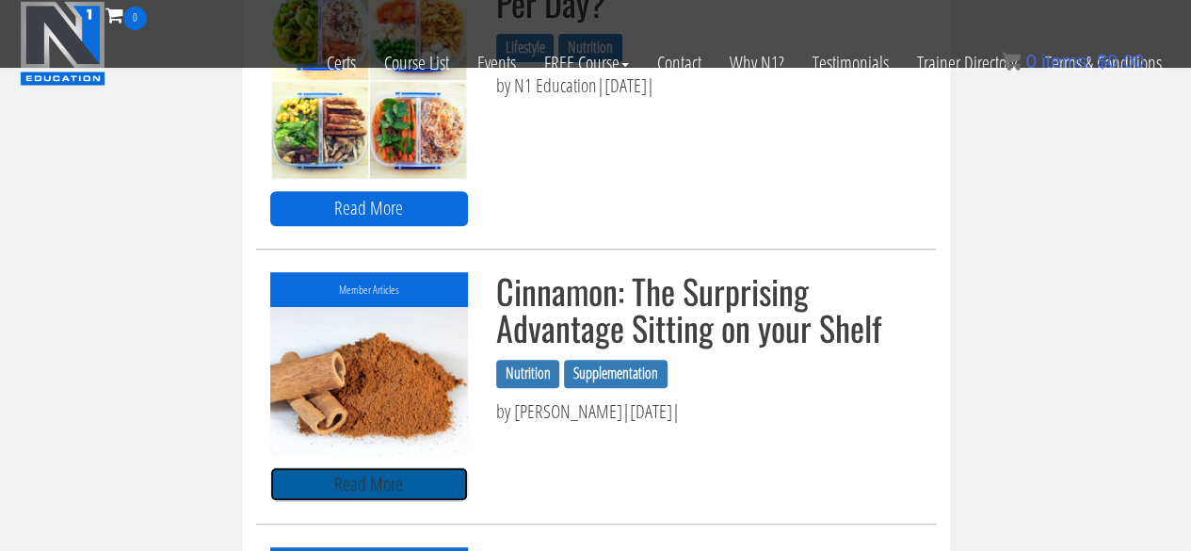
click at [383, 467] on link "Read More" at bounding box center [369, 484] width 199 height 35
click at [393, 467] on link "Read More" at bounding box center [369, 484] width 199 height 35
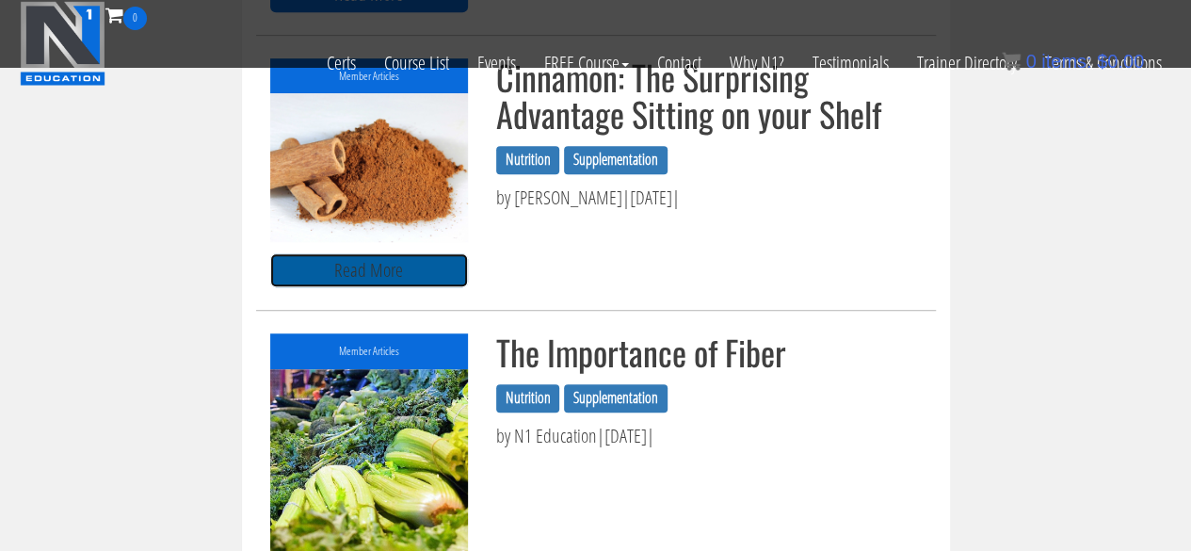
scroll to position [4101, 0]
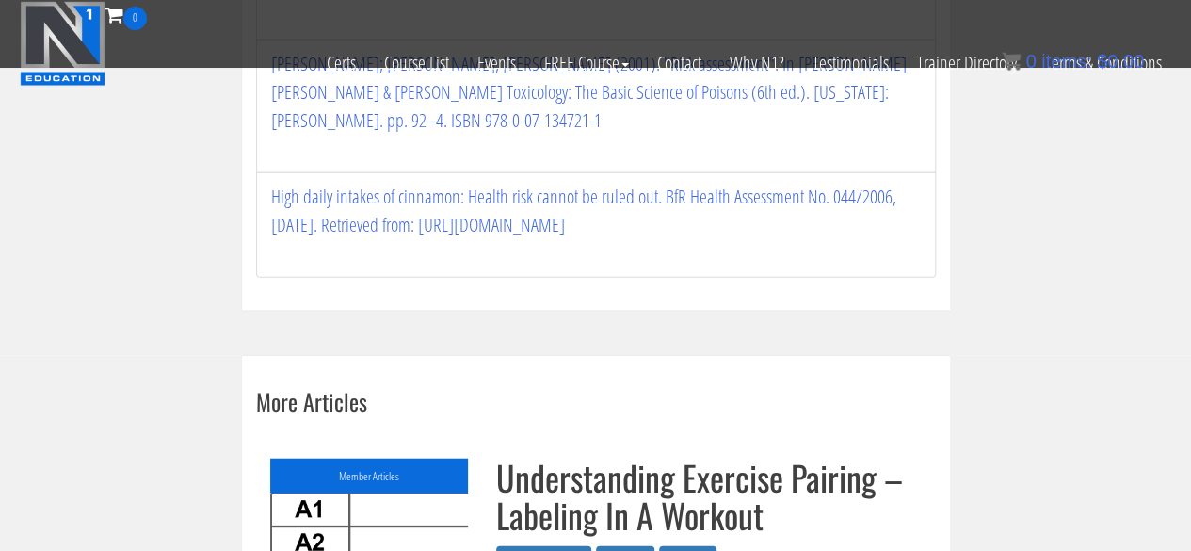
scroll to position [5739, 0]
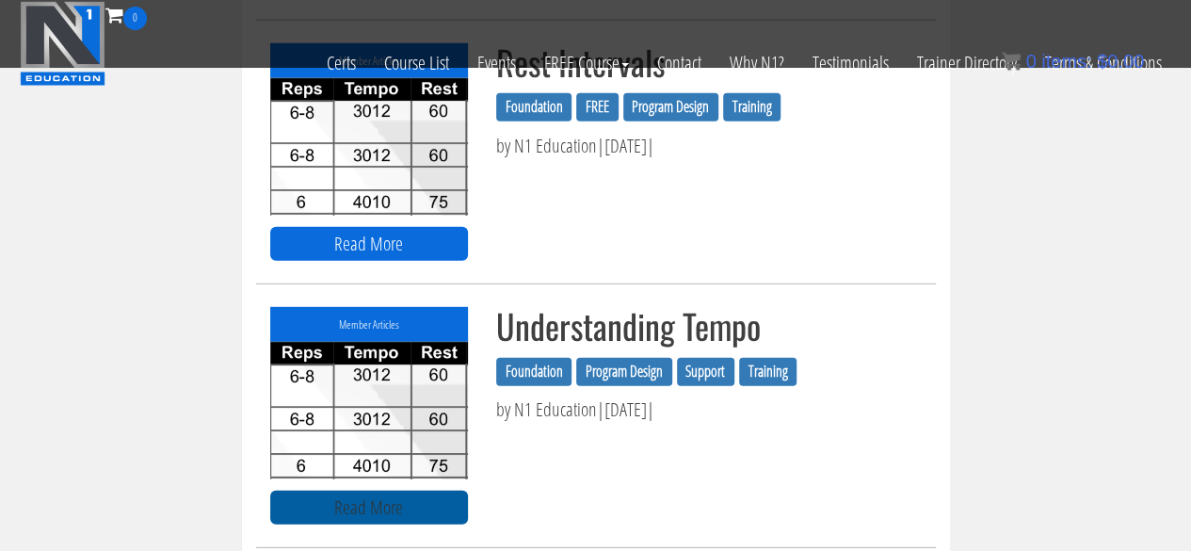
scroll to position [2587, 0]
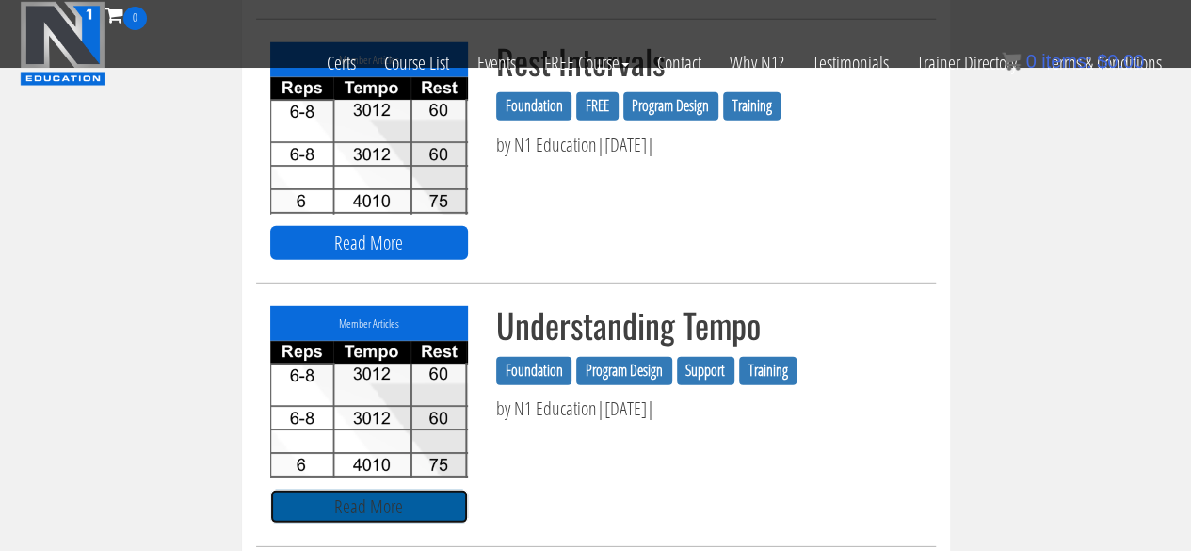
click at [372, 504] on link "Read More" at bounding box center [369, 507] width 199 height 35
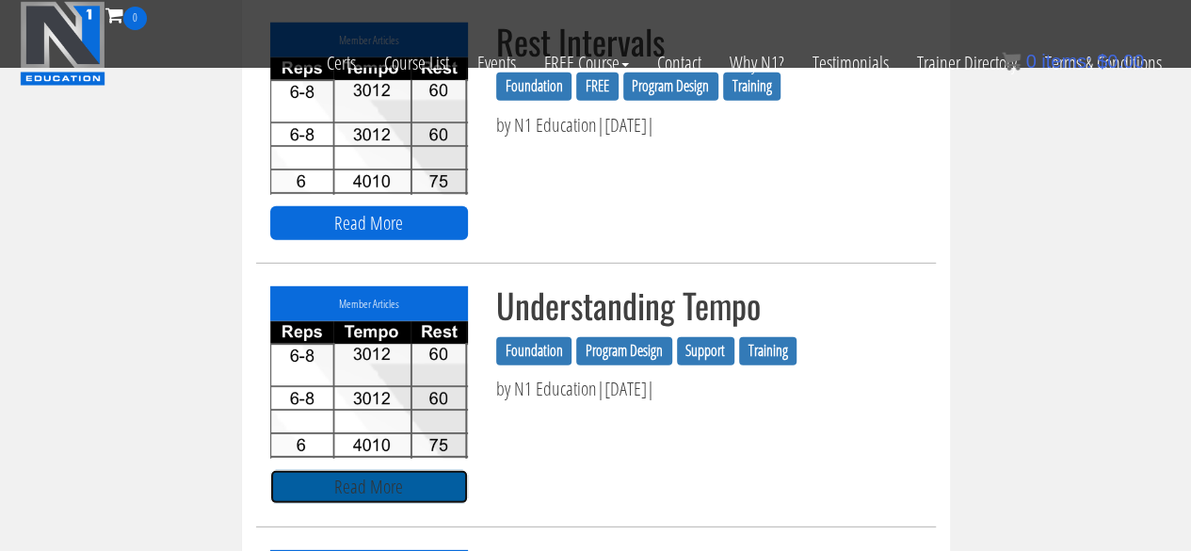
scroll to position [2609, 0]
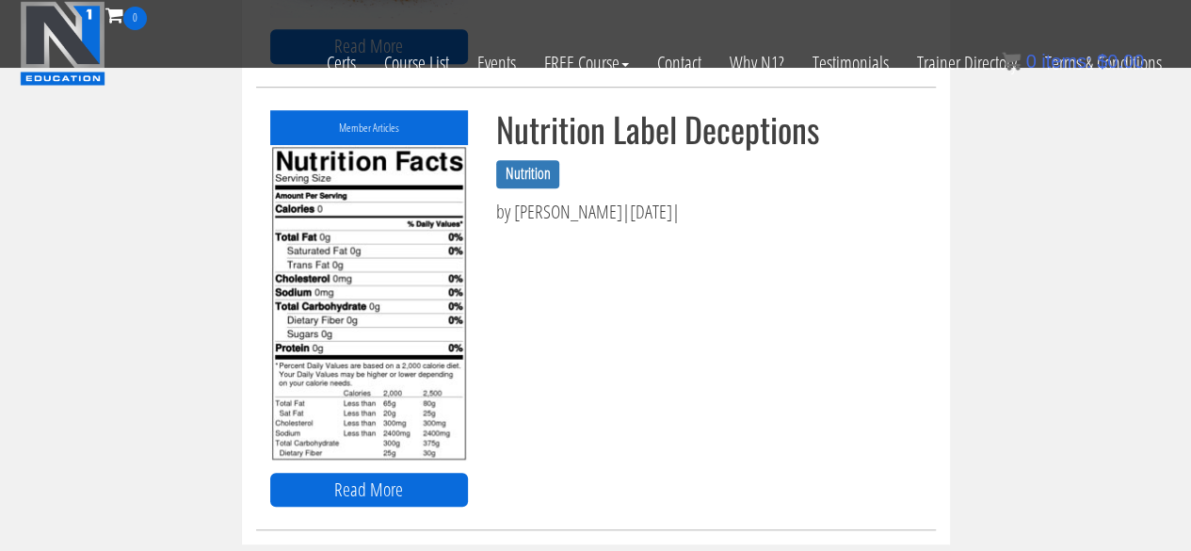
scroll to position [4229, 0]
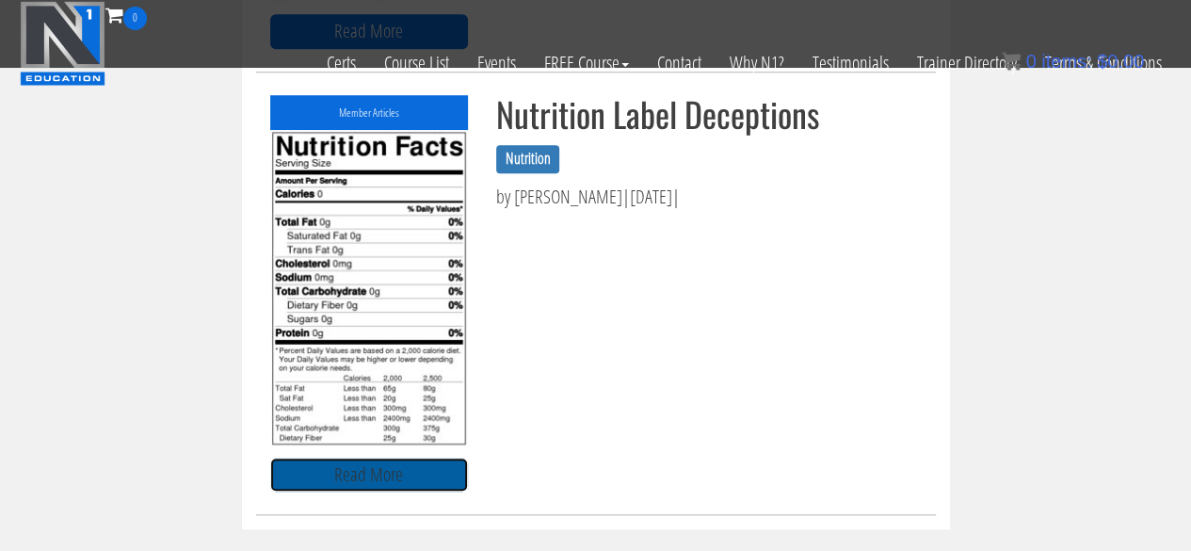
click at [399, 489] on link "Read More" at bounding box center [369, 475] width 199 height 35
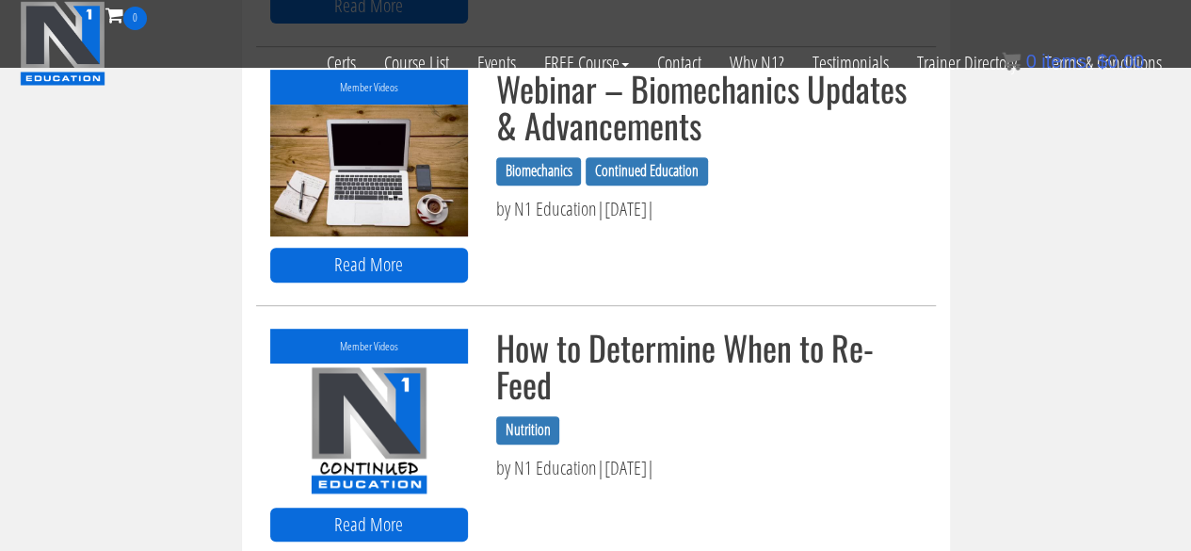
scroll to position [7521, 0]
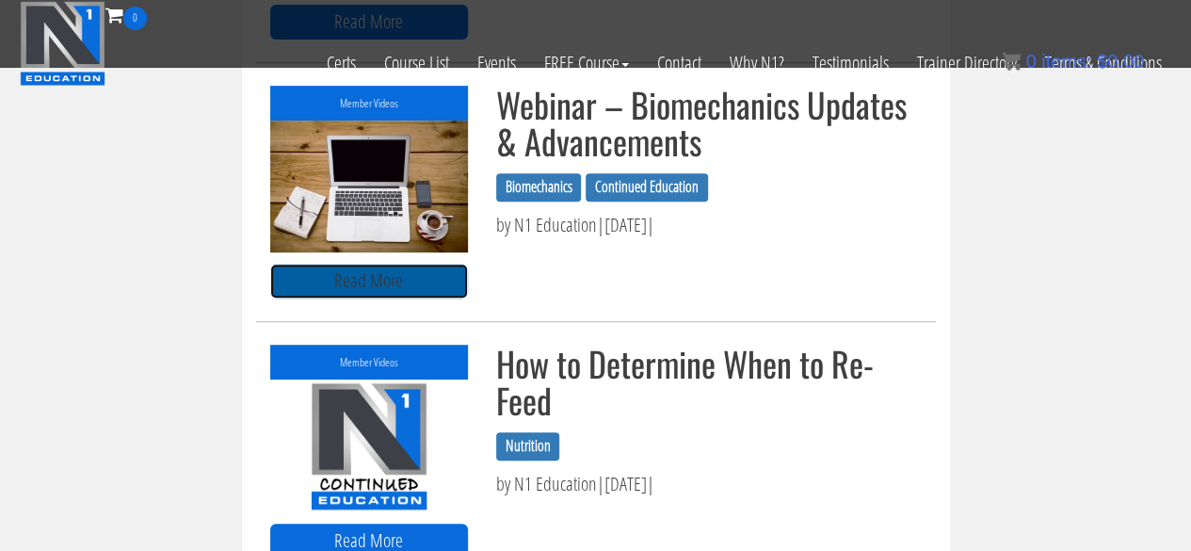
click at [374, 298] on link "Read More" at bounding box center [369, 281] width 199 height 35
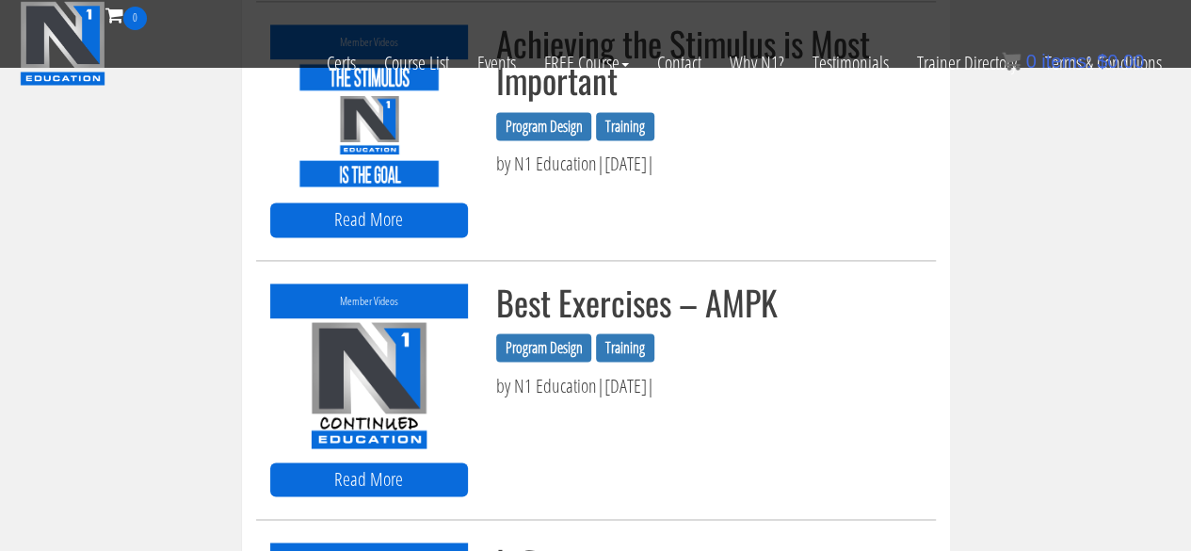
scroll to position [1308, 0]
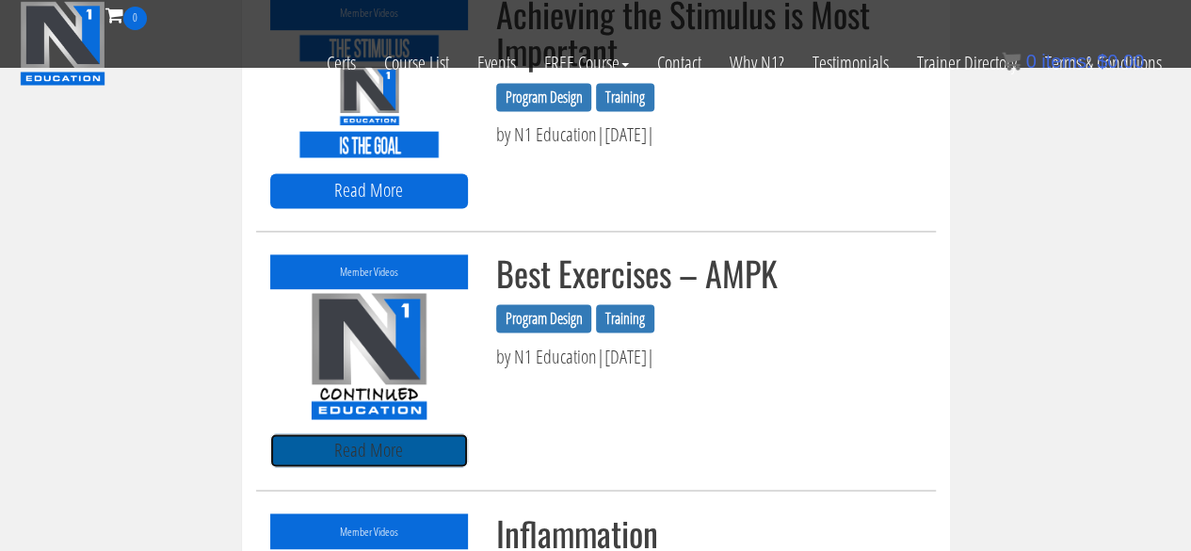
click at [412, 437] on link "Read More" at bounding box center [369, 450] width 199 height 35
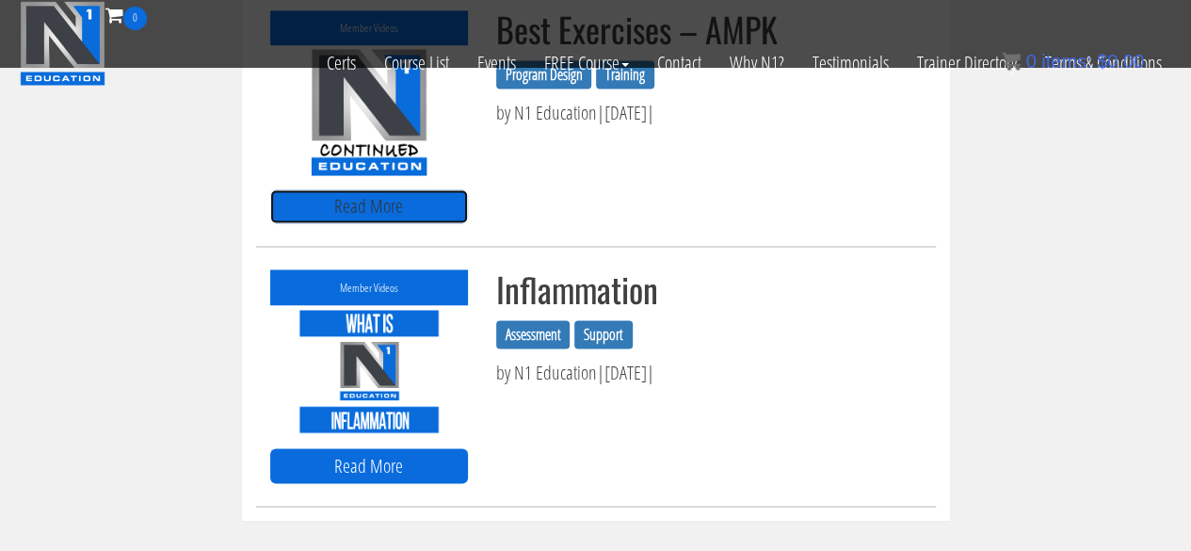
scroll to position [1559, 0]
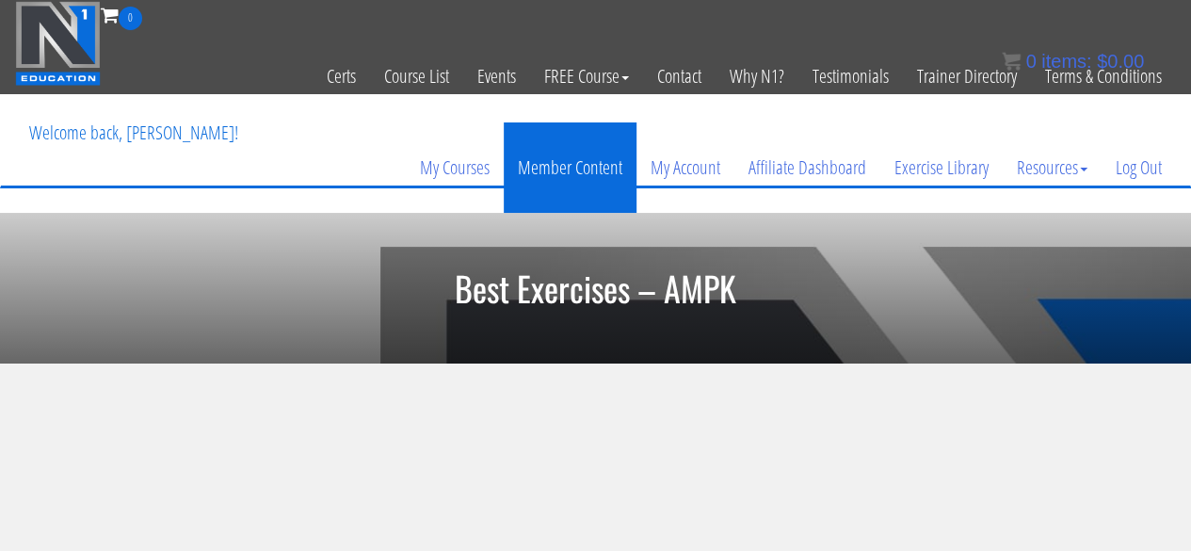
click at [540, 161] on link "Member Content" at bounding box center [570, 167] width 133 height 90
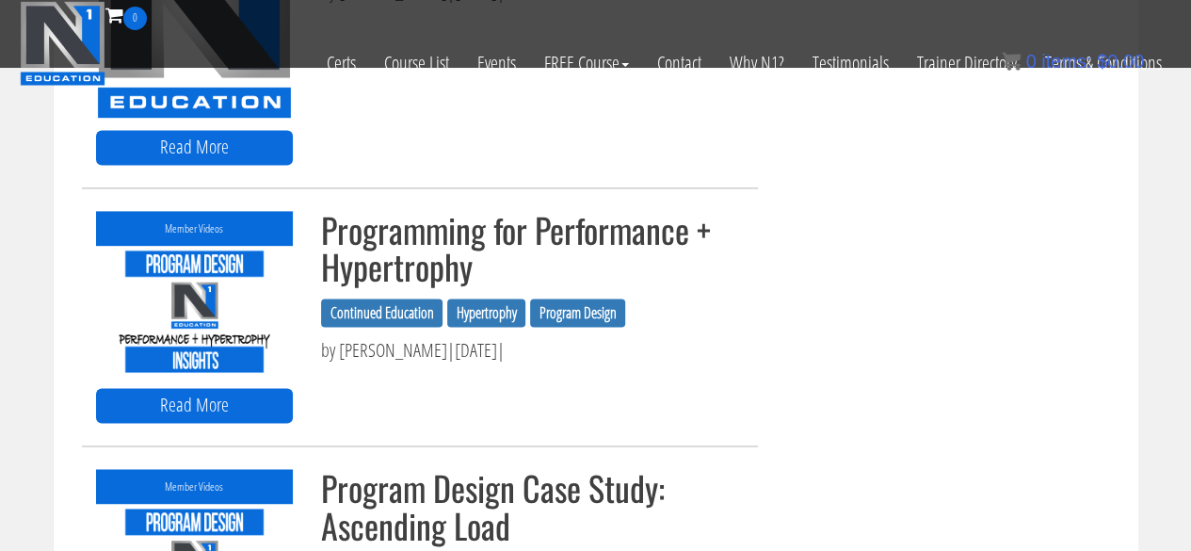
scroll to position [1255, 0]
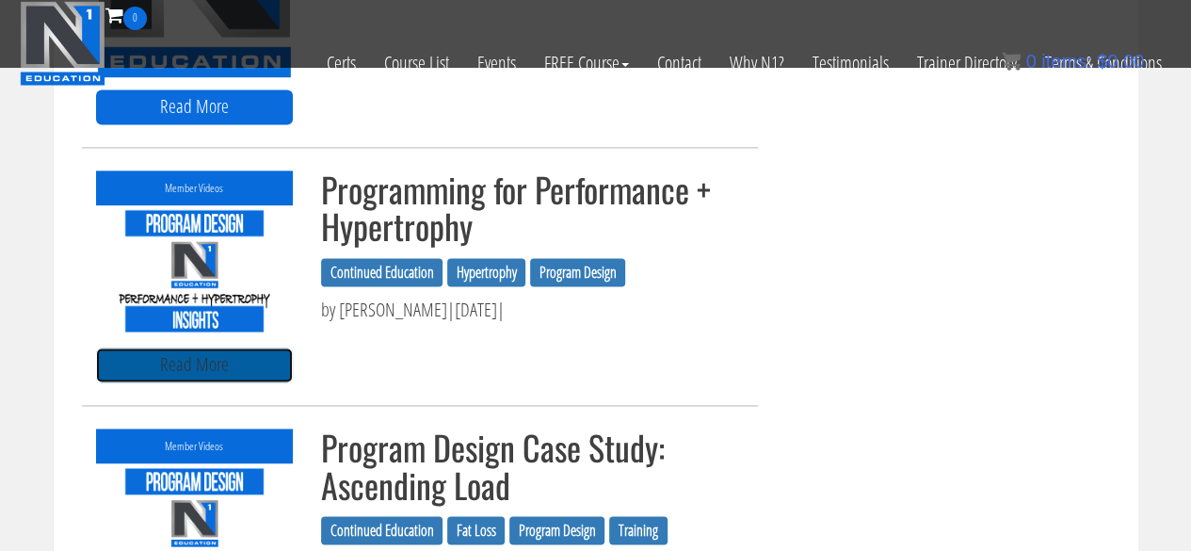
click at [238, 379] on link "Read More" at bounding box center [194, 364] width 197 height 35
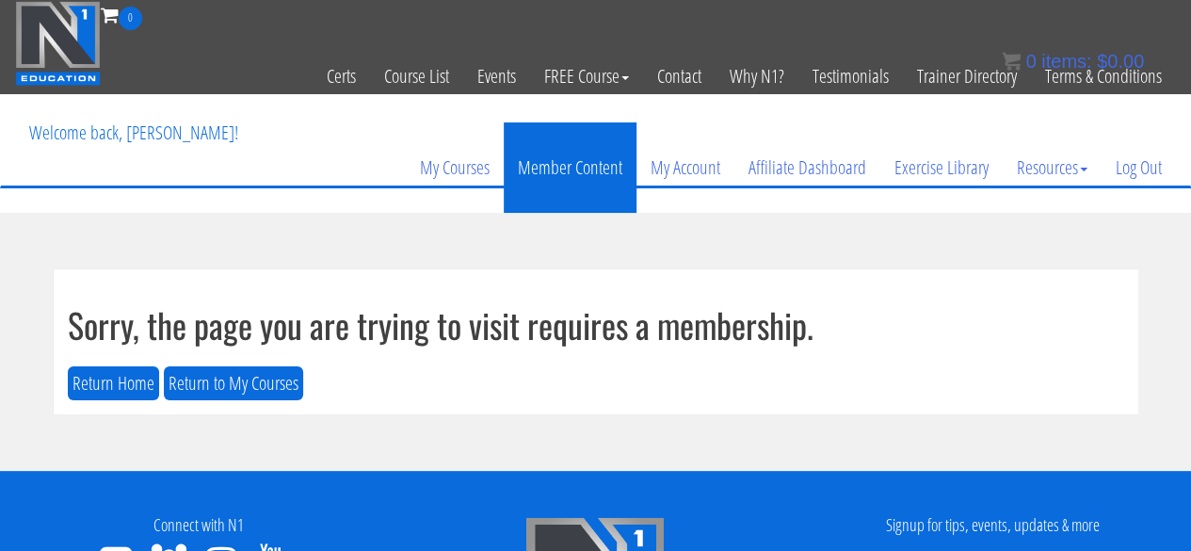
click at [591, 183] on link "Member Content" at bounding box center [570, 167] width 133 height 90
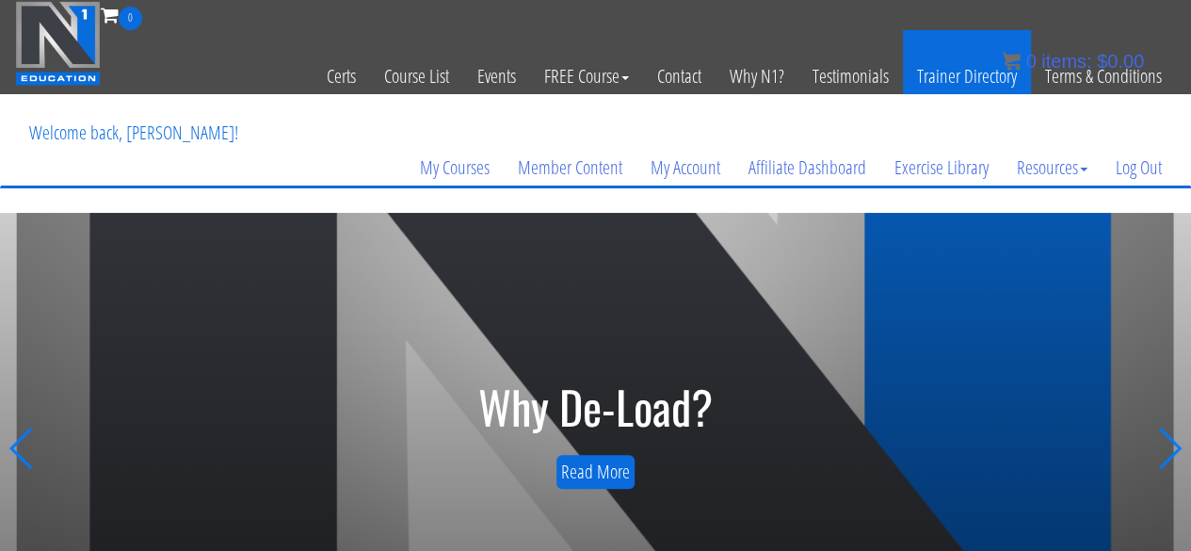
click at [938, 82] on link "Trainer Directory" at bounding box center [967, 76] width 128 height 92
